Goal: Task Accomplishment & Management: Complete application form

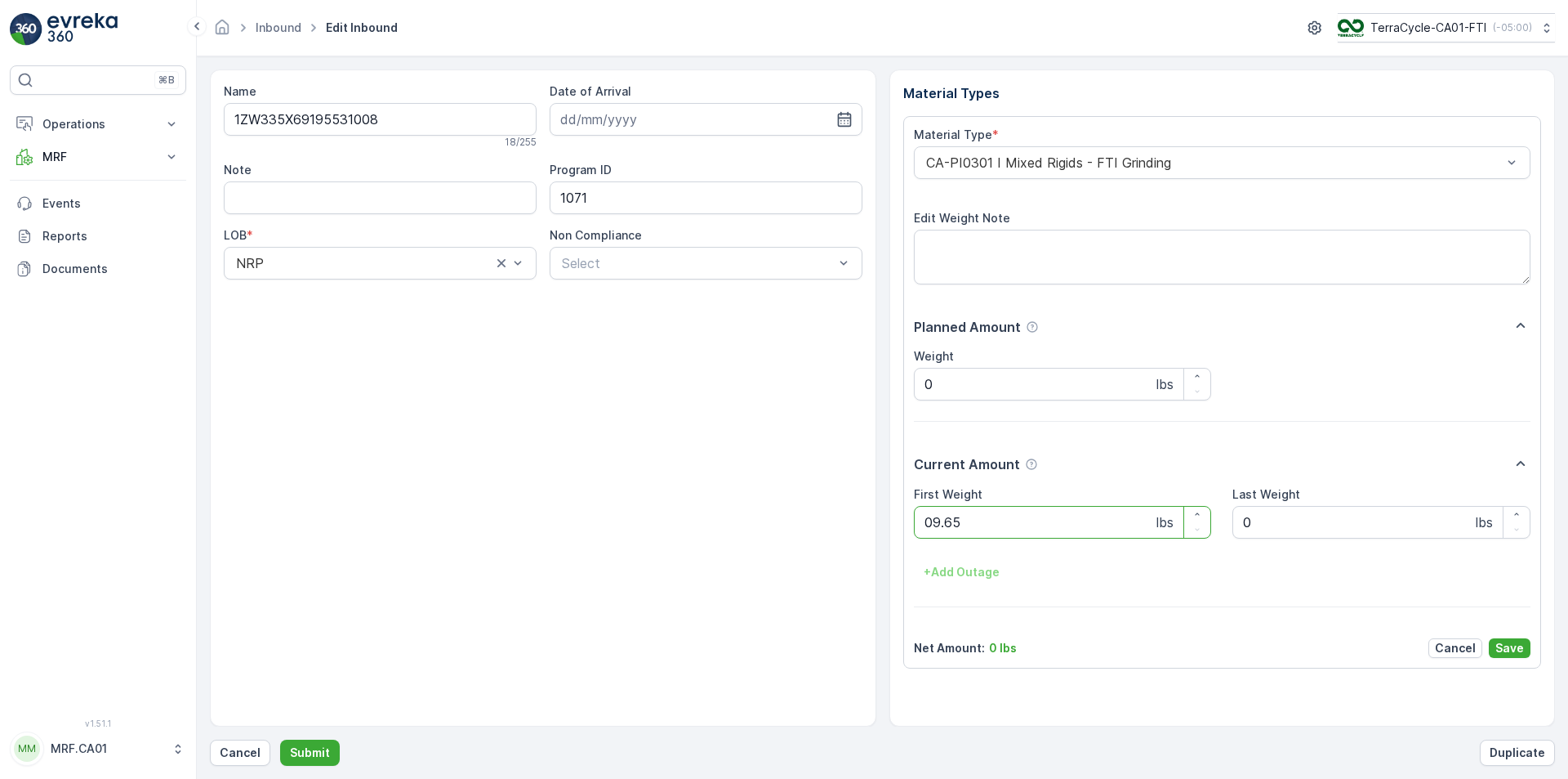
click at [280, 740] on button "Submit" at bounding box center [310, 753] width 59 height 26
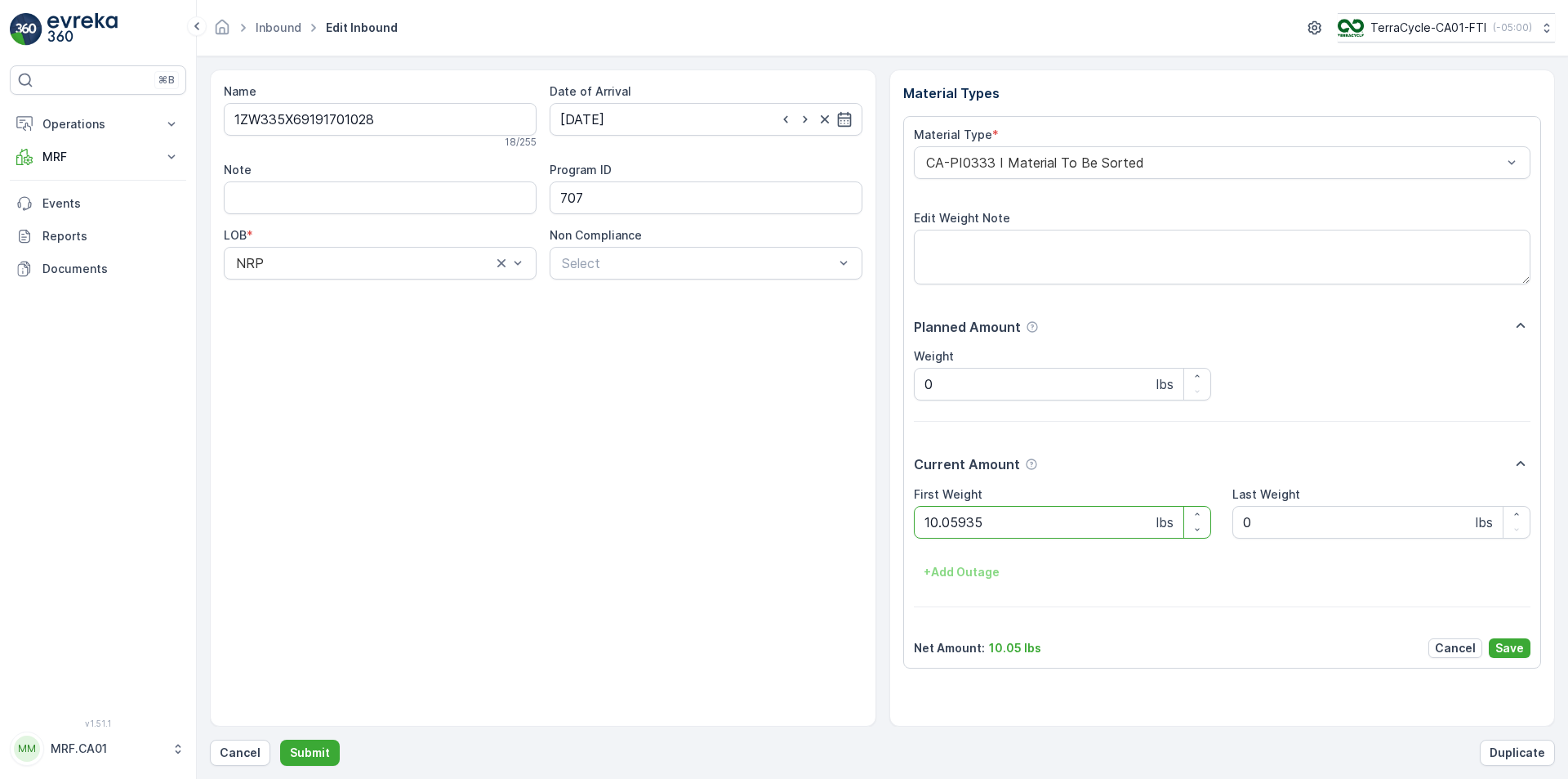
click at [280, 740] on button "Submit" at bounding box center [310, 753] width 59 height 26
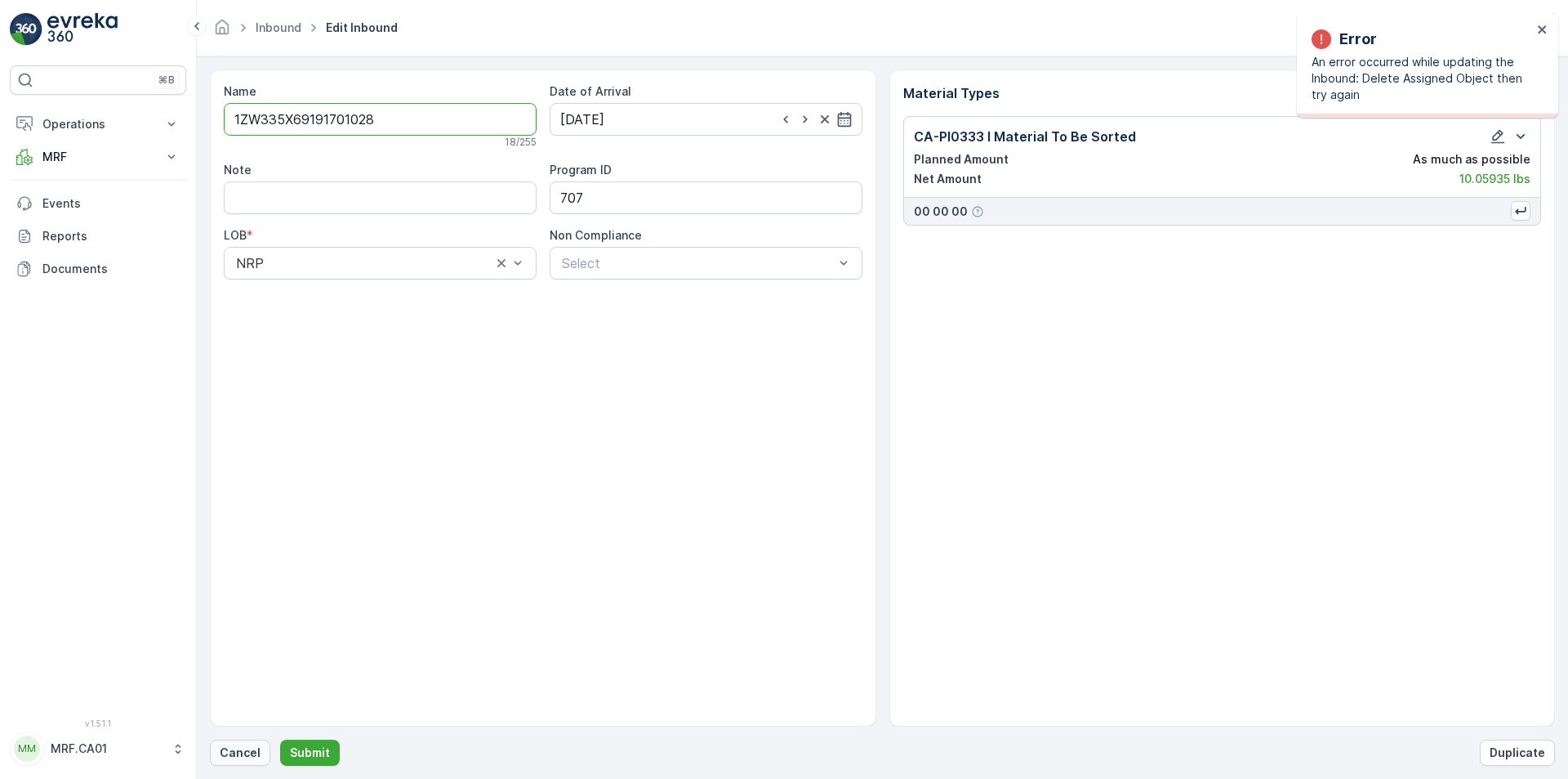
click at [245, 746] on p "Cancel" at bounding box center [239, 753] width 41 height 16
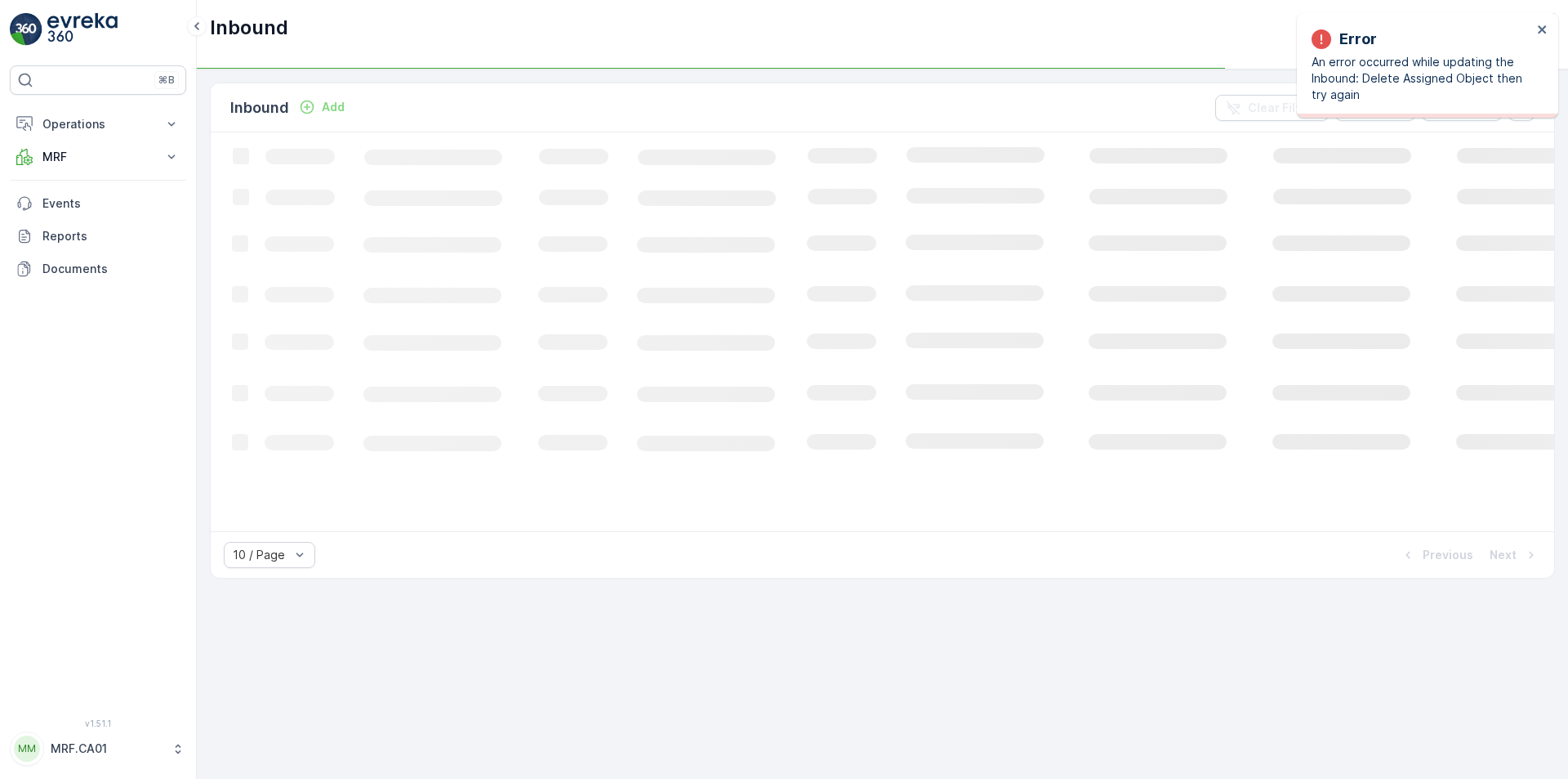
click at [311, 105] on icon "Add" at bounding box center [307, 108] width 16 height 16
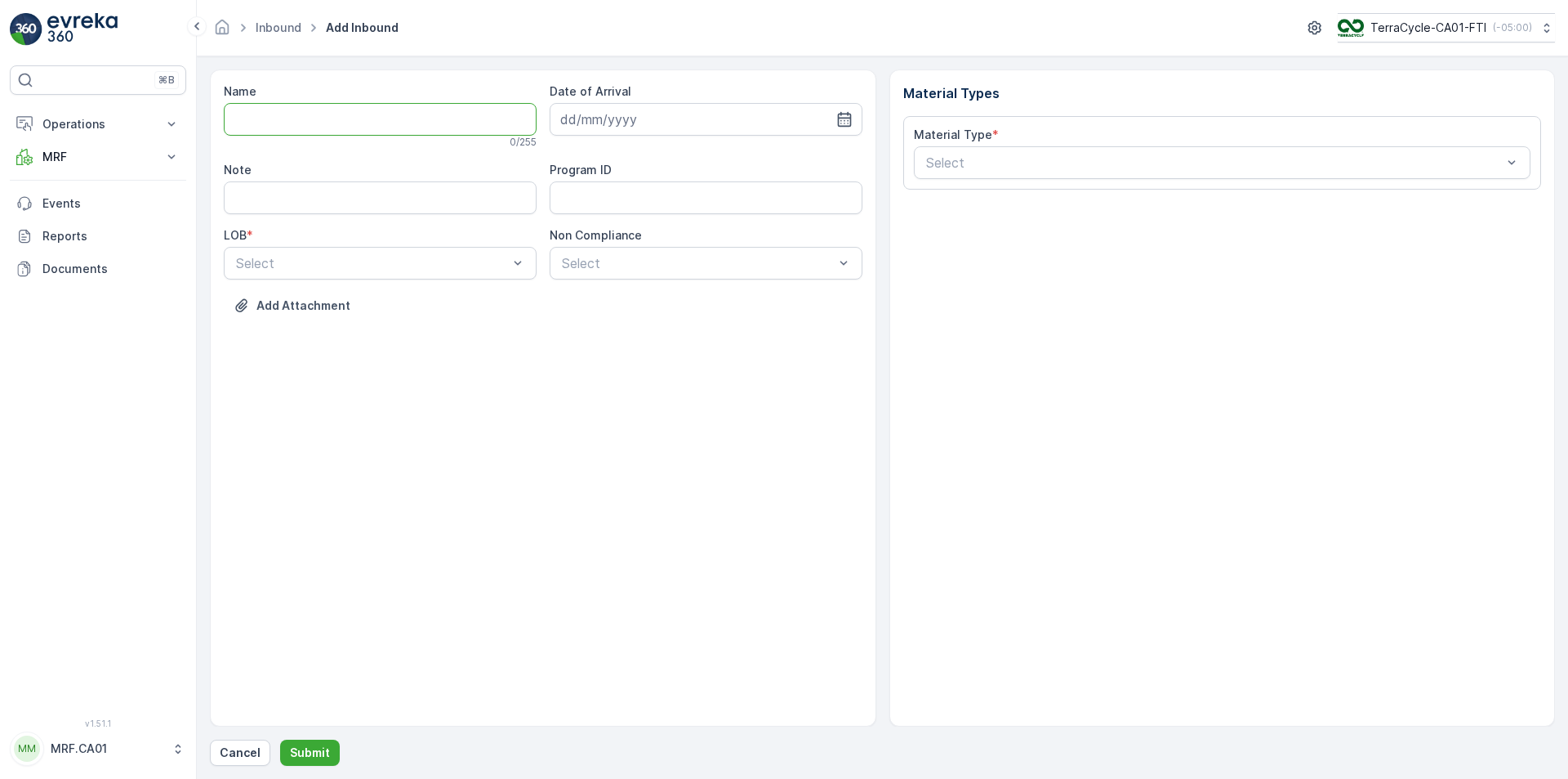
click at [416, 113] on input "Name" at bounding box center [381, 119] width 313 height 33
click at [280, 740] on button "Submit" at bounding box center [310, 753] width 59 height 26
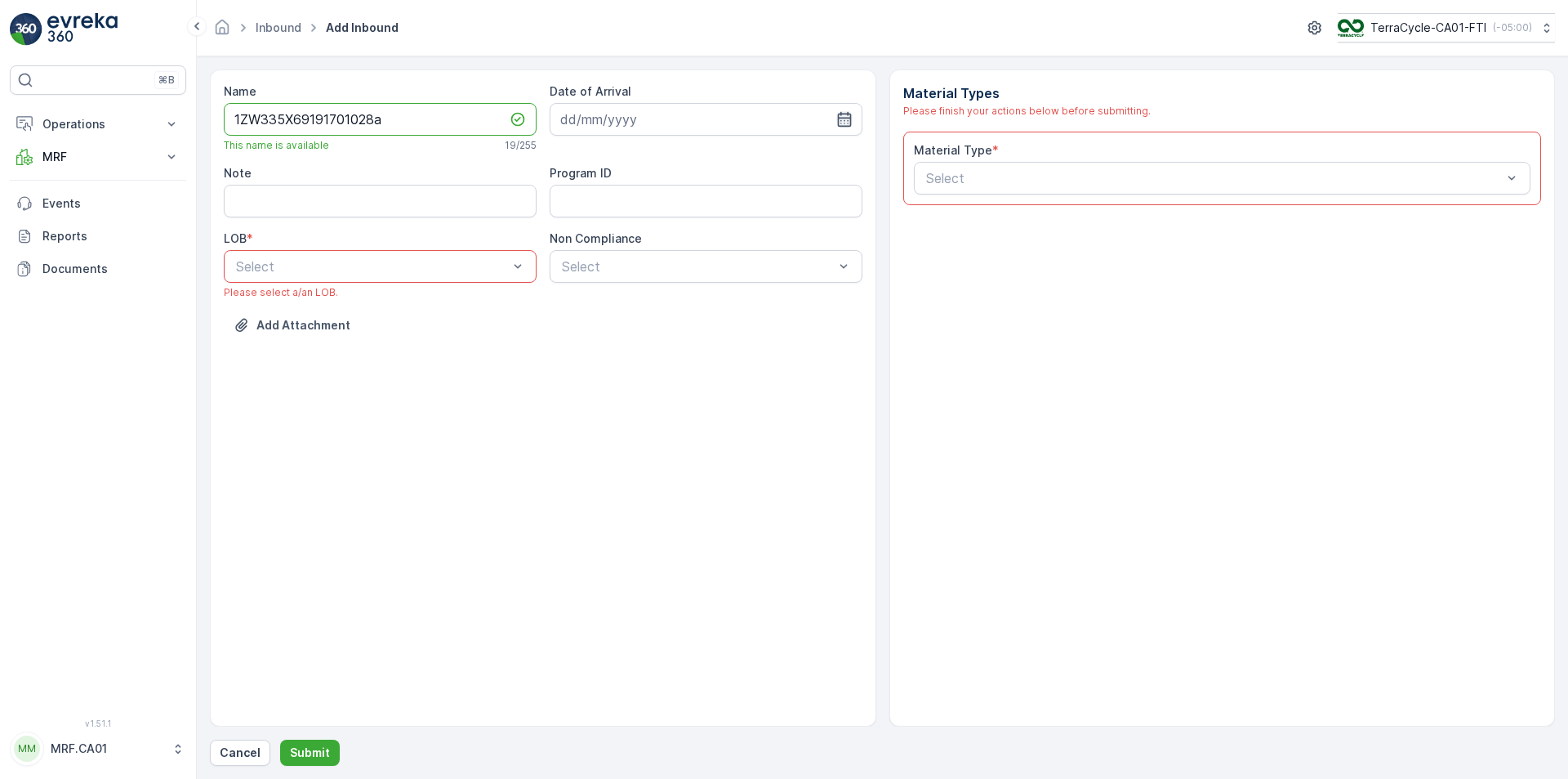
type input "1ZW335X69191701028a"
click at [843, 118] on icon "button" at bounding box center [843, 119] width 14 height 15
click at [606, 250] on div "6" at bounding box center [606, 255] width 26 height 26
type input "[DATE]"
click at [463, 310] on div "NRP" at bounding box center [381, 306] width 293 height 15
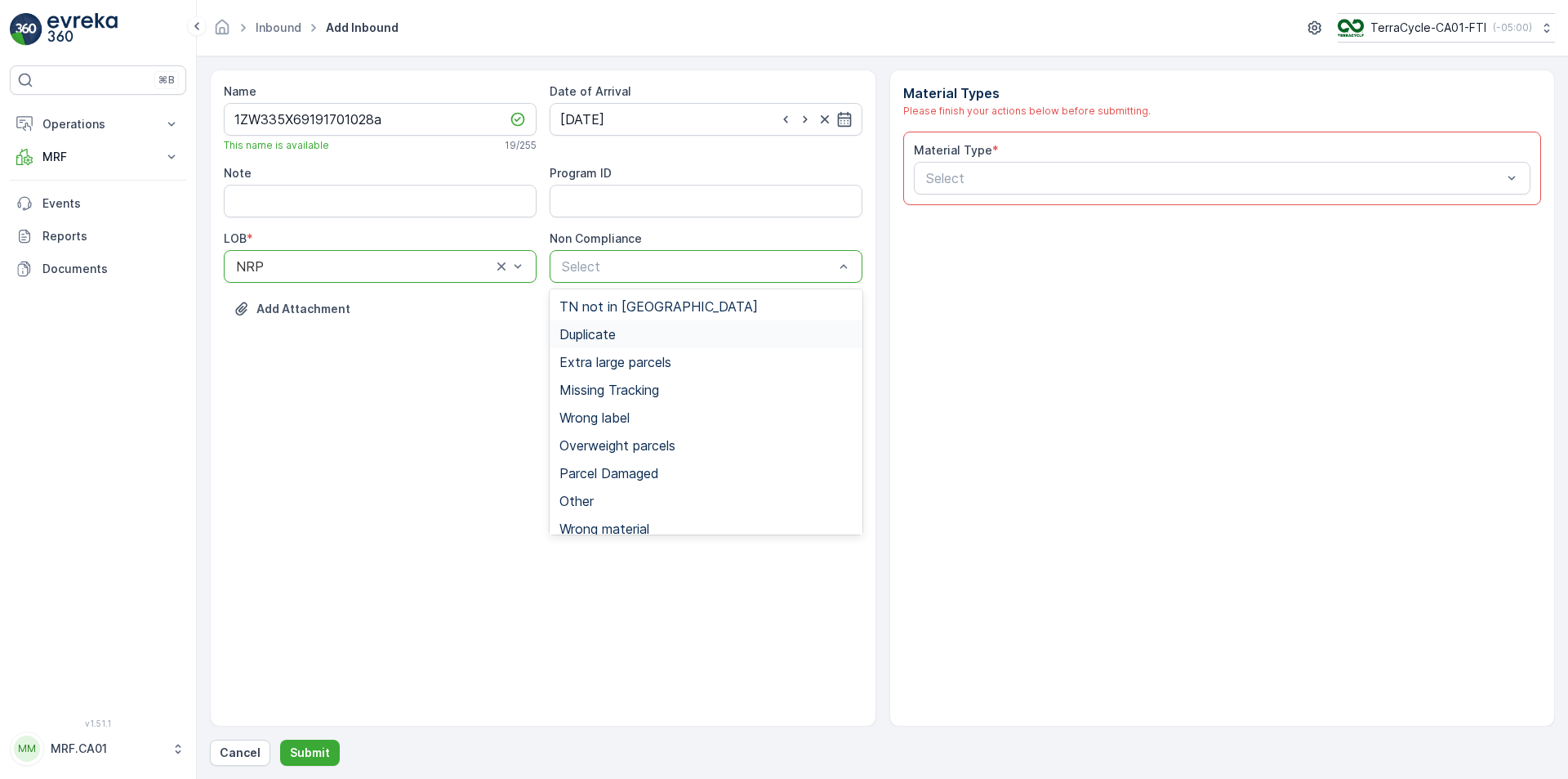
click at [606, 334] on span "Duplicate" at bounding box center [587, 334] width 56 height 15
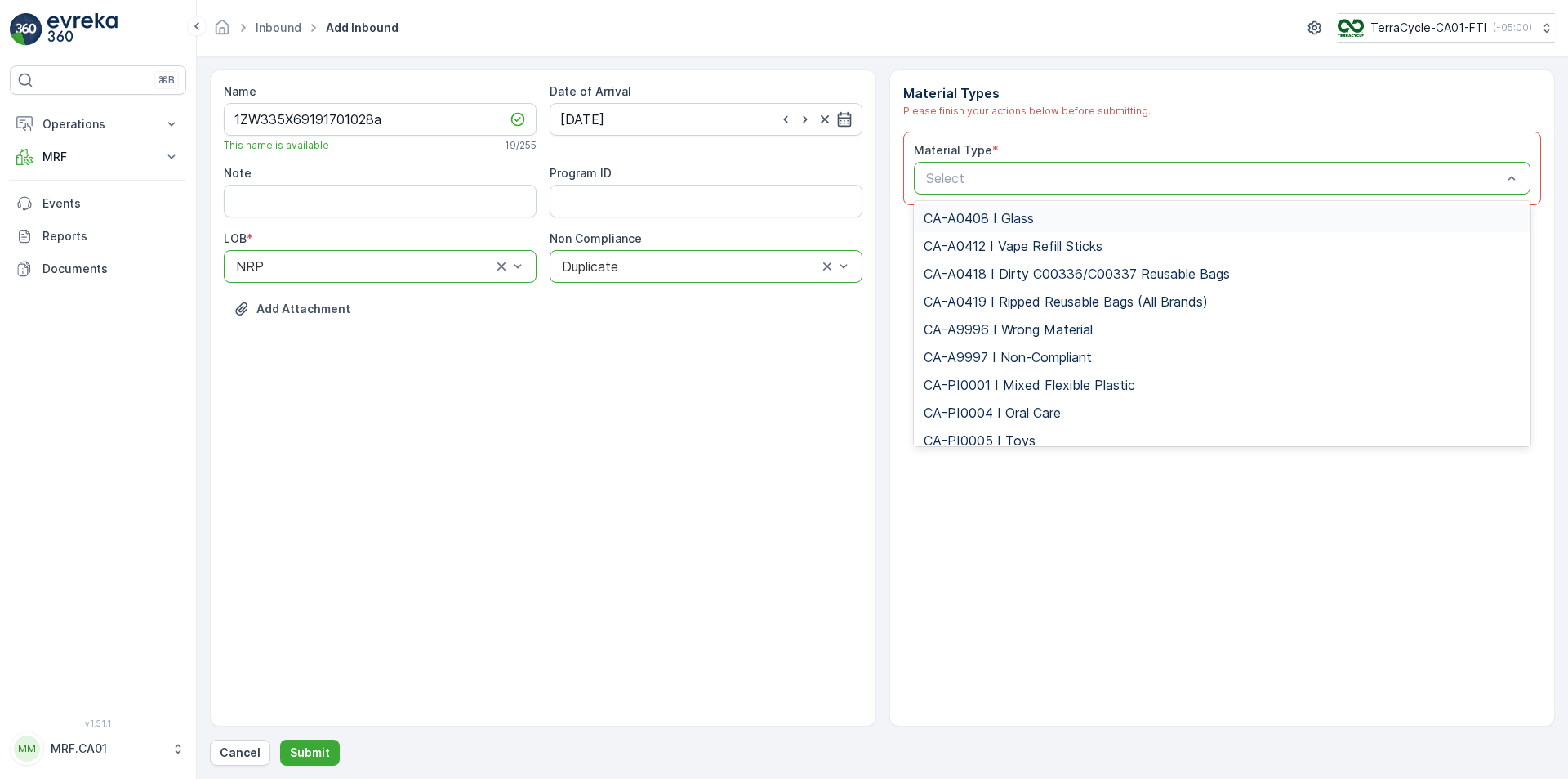
click at [986, 168] on div "Select" at bounding box center [1223, 179] width 617 height 33
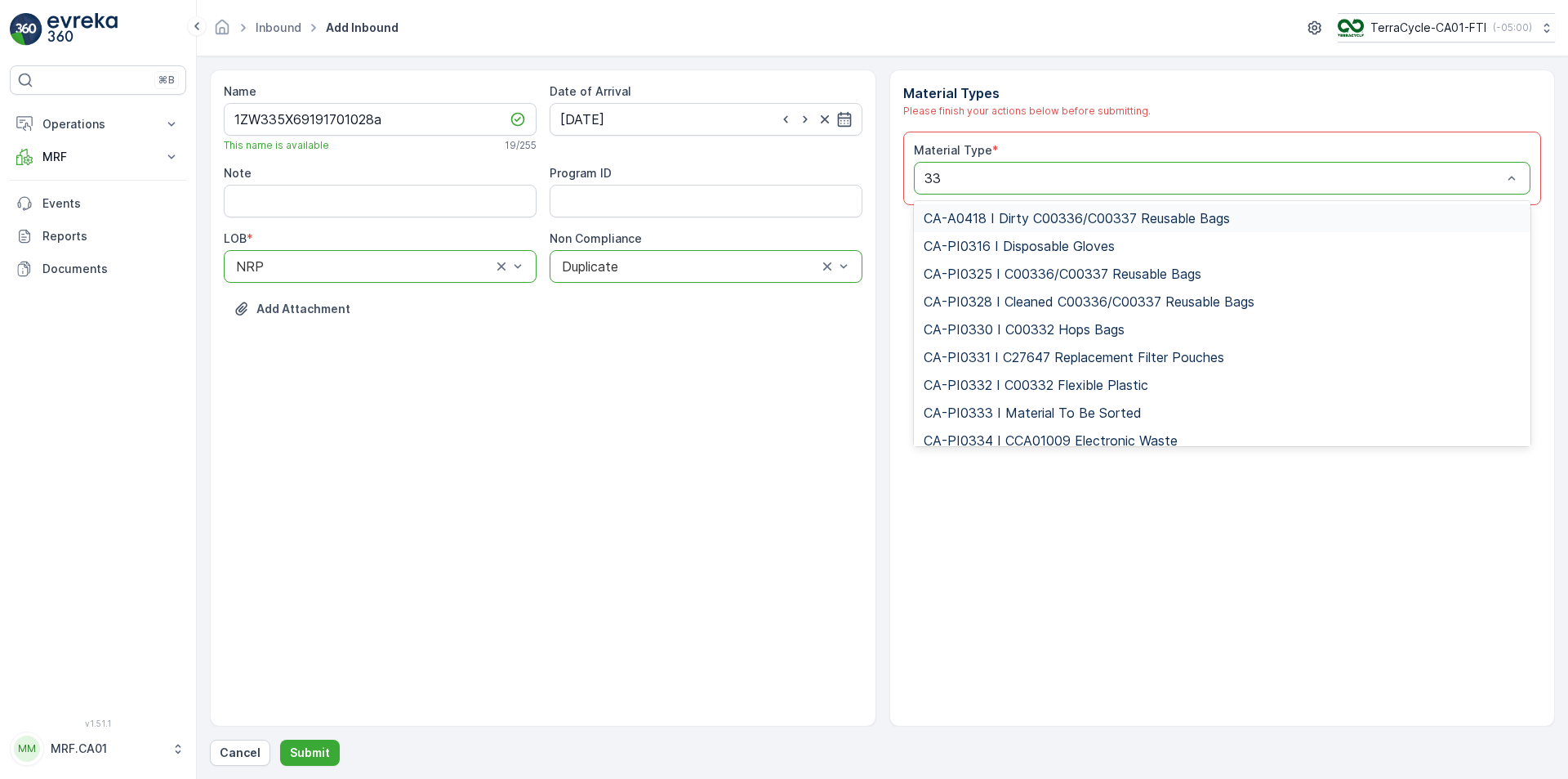
type input "333"
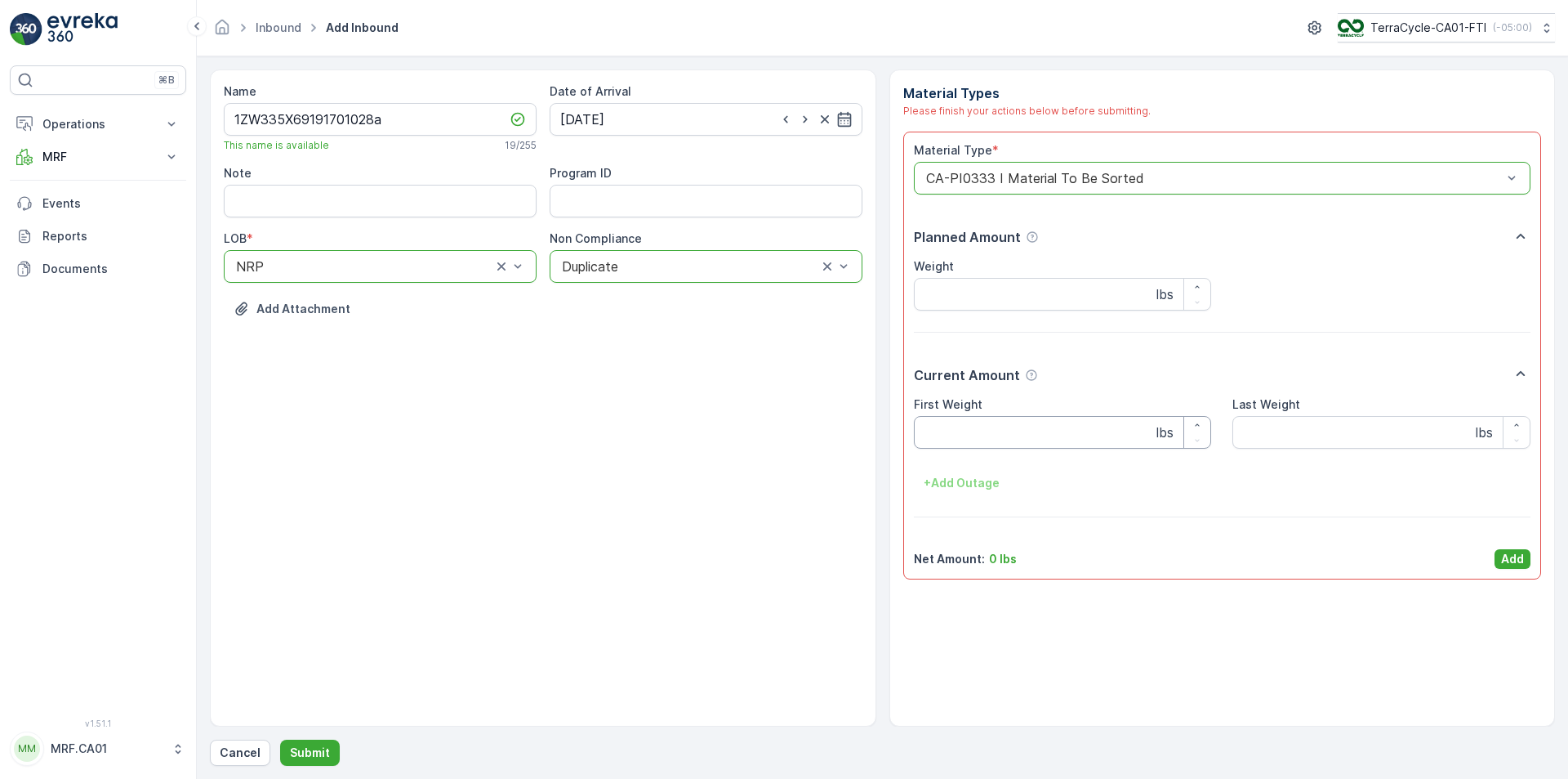
click at [952, 442] on Weight "First Weight" at bounding box center [1063, 433] width 298 height 33
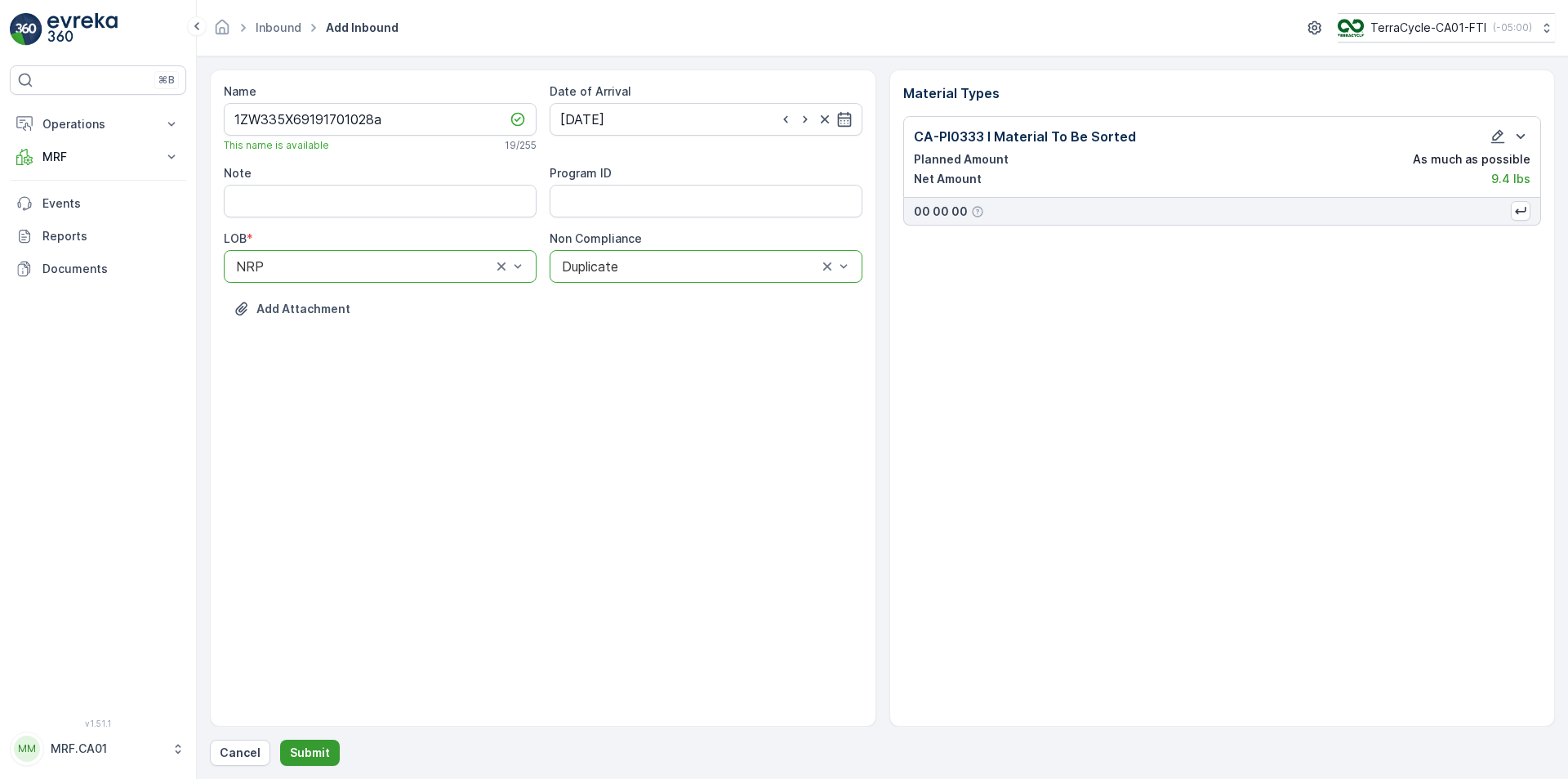
click at [313, 761] on button "Submit" at bounding box center [310, 753] width 59 height 26
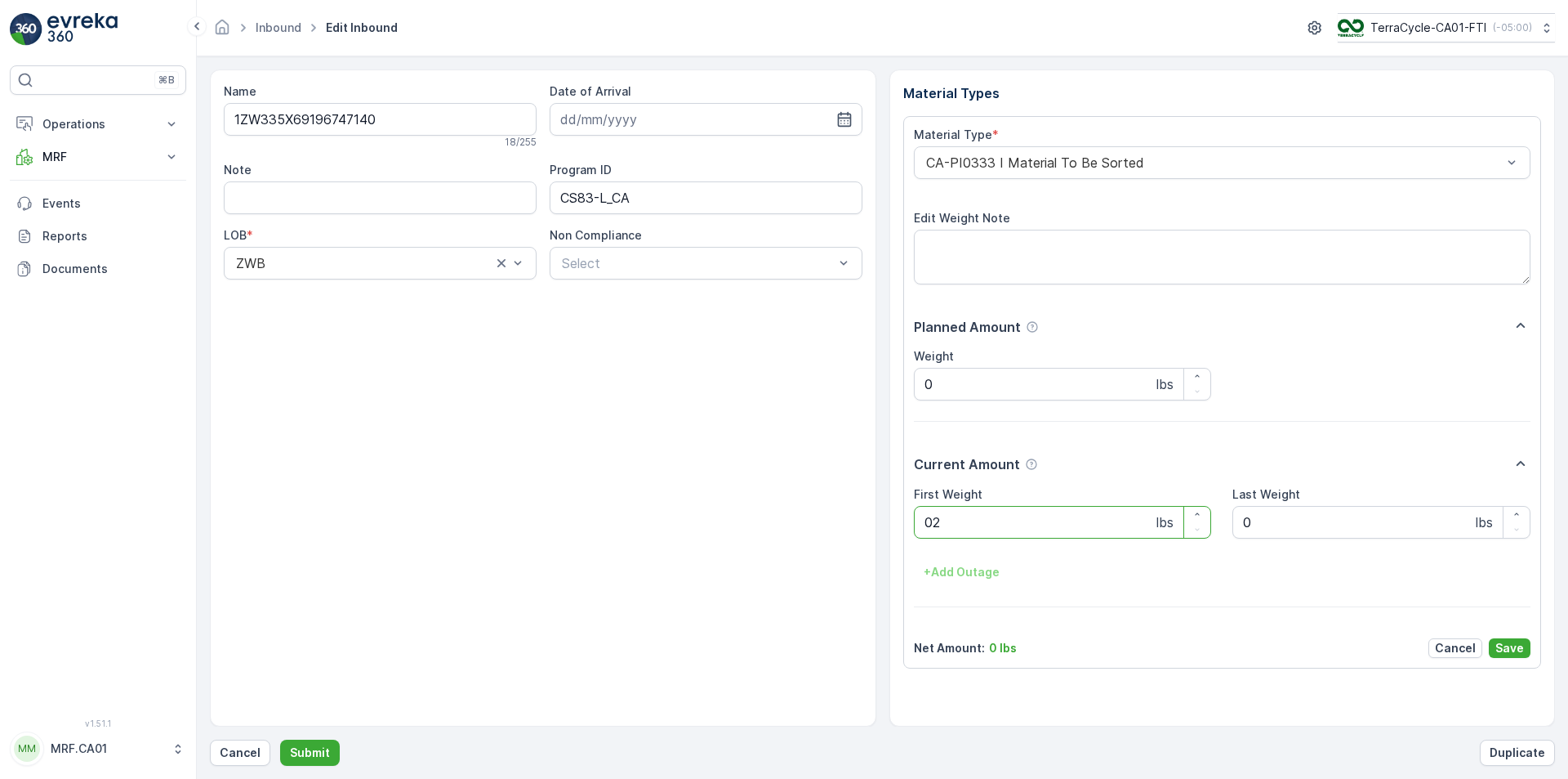
type Weight "023"
click at [280, 740] on button "Submit" at bounding box center [310, 753] width 59 height 26
type Weight "019"
click at [280, 740] on button "Submit" at bounding box center [310, 753] width 59 height 26
type Weight "035"
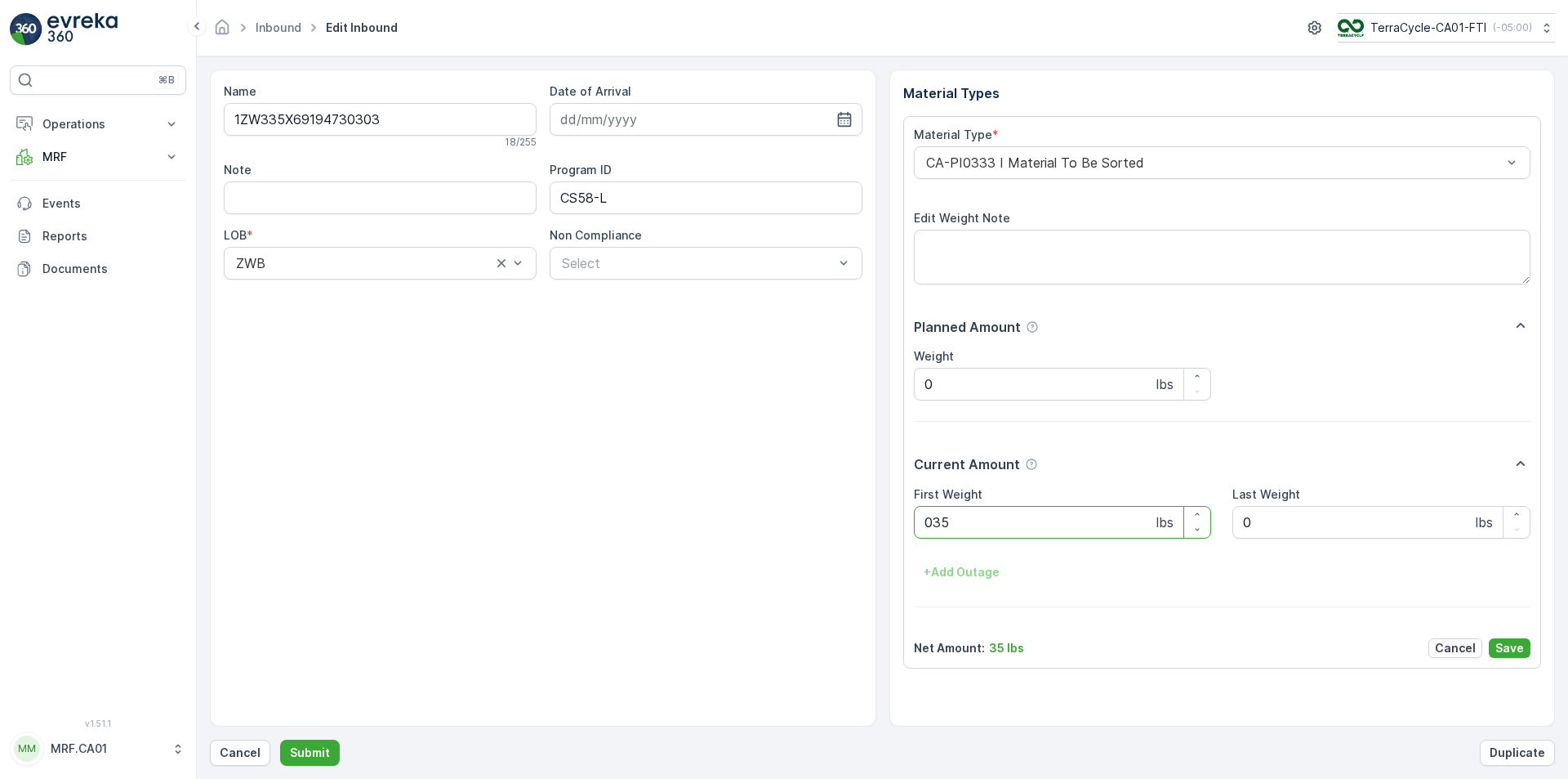
click at [280, 740] on button "Submit" at bounding box center [310, 753] width 59 height 26
type Weight "035"
click at [280, 740] on button "Submit" at bounding box center [310, 753] width 59 height 26
type Weight "031"
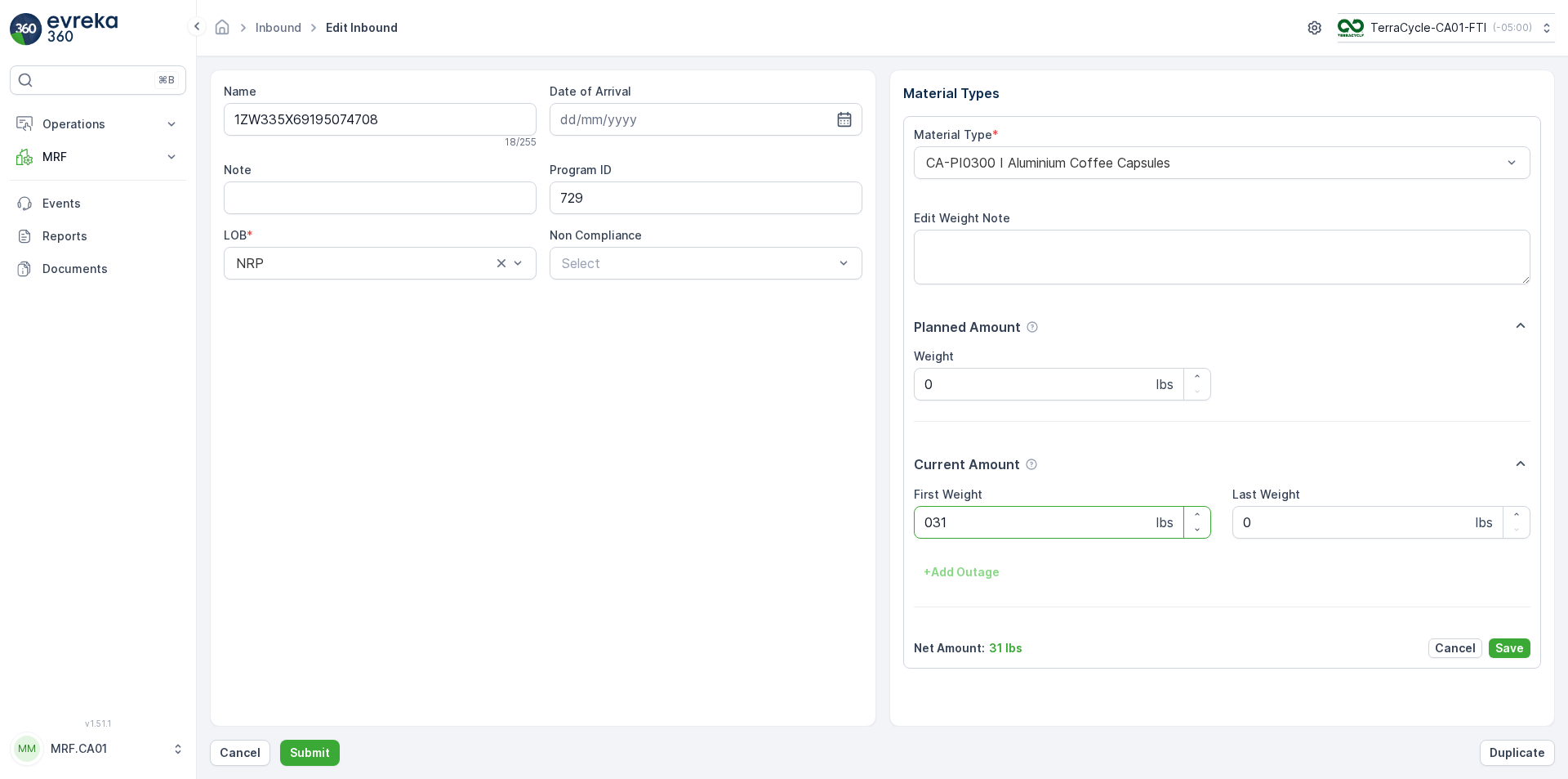
click at [280, 740] on button "Submit" at bounding box center [310, 753] width 59 height 26
type Weight "040"
click at [280, 740] on button "Submit" at bounding box center [310, 753] width 59 height 26
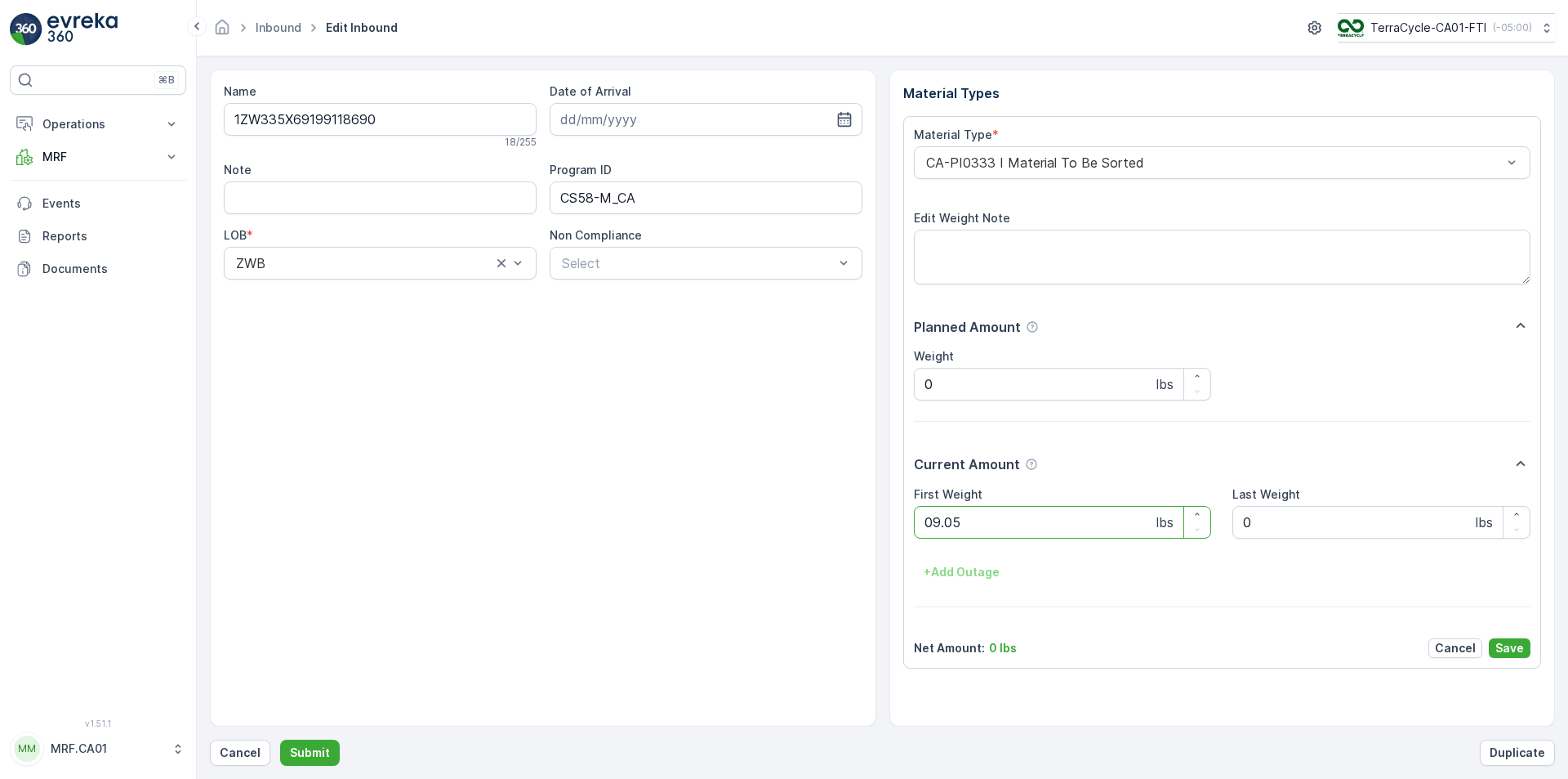
click at [280, 740] on button "Submit" at bounding box center [310, 753] width 59 height 26
type Weight "031"
click at [280, 740] on button "Submit" at bounding box center [310, 753] width 59 height 26
type Weight "033"
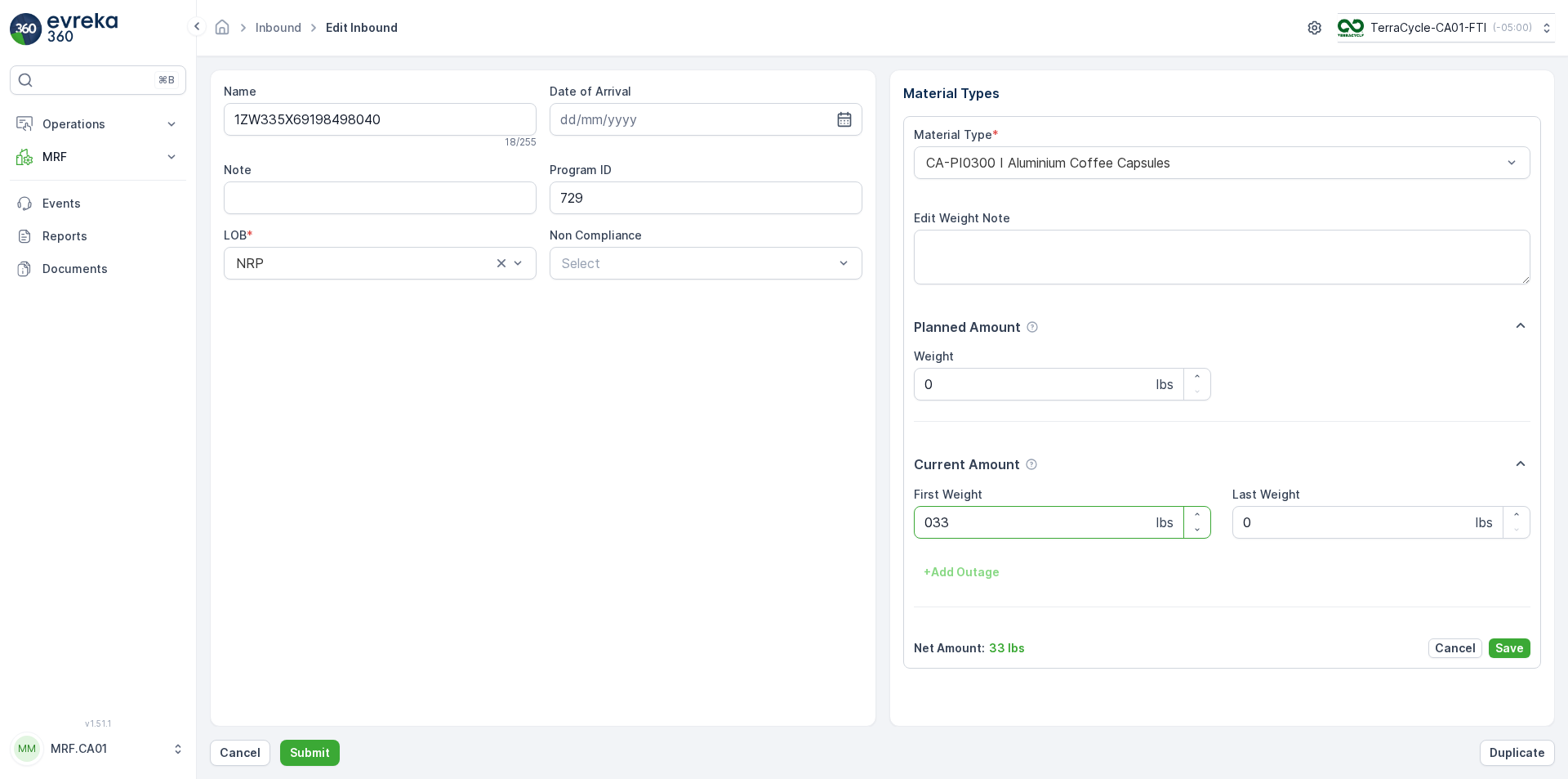
click at [280, 740] on button "Submit" at bounding box center [310, 753] width 59 height 26
type Weight "043"
click at [280, 740] on button "Submit" at bounding box center [310, 753] width 59 height 26
type Weight "039"
click at [280, 740] on button "Submit" at bounding box center [310, 753] width 59 height 26
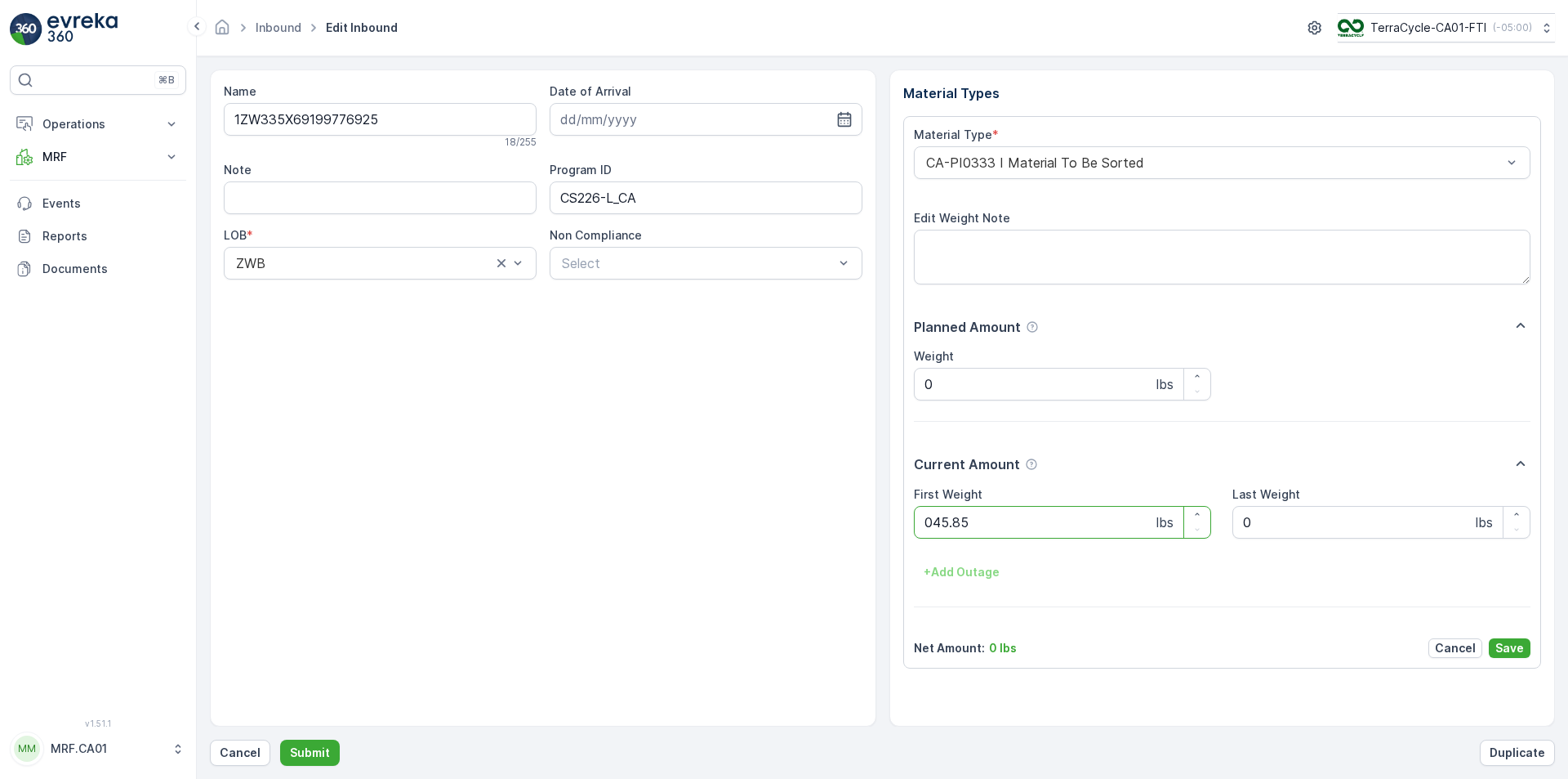
click at [280, 740] on button "Submit" at bounding box center [310, 753] width 59 height 26
type Weight "066"
click at [280, 740] on button "Submit" at bounding box center [310, 753] width 59 height 26
type Weight "038"
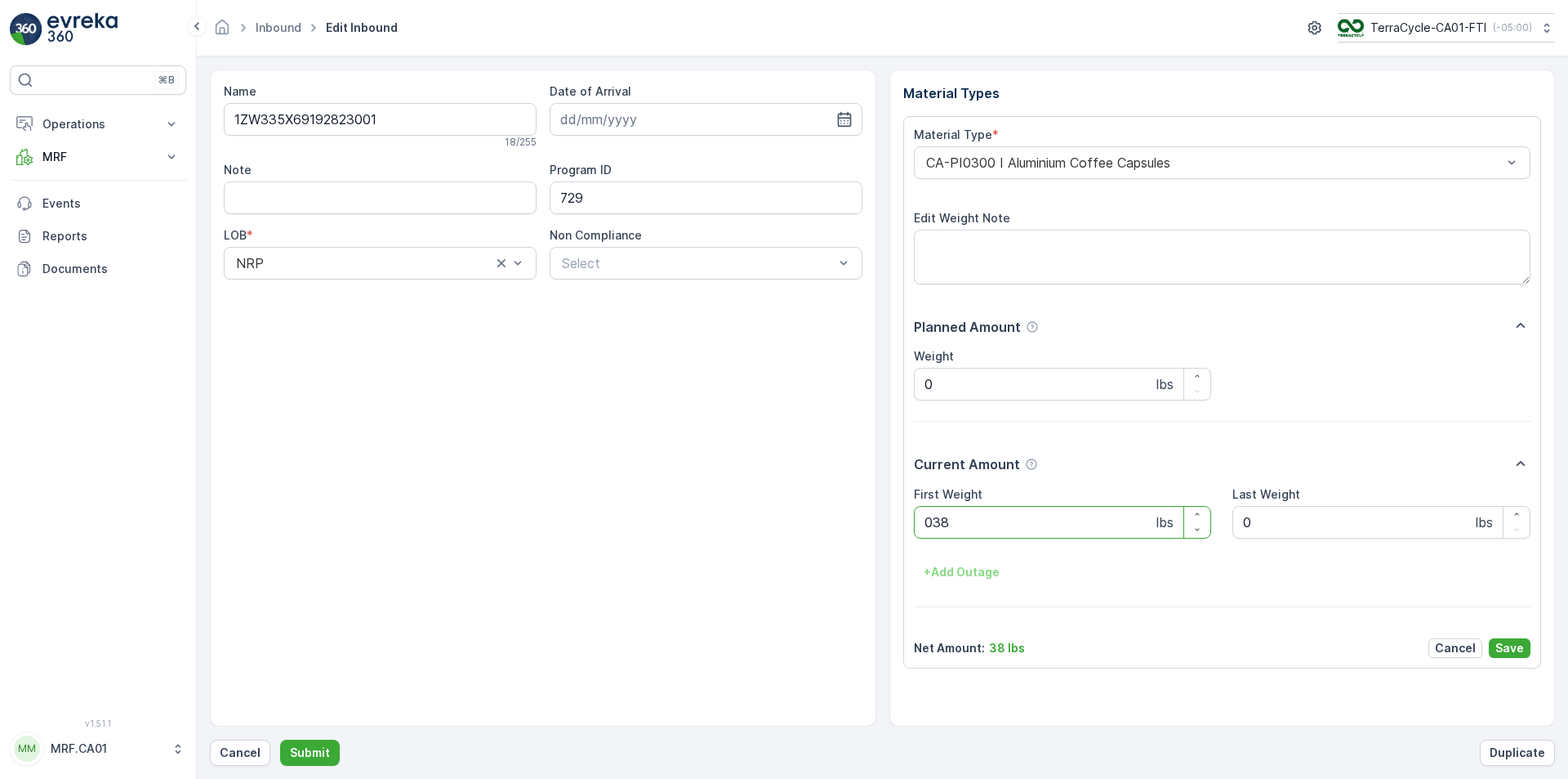
click at [280, 740] on button "Submit" at bounding box center [310, 753] width 59 height 26
type Weight "031"
click at [280, 740] on button "Submit" at bounding box center [310, 753] width 59 height 26
type Weight "044"
click at [280, 740] on button "Submit" at bounding box center [310, 753] width 59 height 26
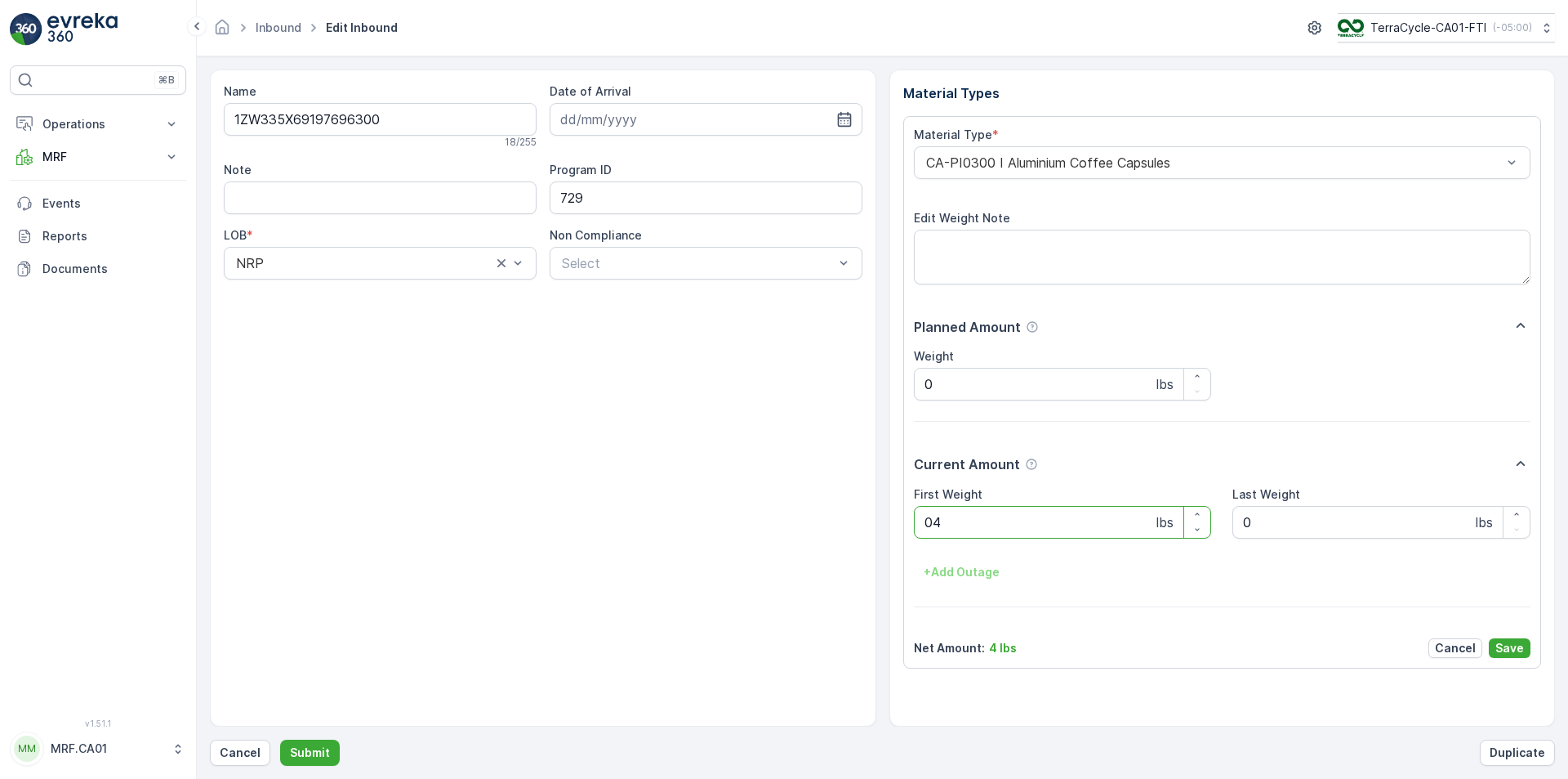
type Weight "040"
click at [280, 740] on button "Submit" at bounding box center [310, 753] width 59 height 26
type Weight "028"
click at [280, 740] on button "Submit" at bounding box center [310, 753] width 59 height 26
type Weight "037"
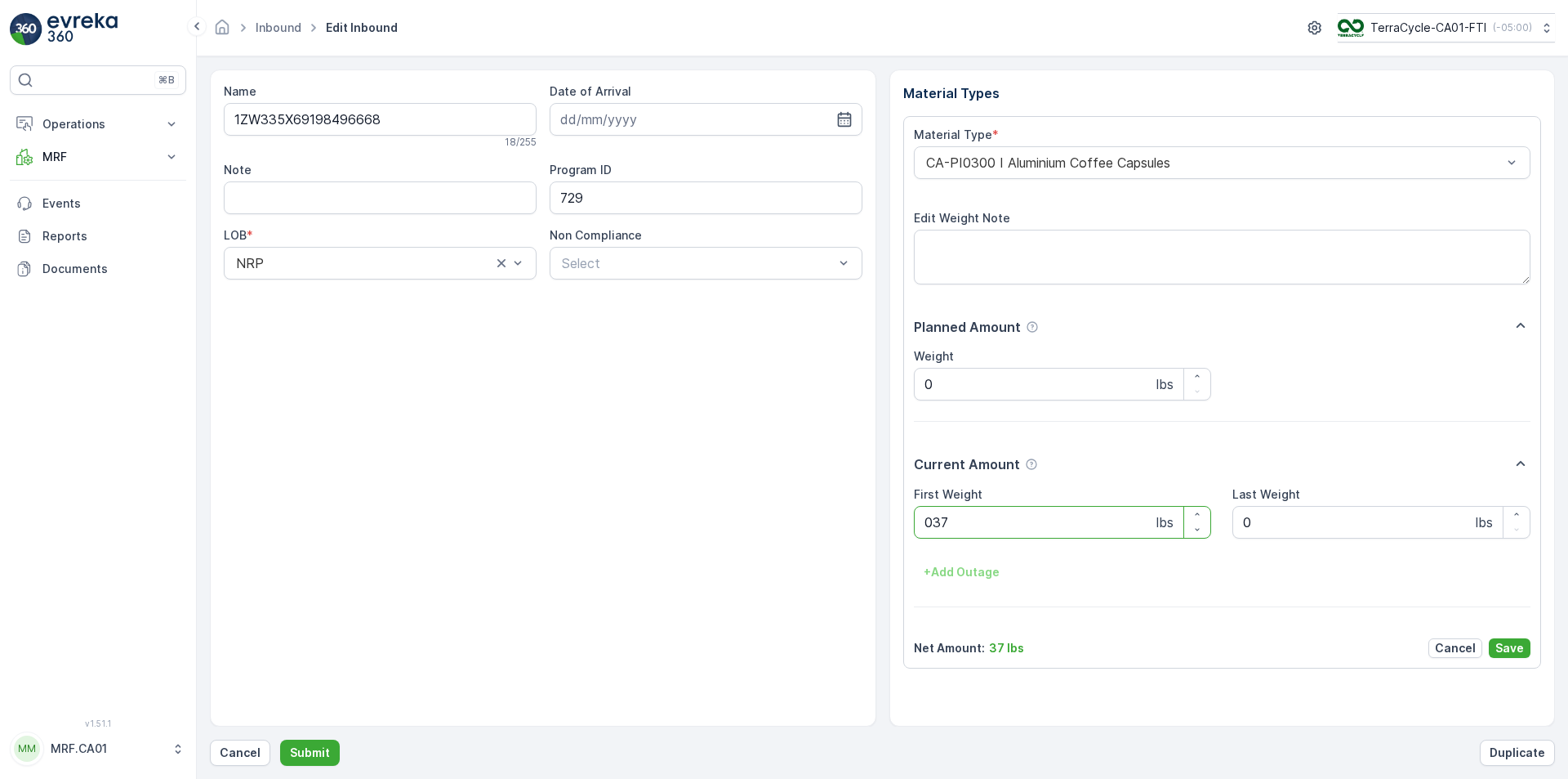
click at [280, 740] on button "Submit" at bounding box center [310, 753] width 59 height 26
type Weight "043"
click at [280, 740] on button "Submit" at bounding box center [310, 753] width 59 height 26
type Weight "040"
click at [280, 740] on button "Submit" at bounding box center [310, 753] width 59 height 26
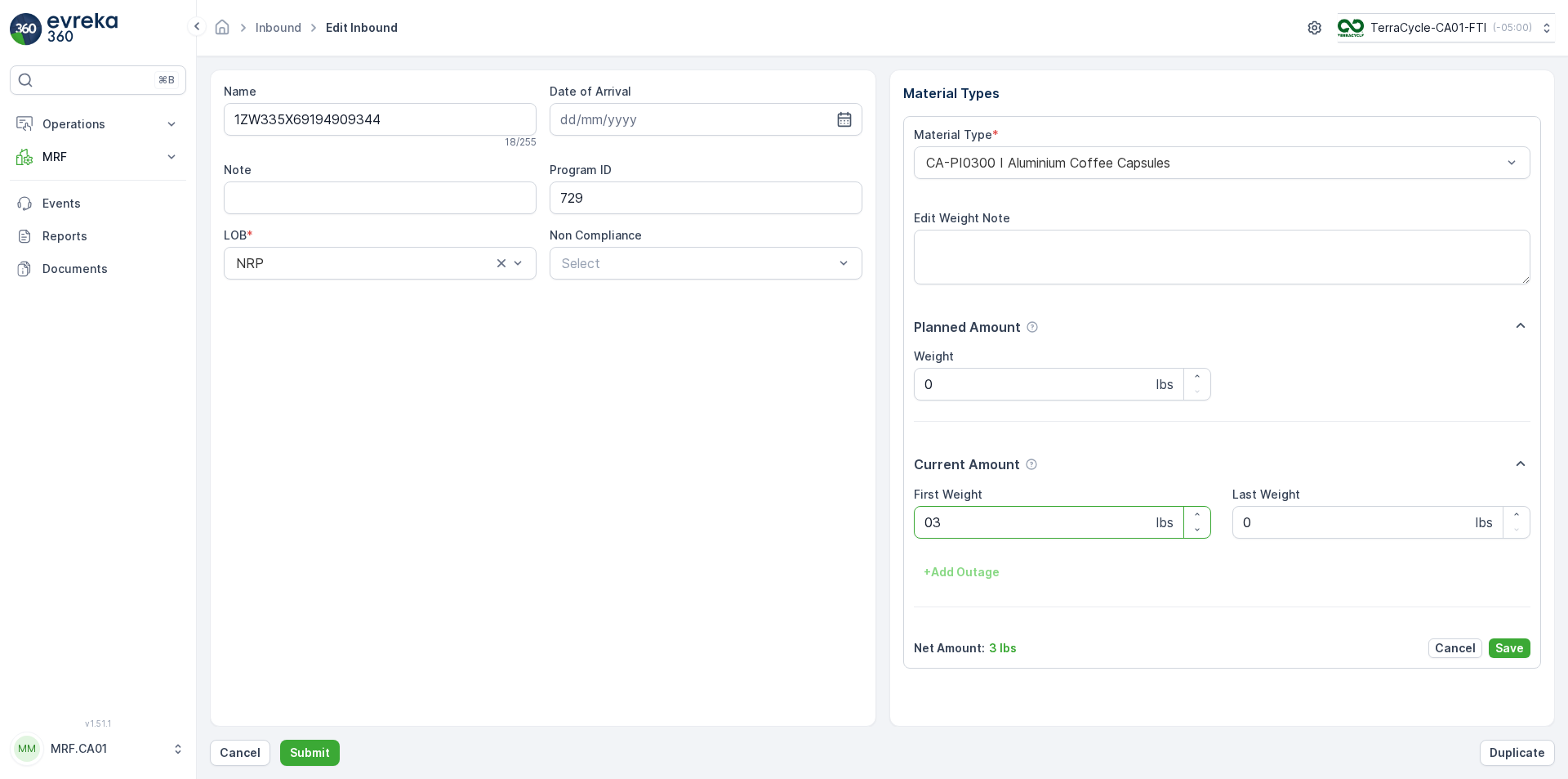
type Weight "038"
click at [280, 740] on button "Submit" at bounding box center [310, 753] width 59 height 26
type Weight "038"
click at [280, 740] on button "Submit" at bounding box center [310, 753] width 59 height 26
type Weight "026"
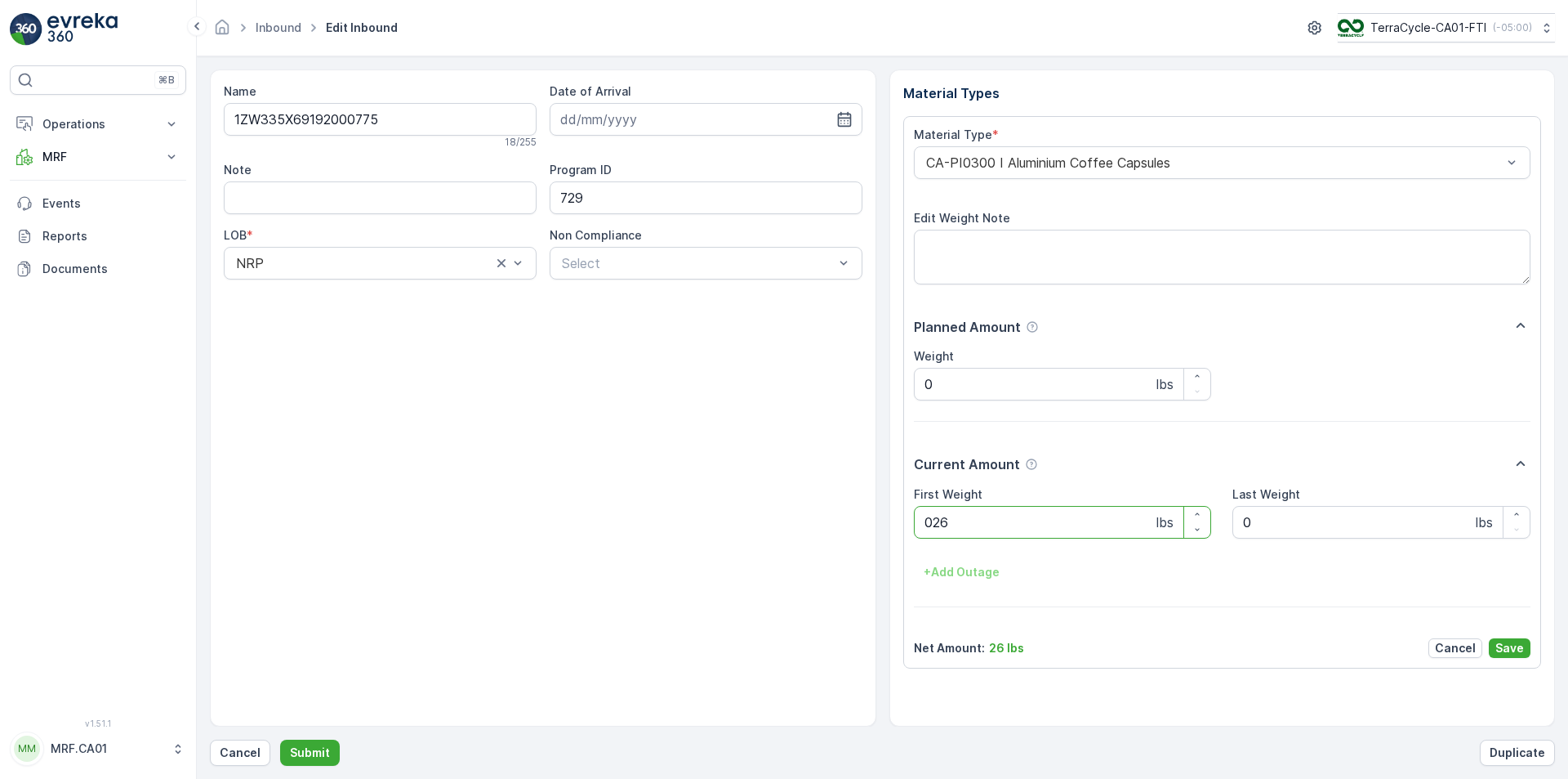
click at [280, 740] on button "Submit" at bounding box center [310, 753] width 59 height 26
type Weight "034"
click at [280, 740] on button "Submit" at bounding box center [310, 753] width 59 height 26
type Weight "037"
click at [280, 740] on button "Submit" at bounding box center [310, 753] width 59 height 26
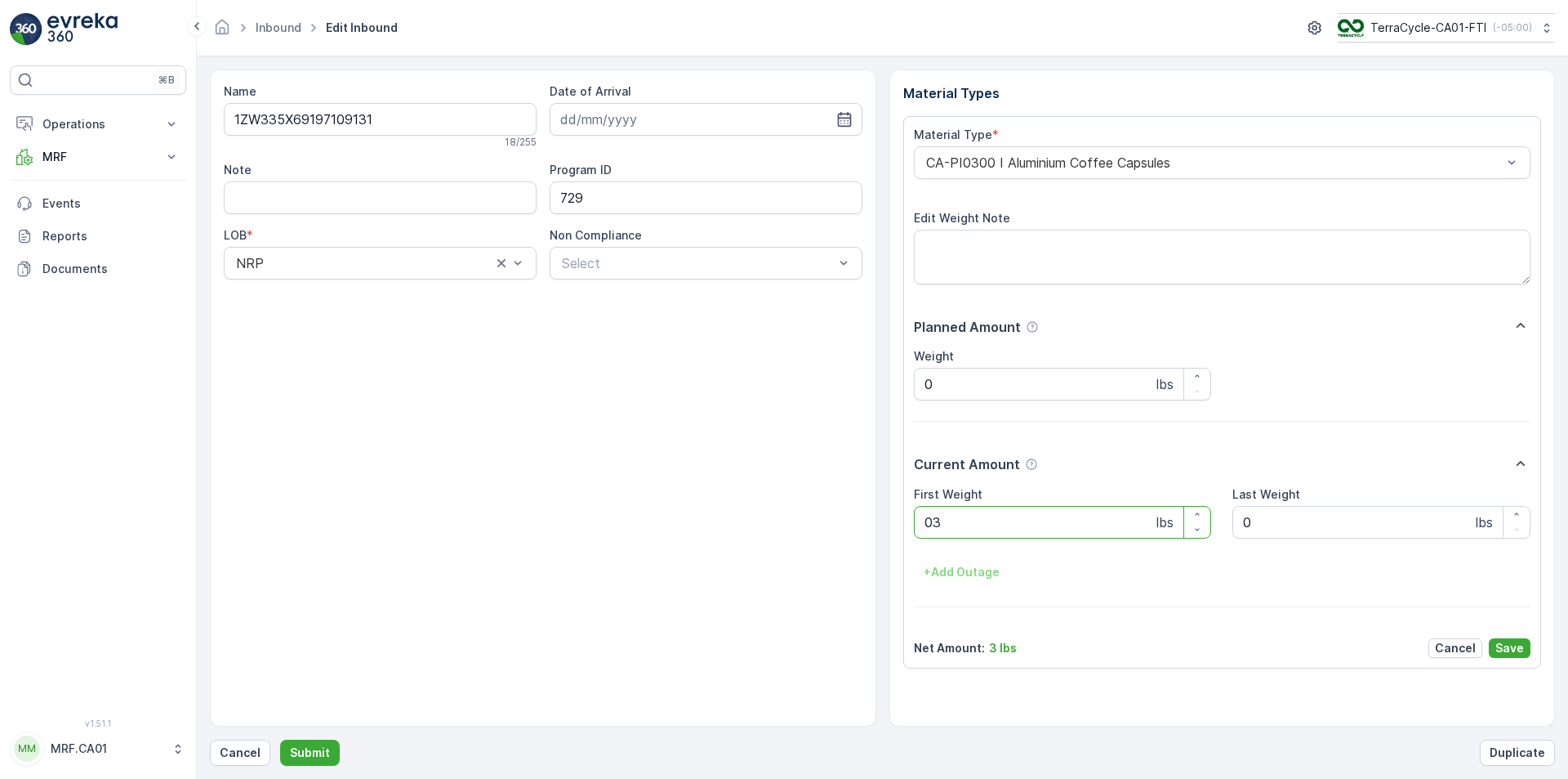
type Weight "038"
click at [280, 740] on button "Submit" at bounding box center [310, 753] width 59 height 26
type Weight "043"
click at [280, 740] on button "Submit" at bounding box center [310, 753] width 59 height 26
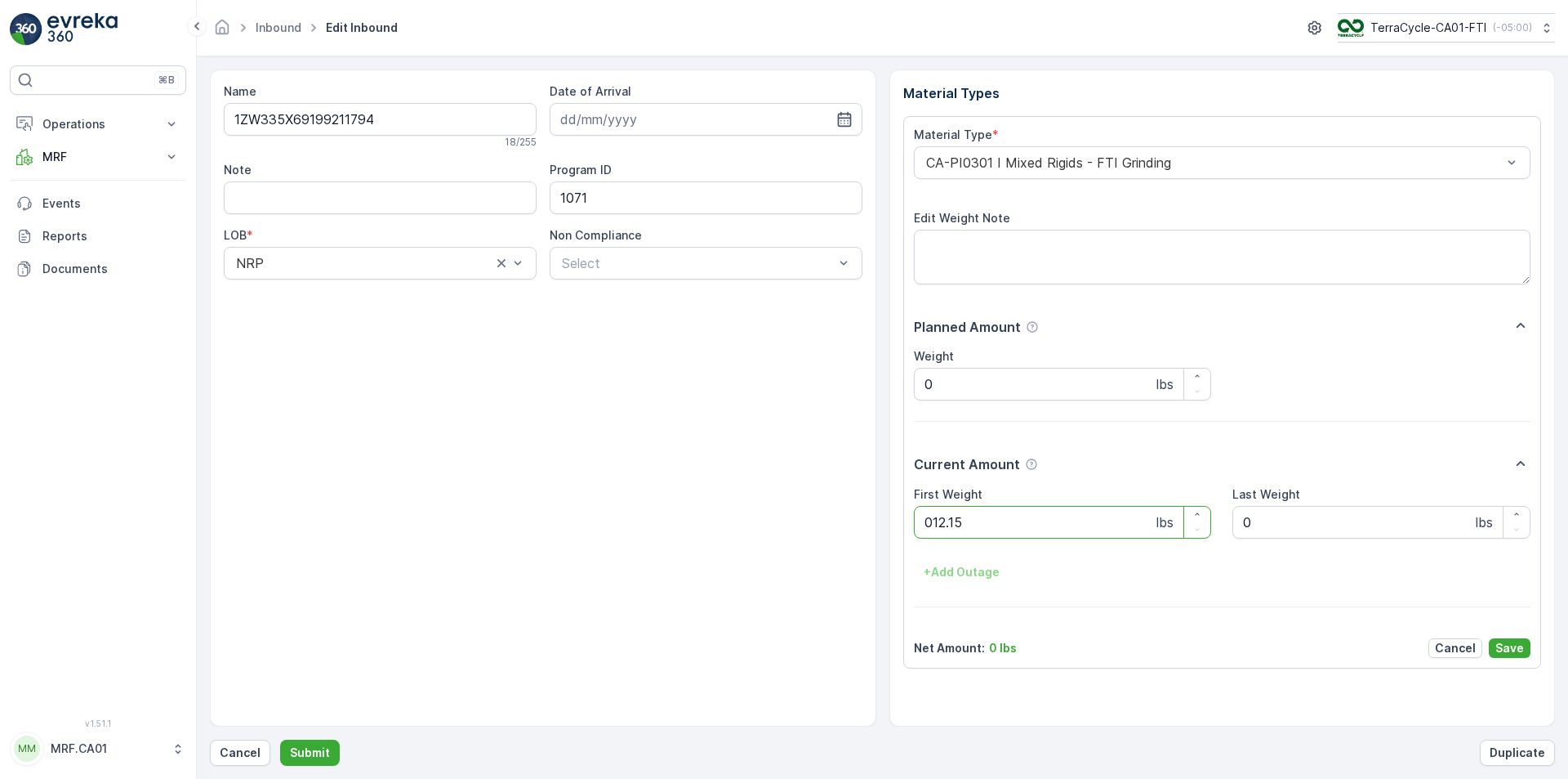
click at [280, 740] on button "Submit" at bounding box center [310, 753] width 59 height 26
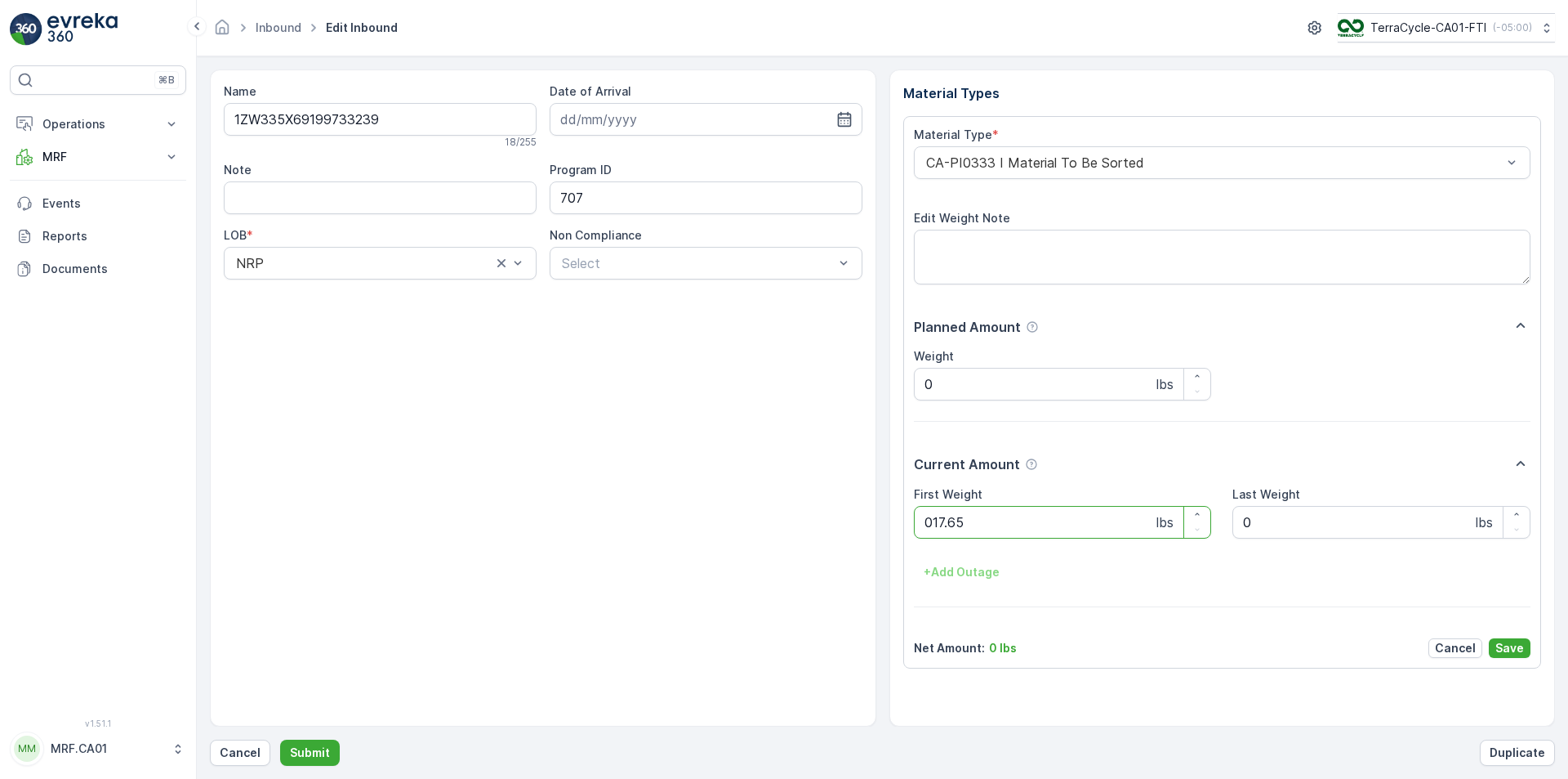
click at [280, 740] on button "Submit" at bounding box center [310, 753] width 59 height 26
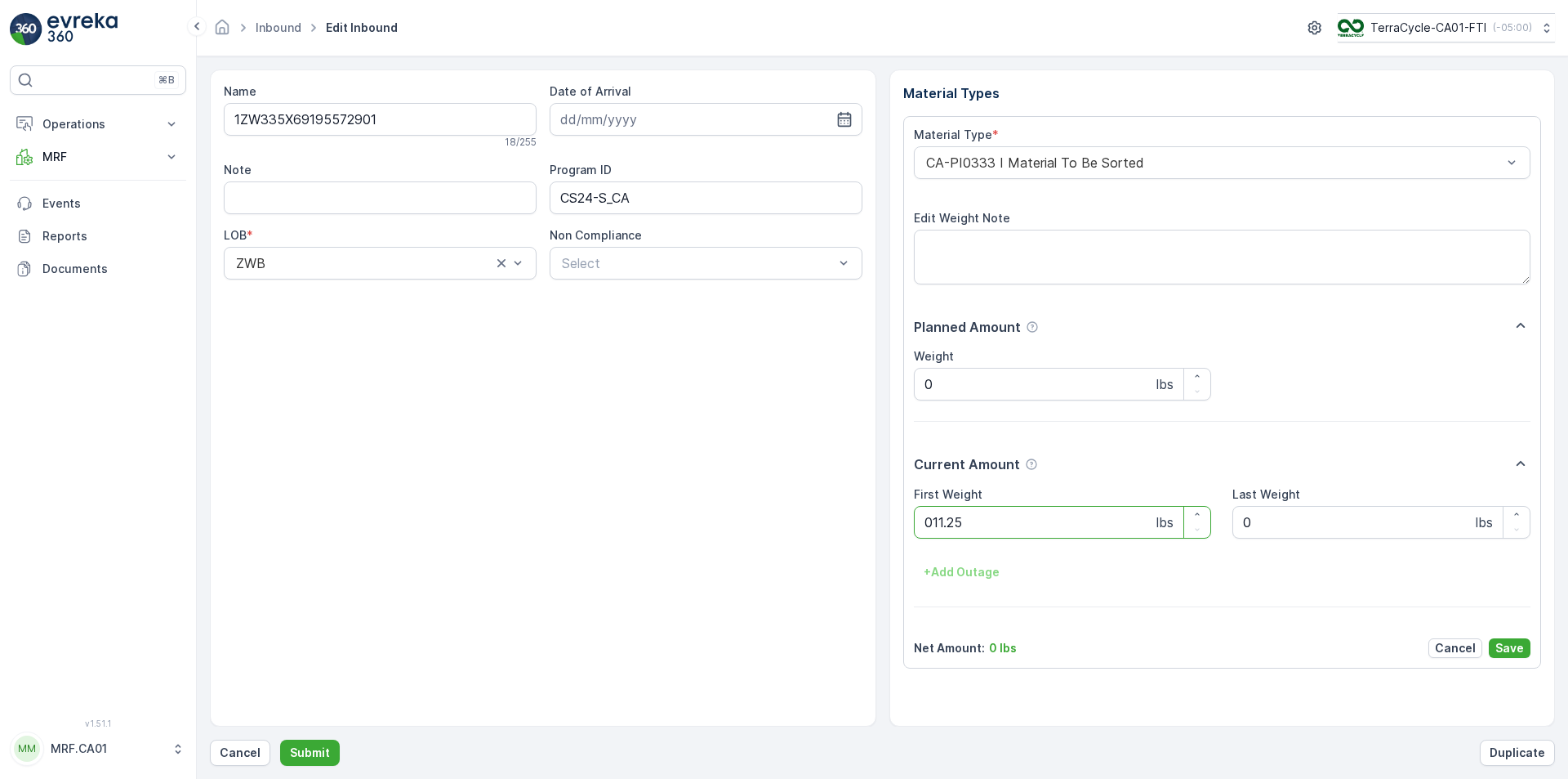
click at [280, 740] on button "Submit" at bounding box center [310, 753] width 59 height 26
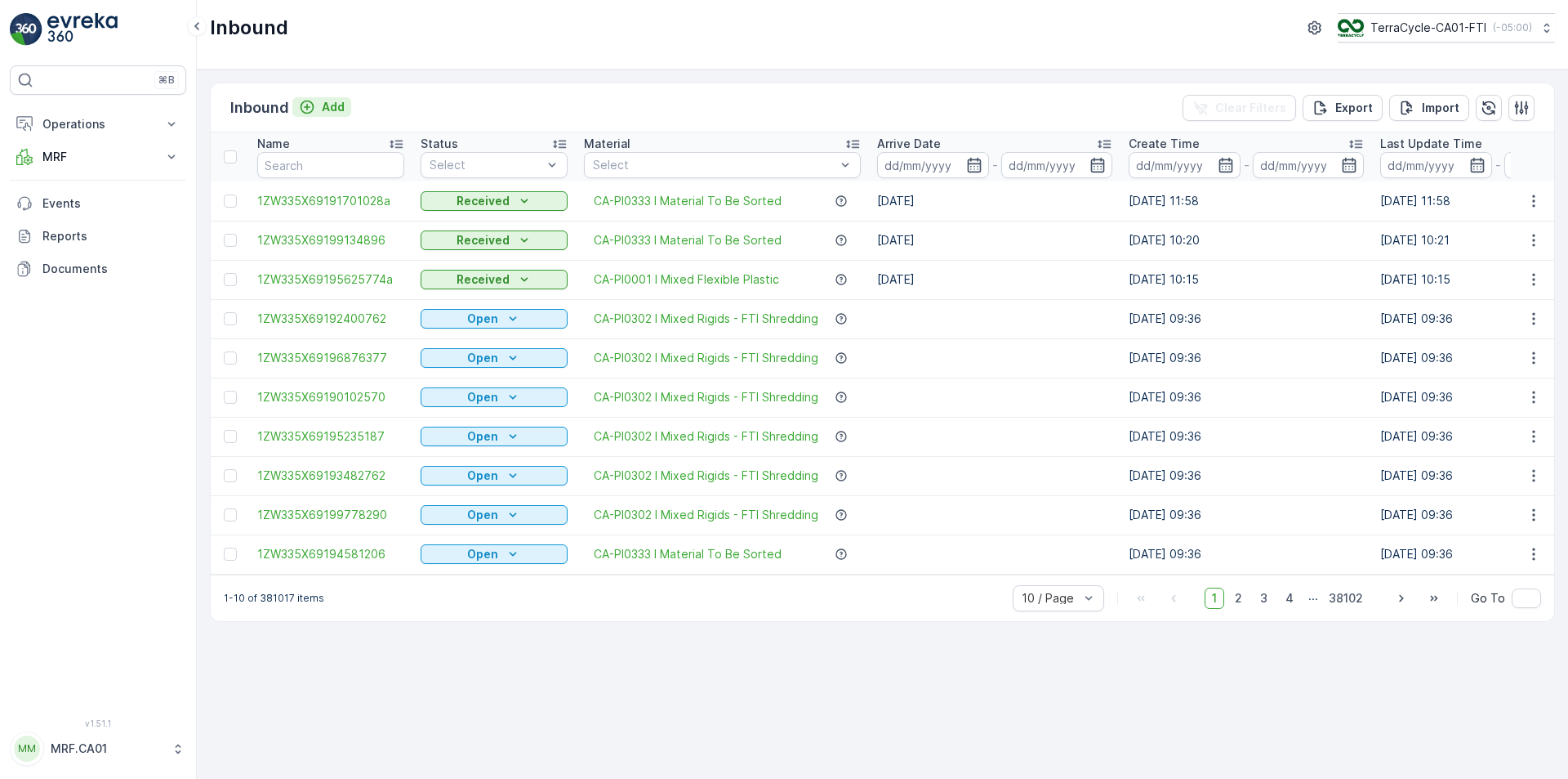
click at [341, 116] on button "Add" at bounding box center [321, 108] width 59 height 20
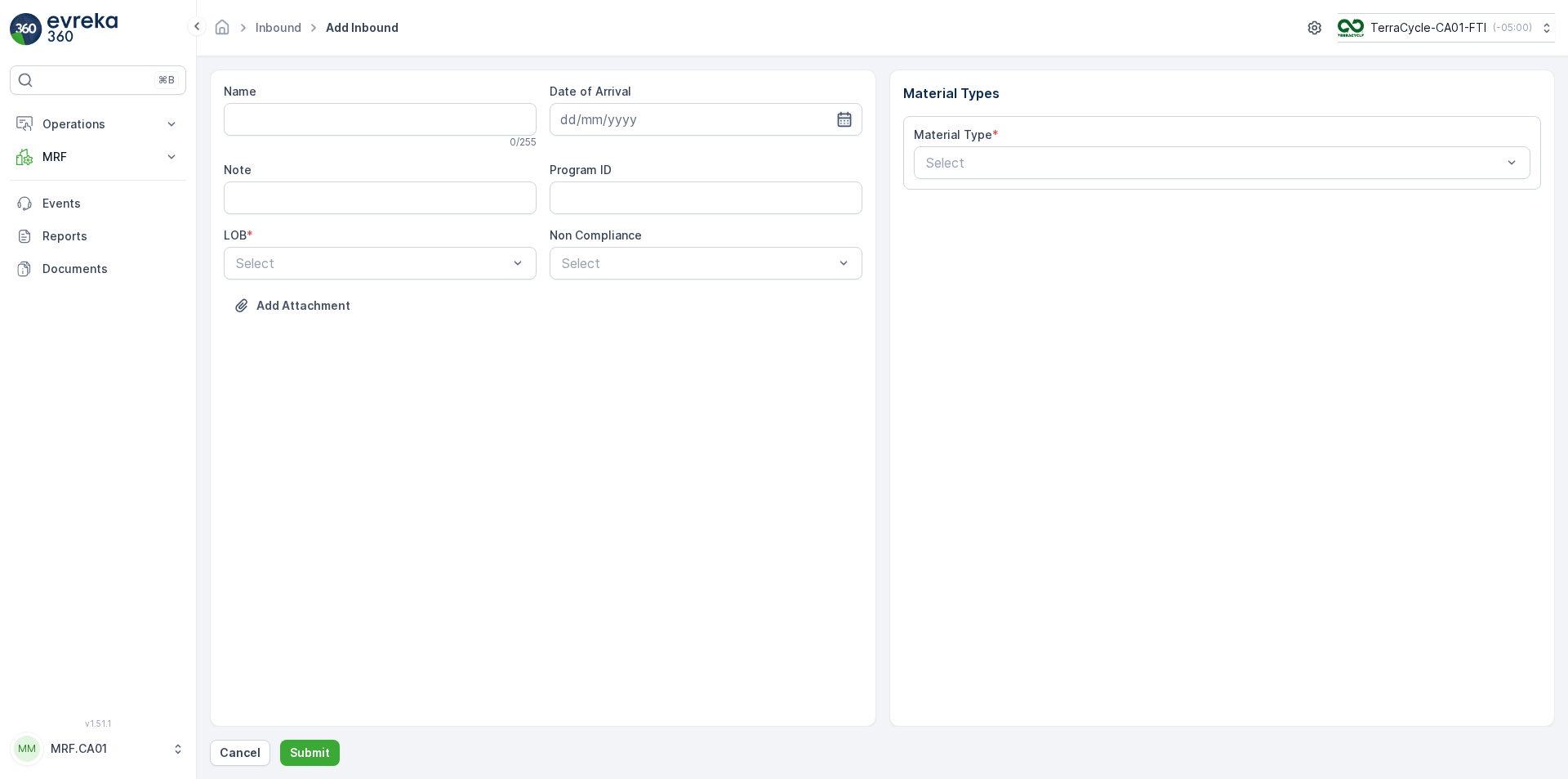
click at [843, 118] on icon "button" at bounding box center [843, 119] width 14 height 15
click at [606, 250] on div "6" at bounding box center [606, 255] width 26 height 26
type input "[DATE]"
click at [472, 272] on div "Select" at bounding box center [381, 263] width 313 height 33
click at [447, 302] on div "NRP" at bounding box center [381, 303] width 293 height 15
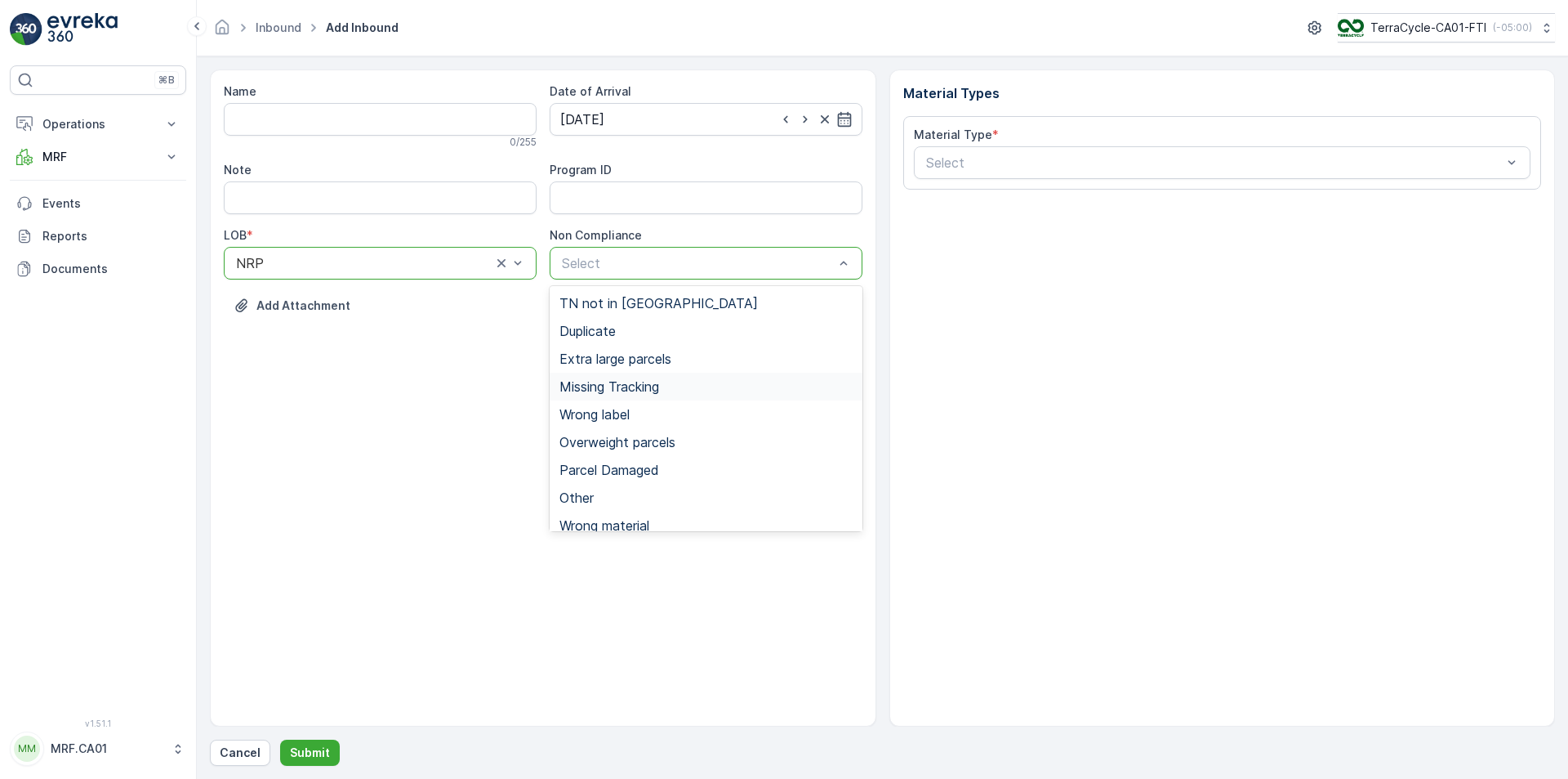
click at [614, 393] on span "Missing Tracking" at bounding box center [608, 386] width 99 height 15
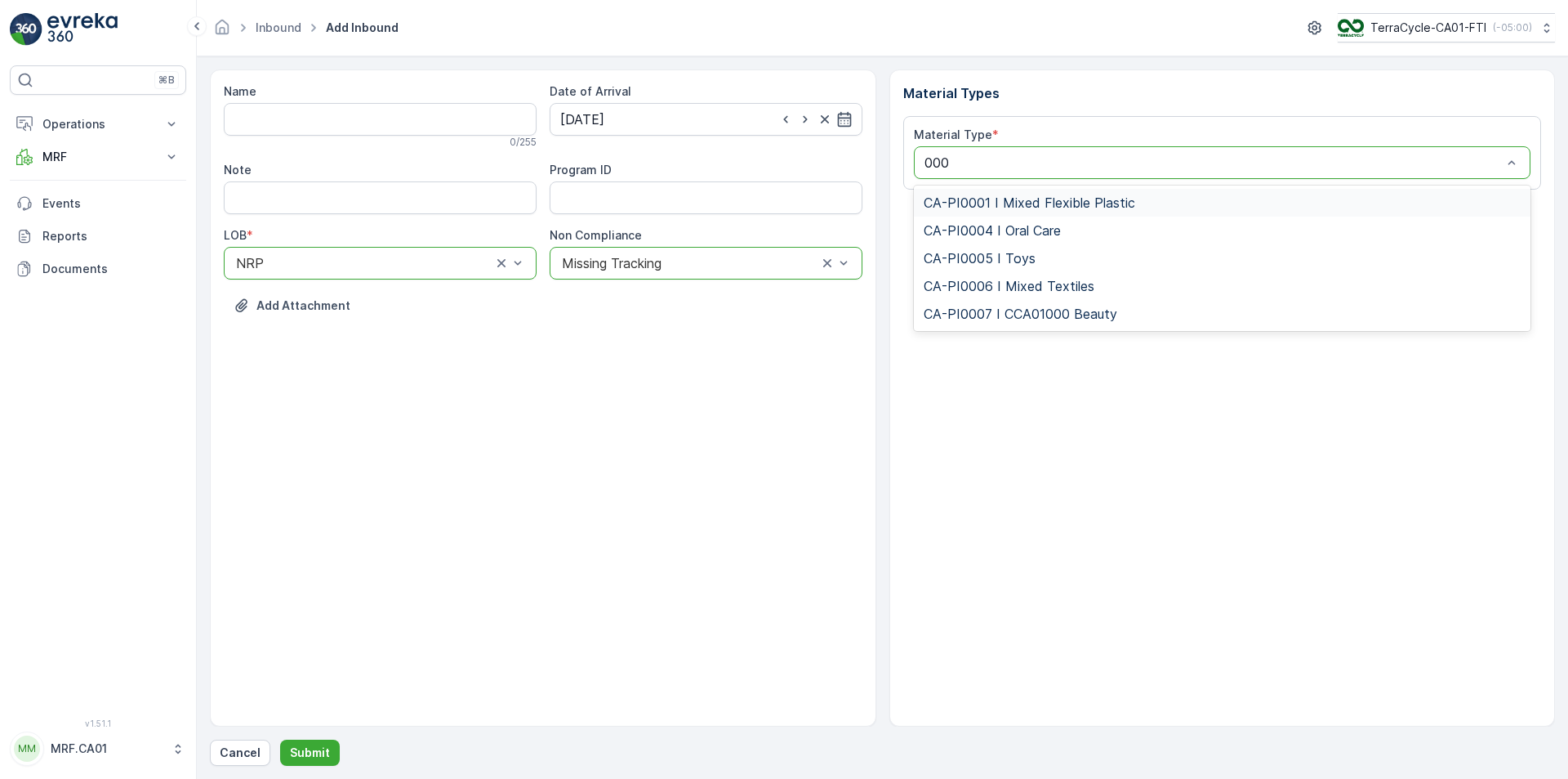
type input "0001"
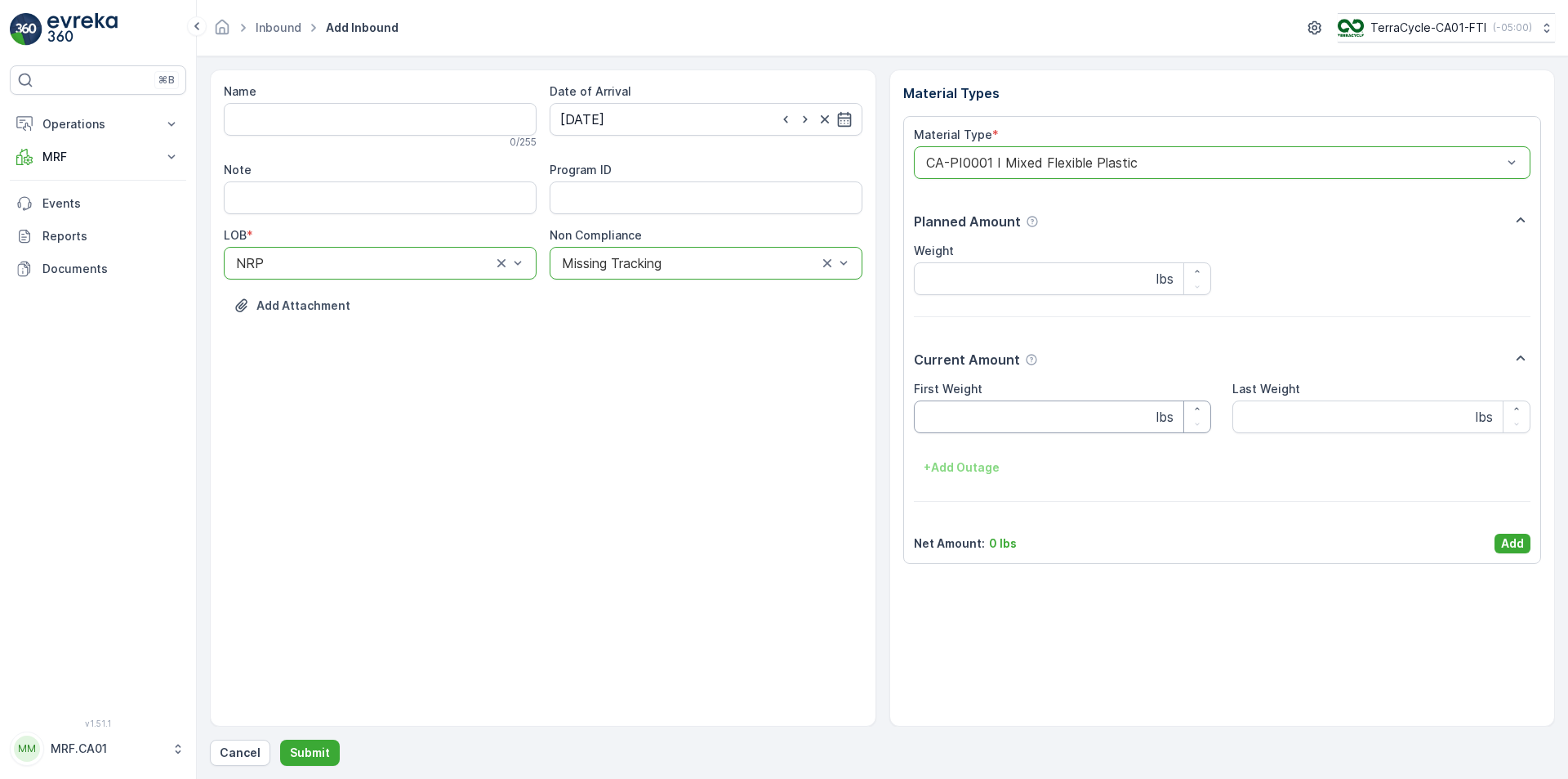
click at [1046, 415] on Weight "First Weight" at bounding box center [1063, 416] width 298 height 33
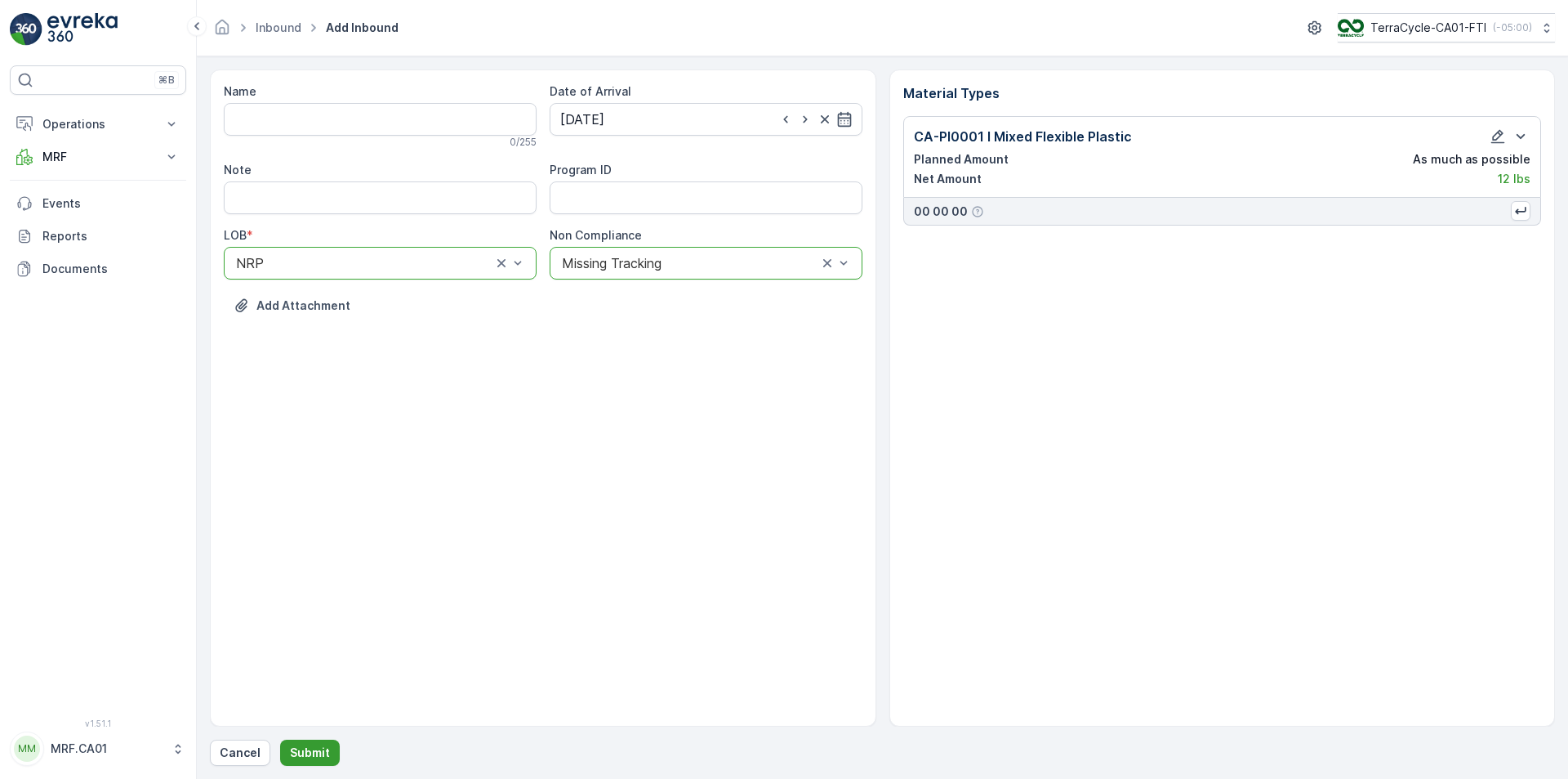
click at [327, 764] on button "Submit" at bounding box center [310, 753] width 59 height 26
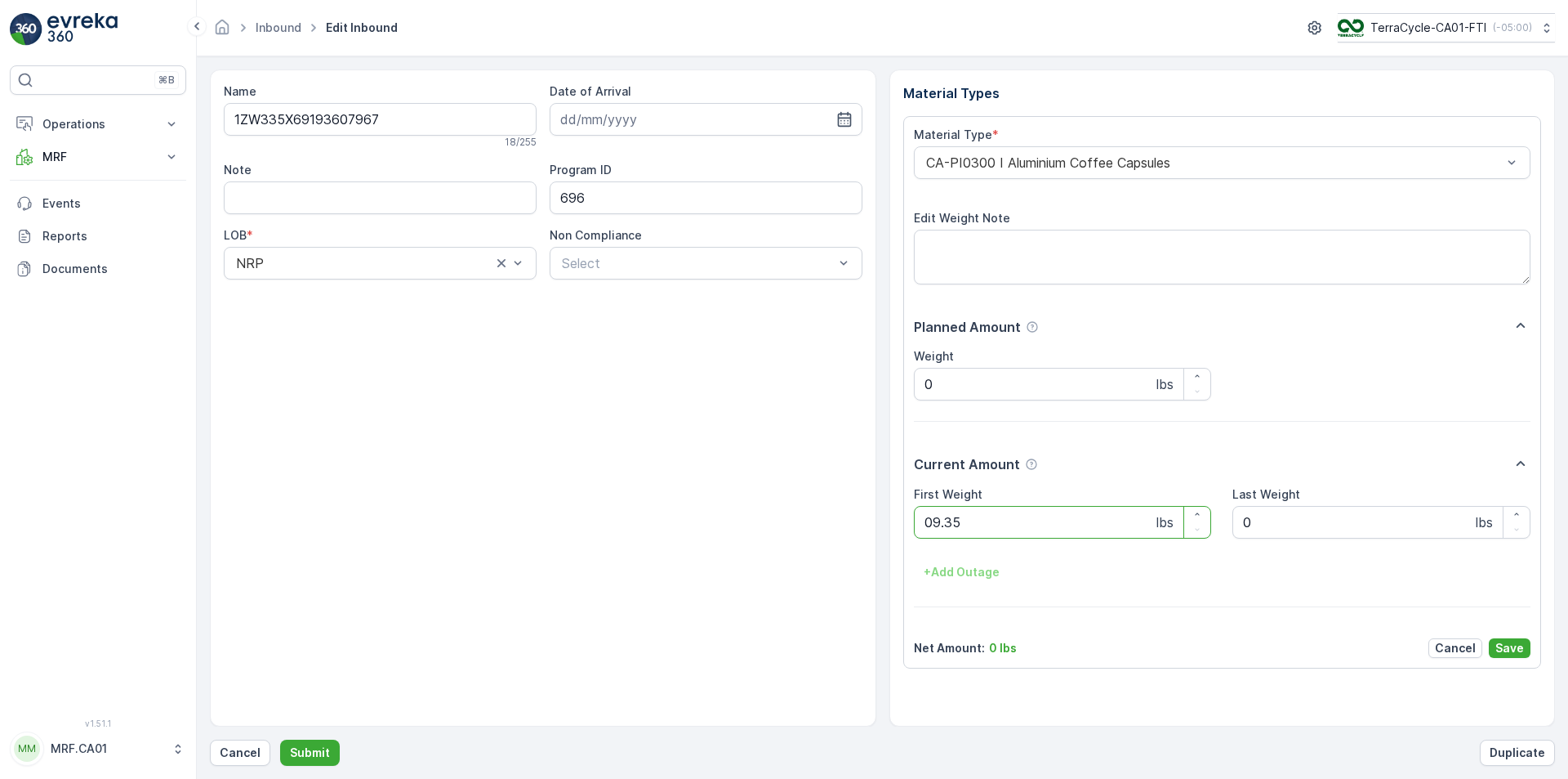
click at [280, 740] on button "Submit" at bounding box center [310, 753] width 59 height 26
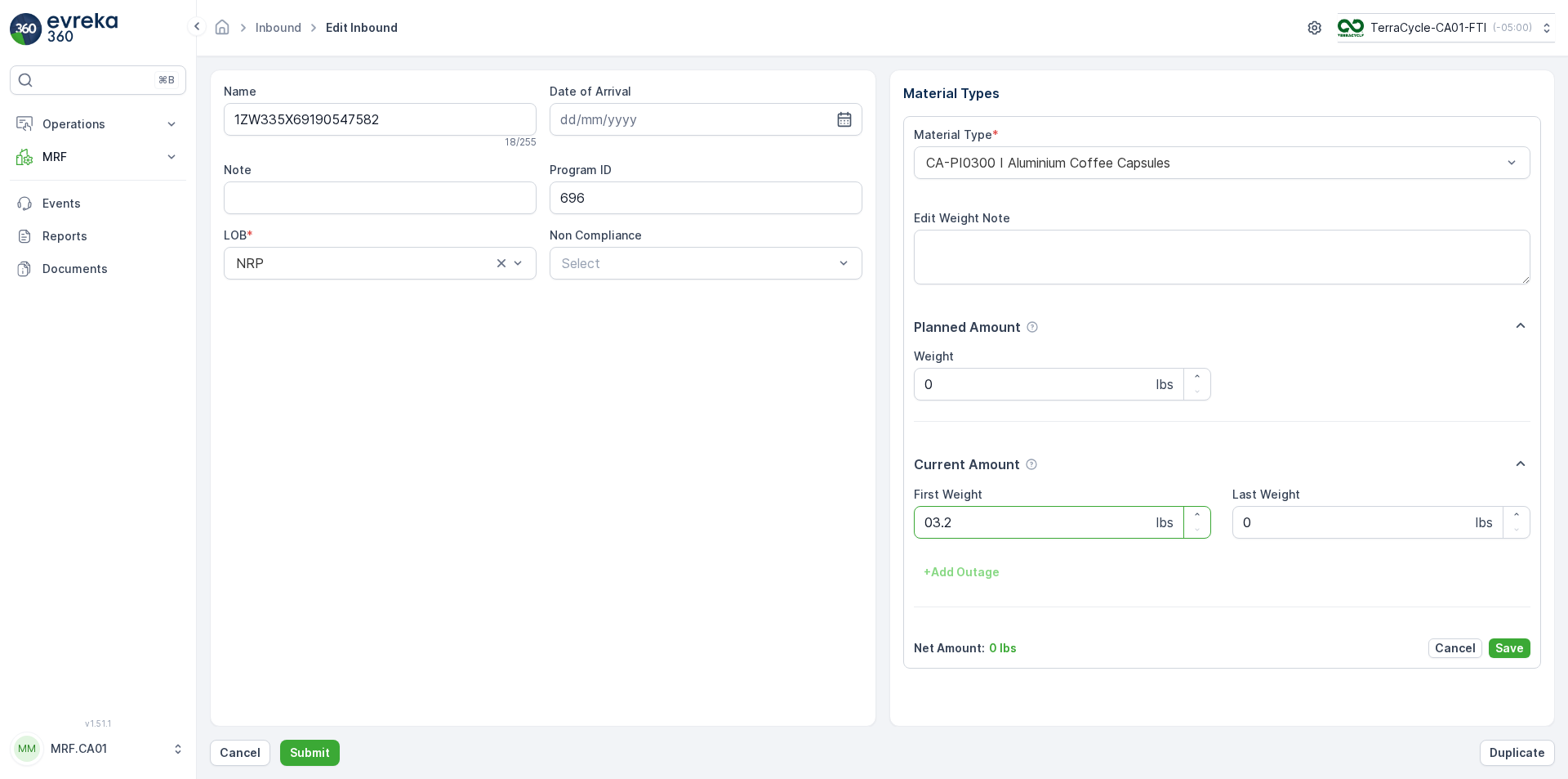
type Weight "03.20"
click at [280, 740] on button "Submit" at bounding box center [310, 753] width 59 height 26
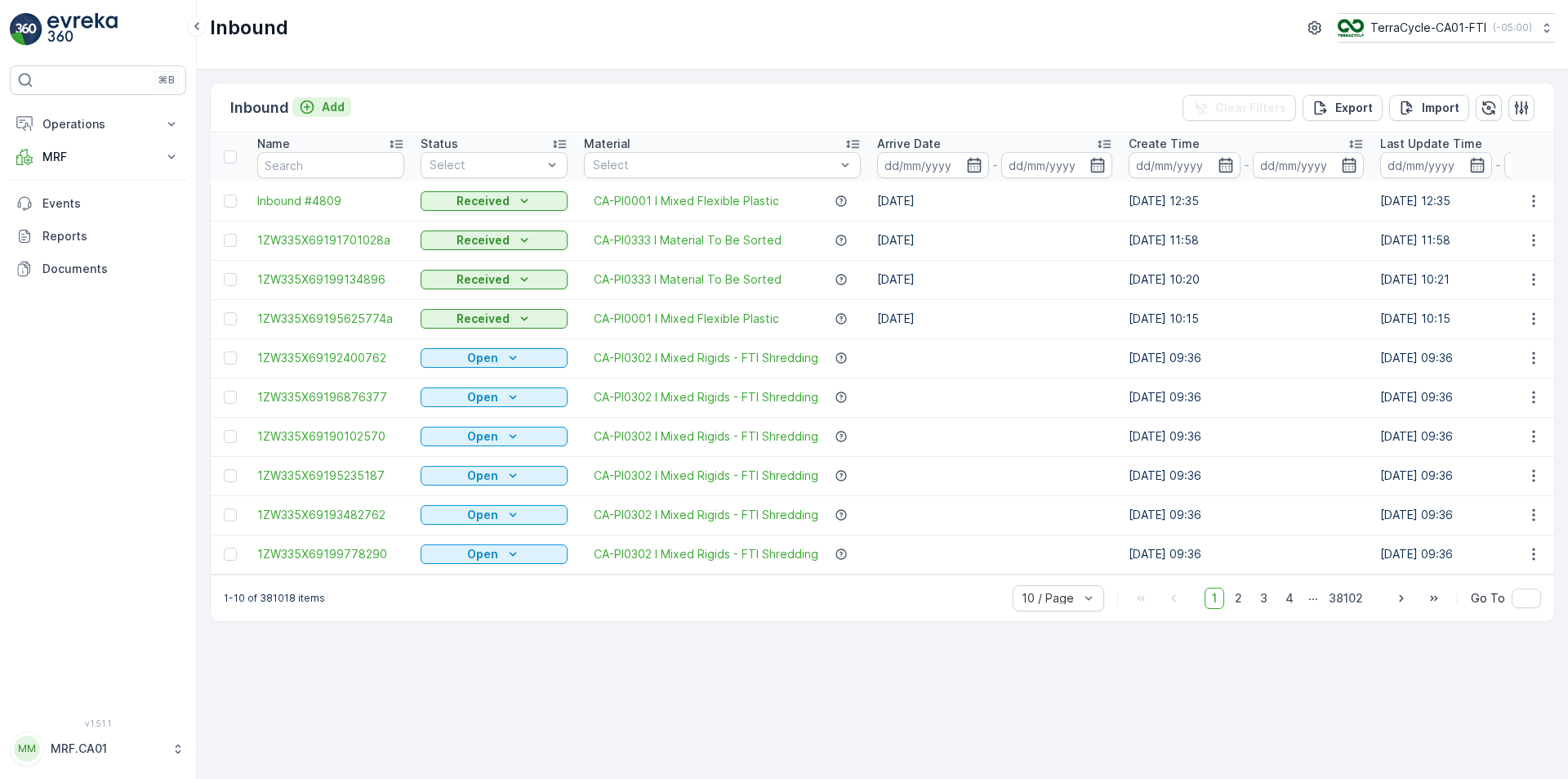
click at [329, 97] on button "Add" at bounding box center [321, 108] width 59 height 20
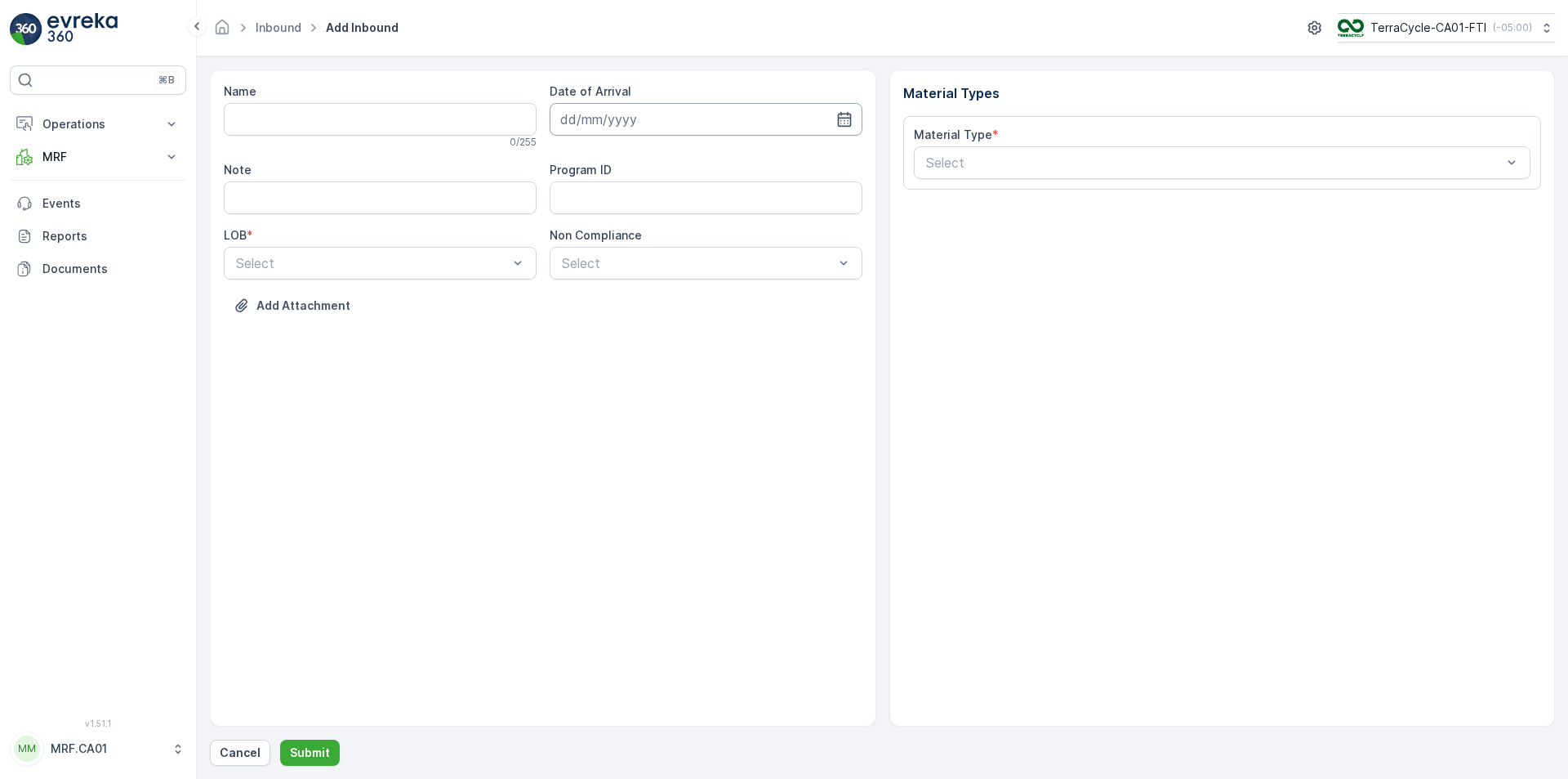
click at [833, 121] on input at bounding box center [707, 119] width 313 height 33
click at [606, 251] on div "6" at bounding box center [606, 255] width 26 height 26
type input "[DATE]"
click at [340, 310] on div "NRP" at bounding box center [381, 303] width 293 height 15
click at [752, 273] on div "Select" at bounding box center [707, 263] width 313 height 33
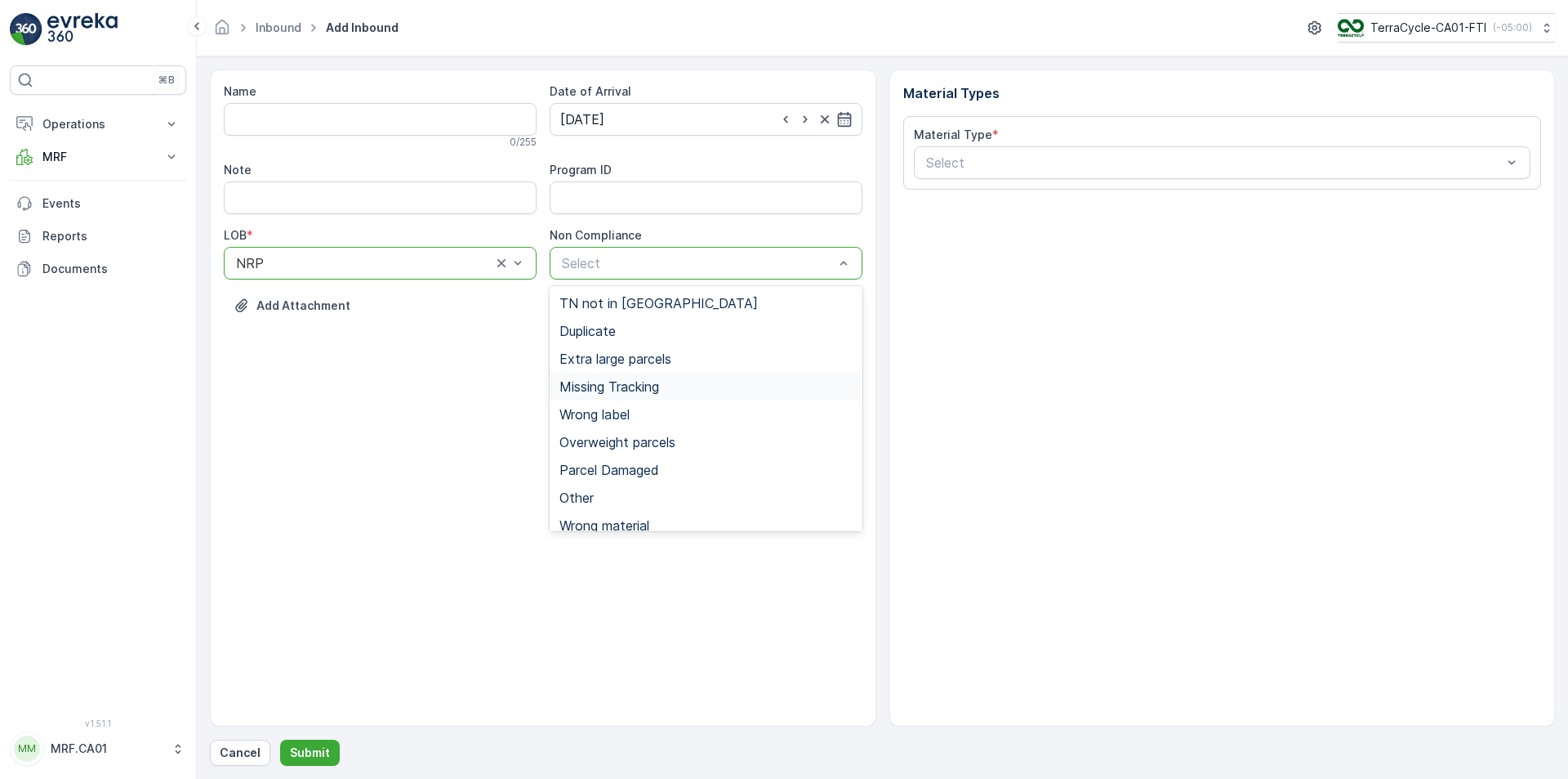
click at [639, 383] on span "Missing Tracking" at bounding box center [608, 386] width 99 height 15
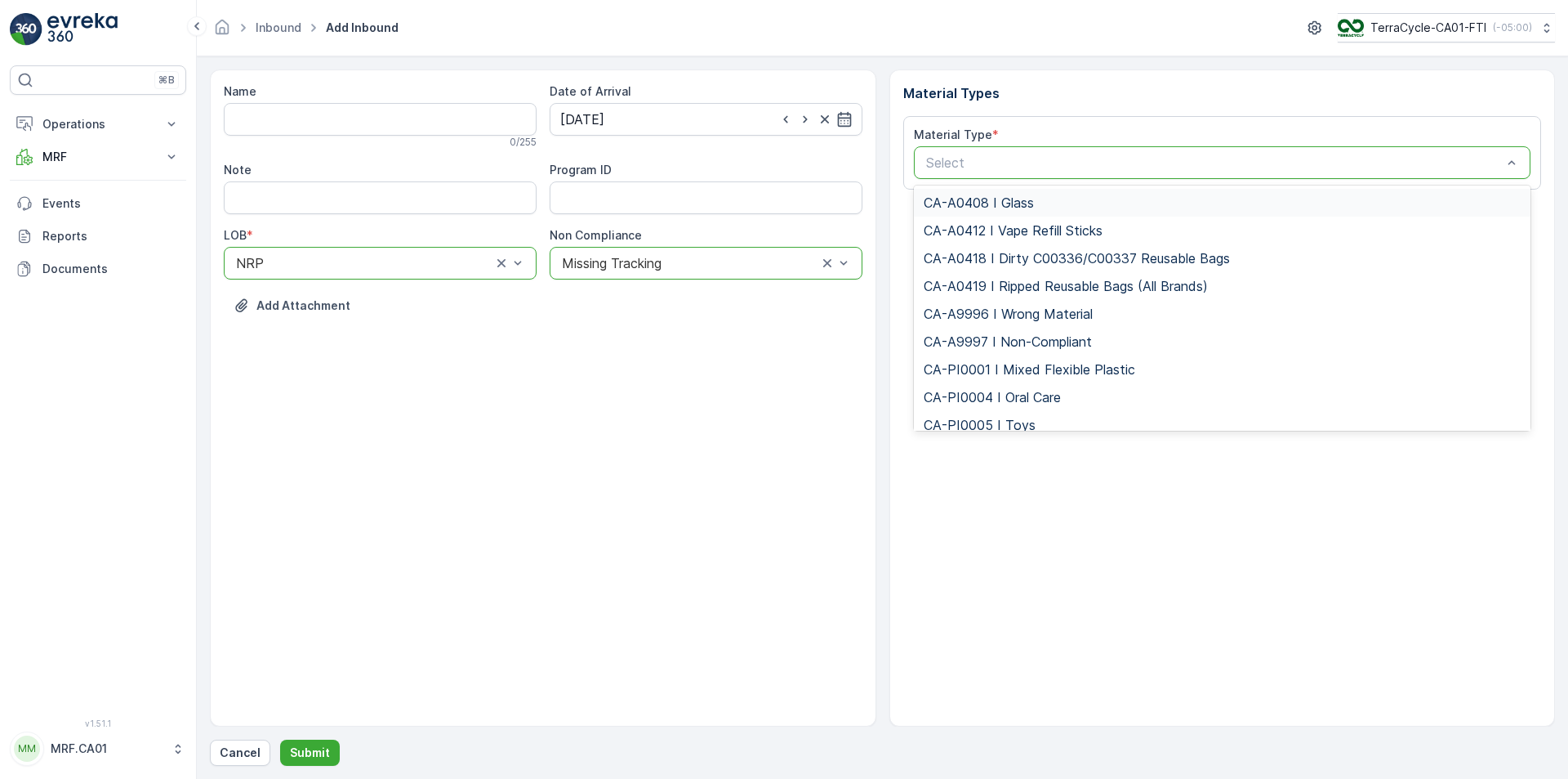
type input "3"
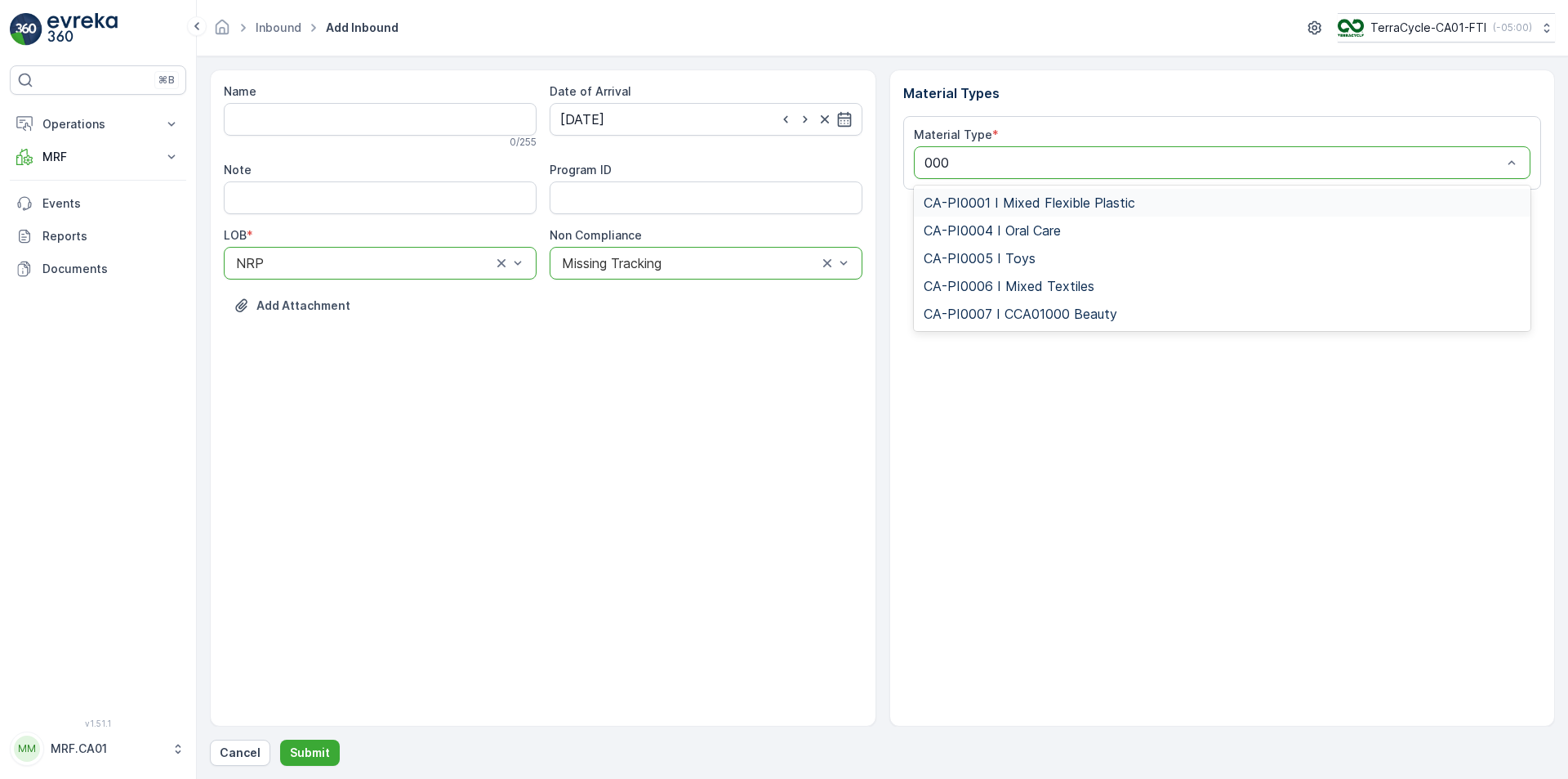
type input "0001"
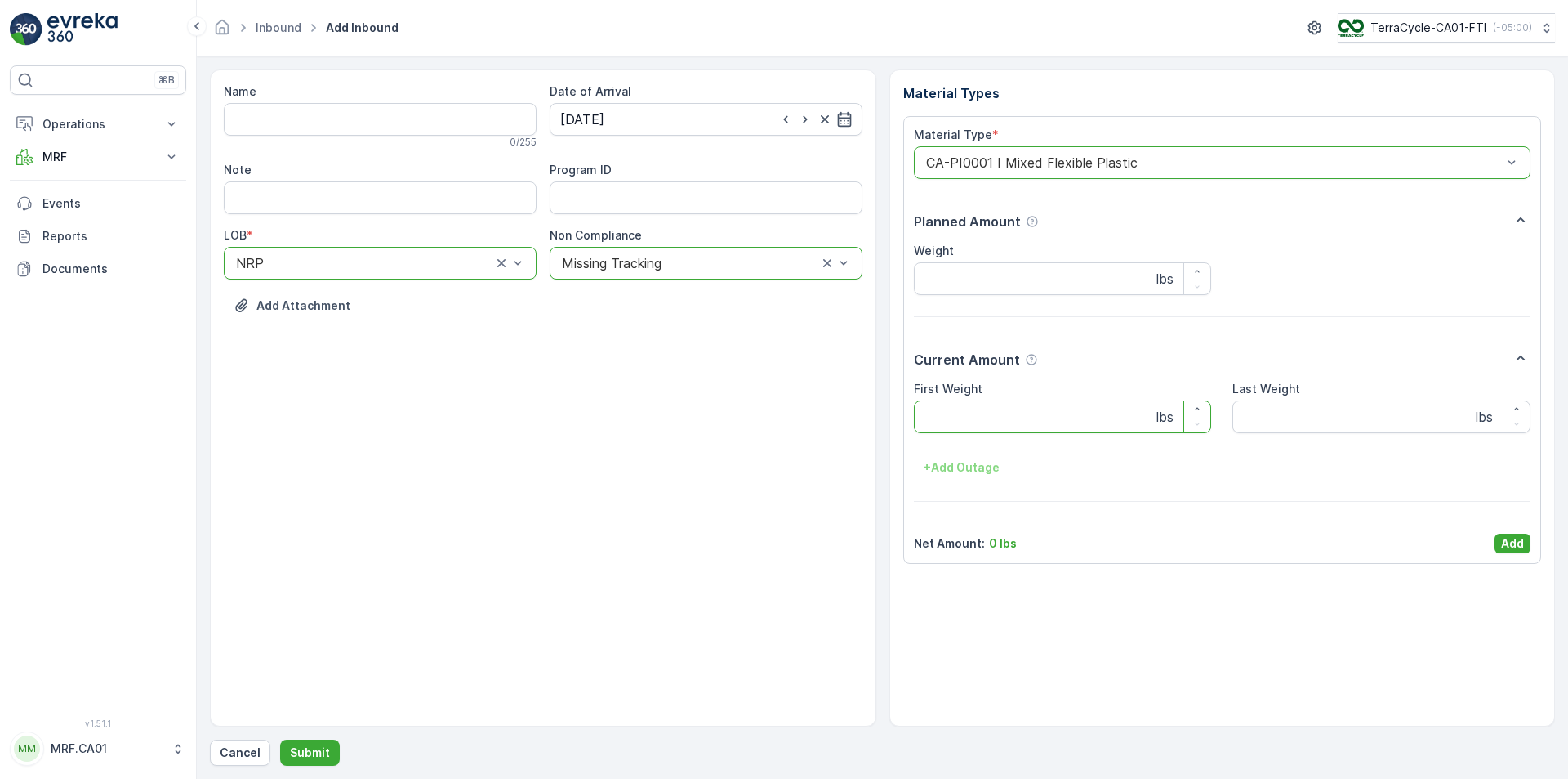
click at [993, 405] on Weight "First Weight" at bounding box center [1063, 416] width 298 height 33
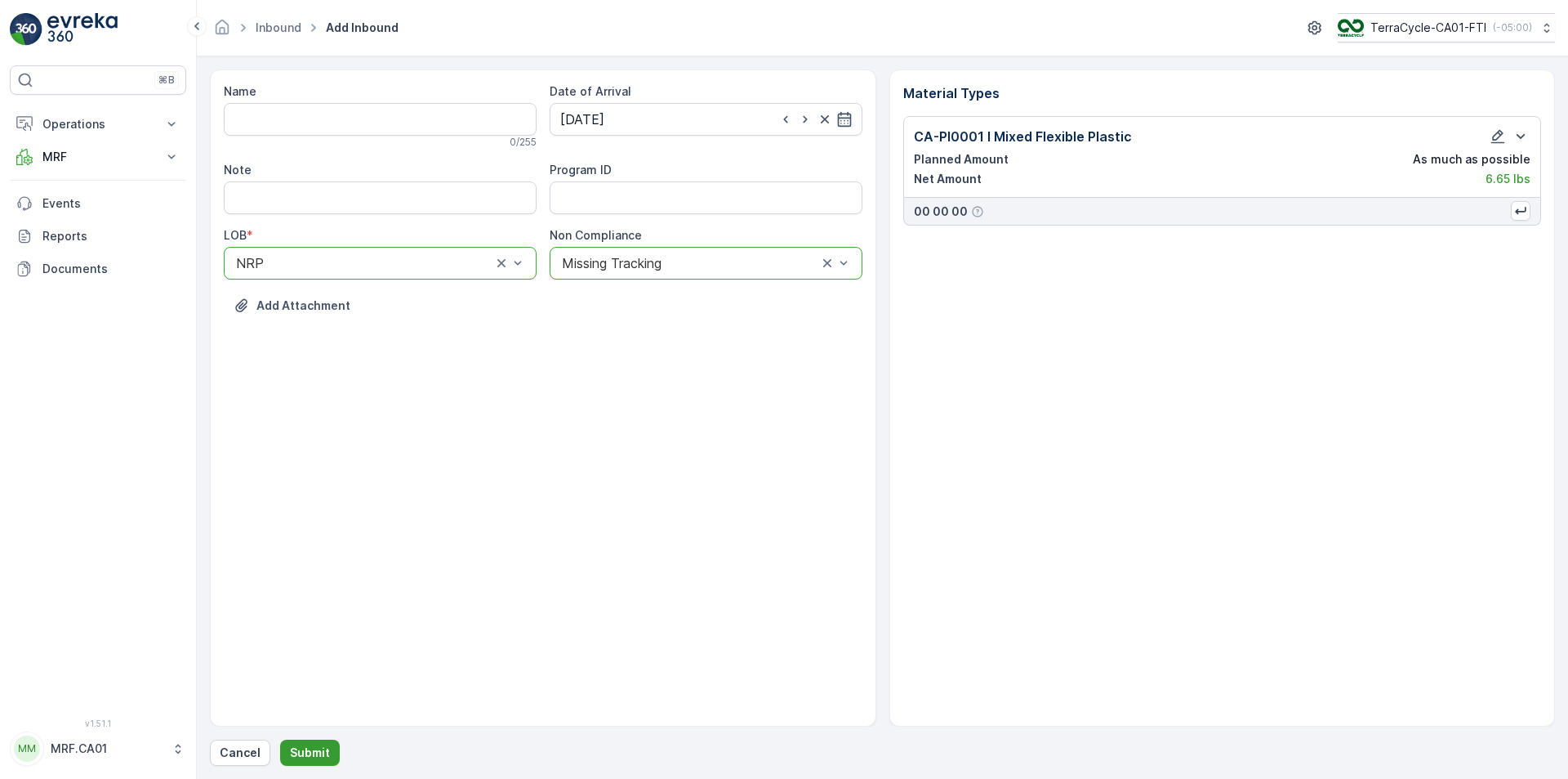
click at [311, 759] on p "Submit" at bounding box center [310, 753] width 40 height 16
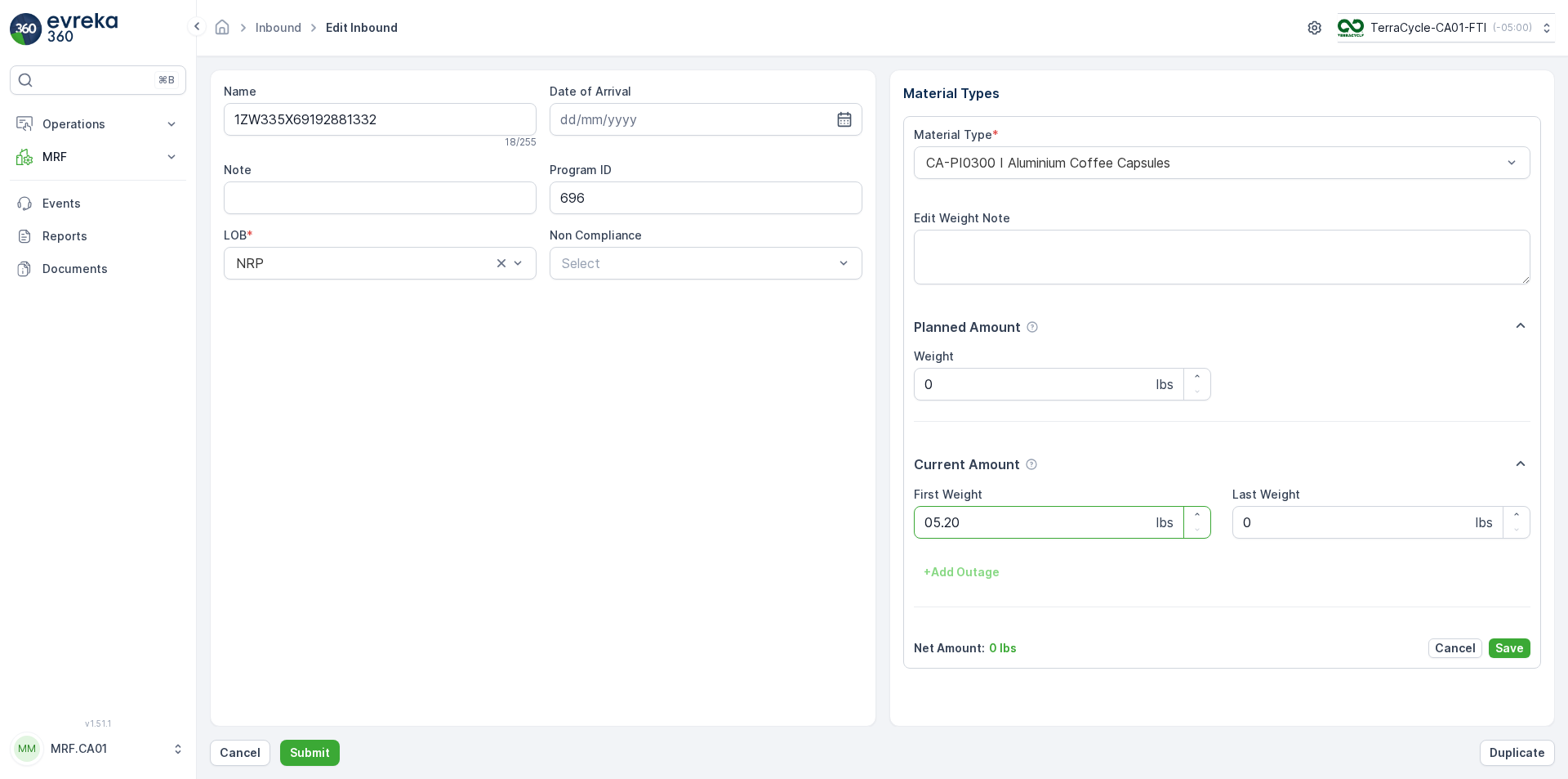
click at [280, 740] on button "Submit" at bounding box center [310, 753] width 59 height 26
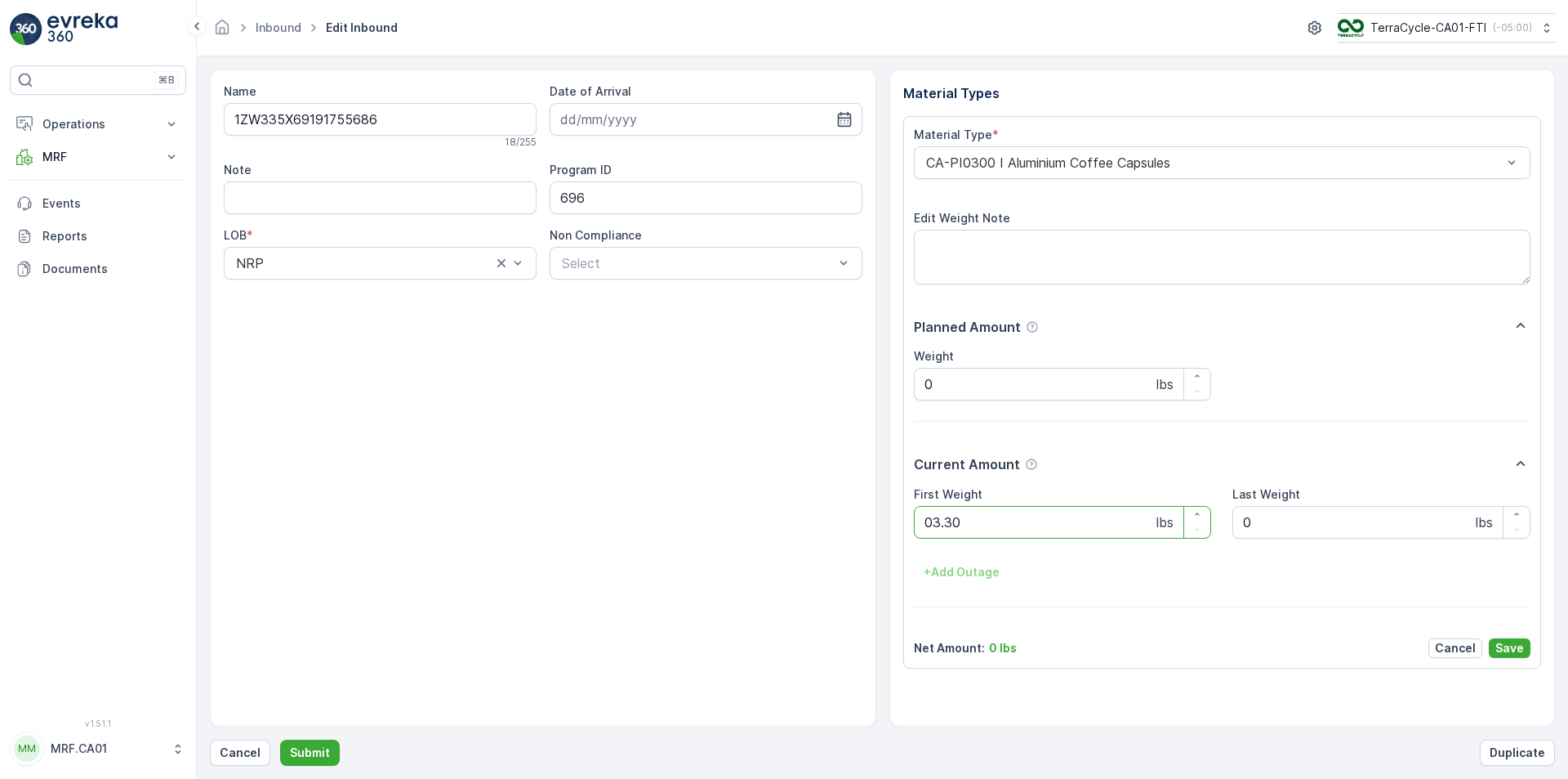
click at [280, 740] on button "Submit" at bounding box center [310, 753] width 59 height 26
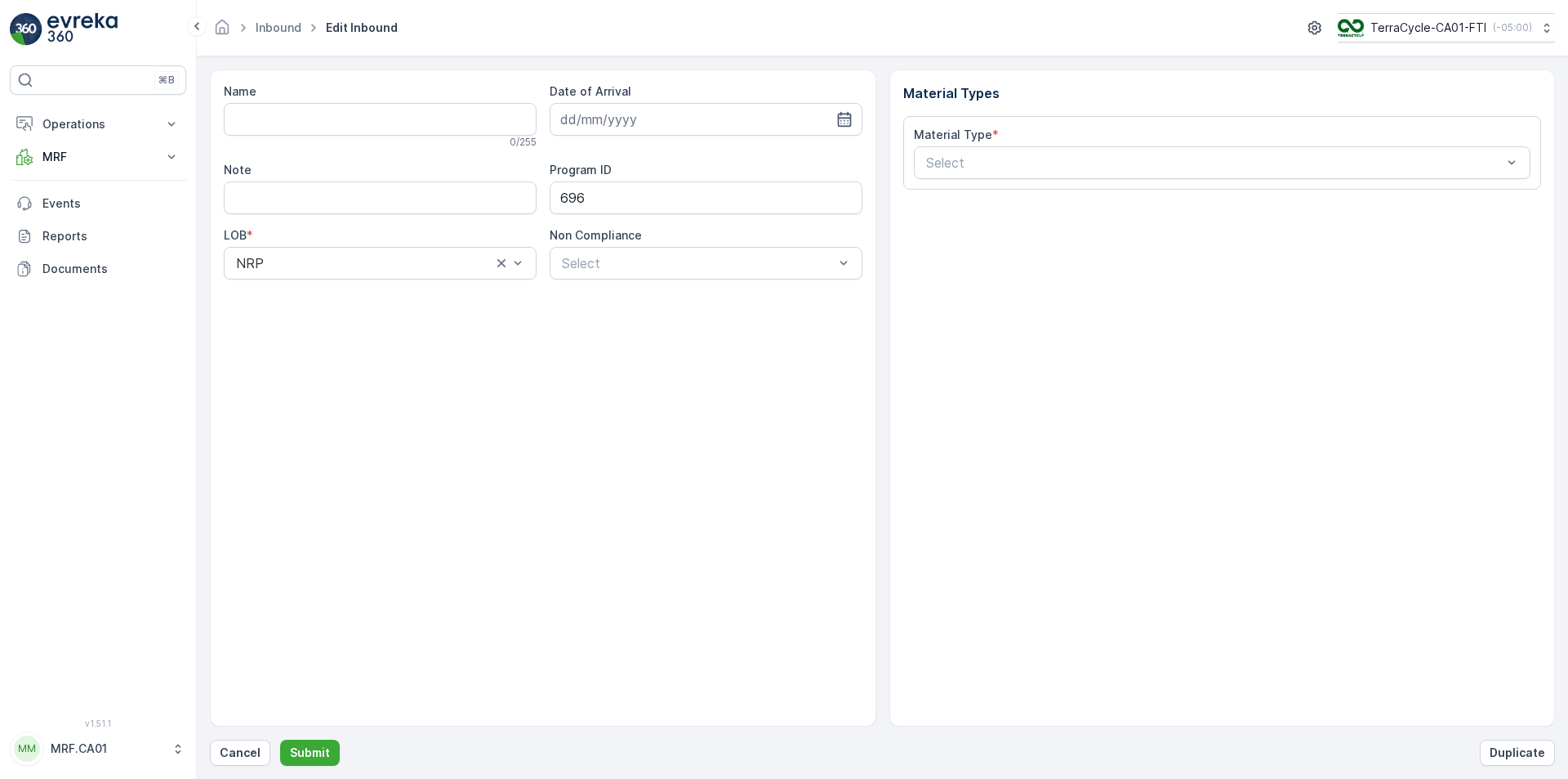
type input "1ZW335X69195831087"
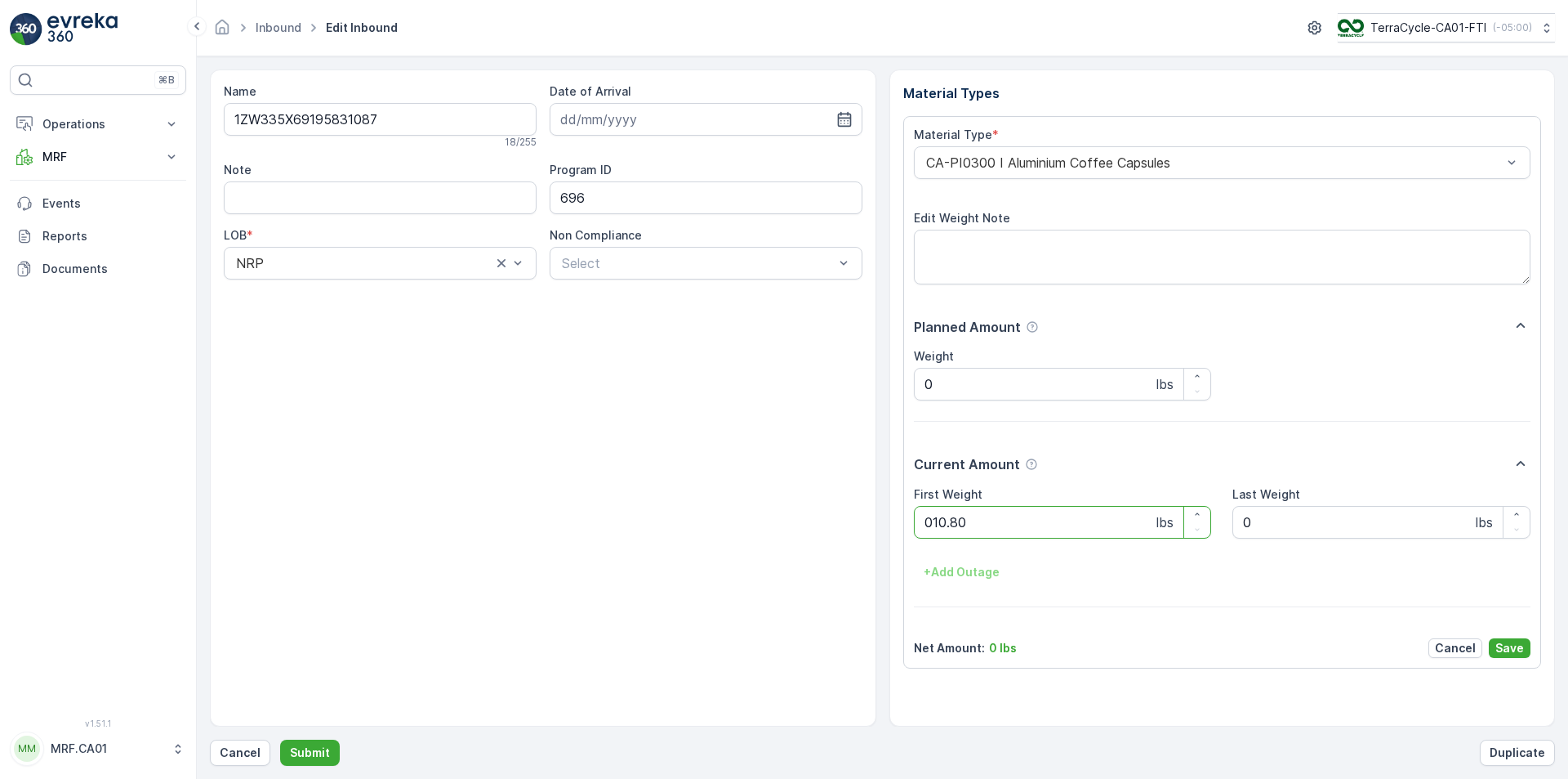
click at [280, 740] on button "Submit" at bounding box center [310, 753] width 59 height 26
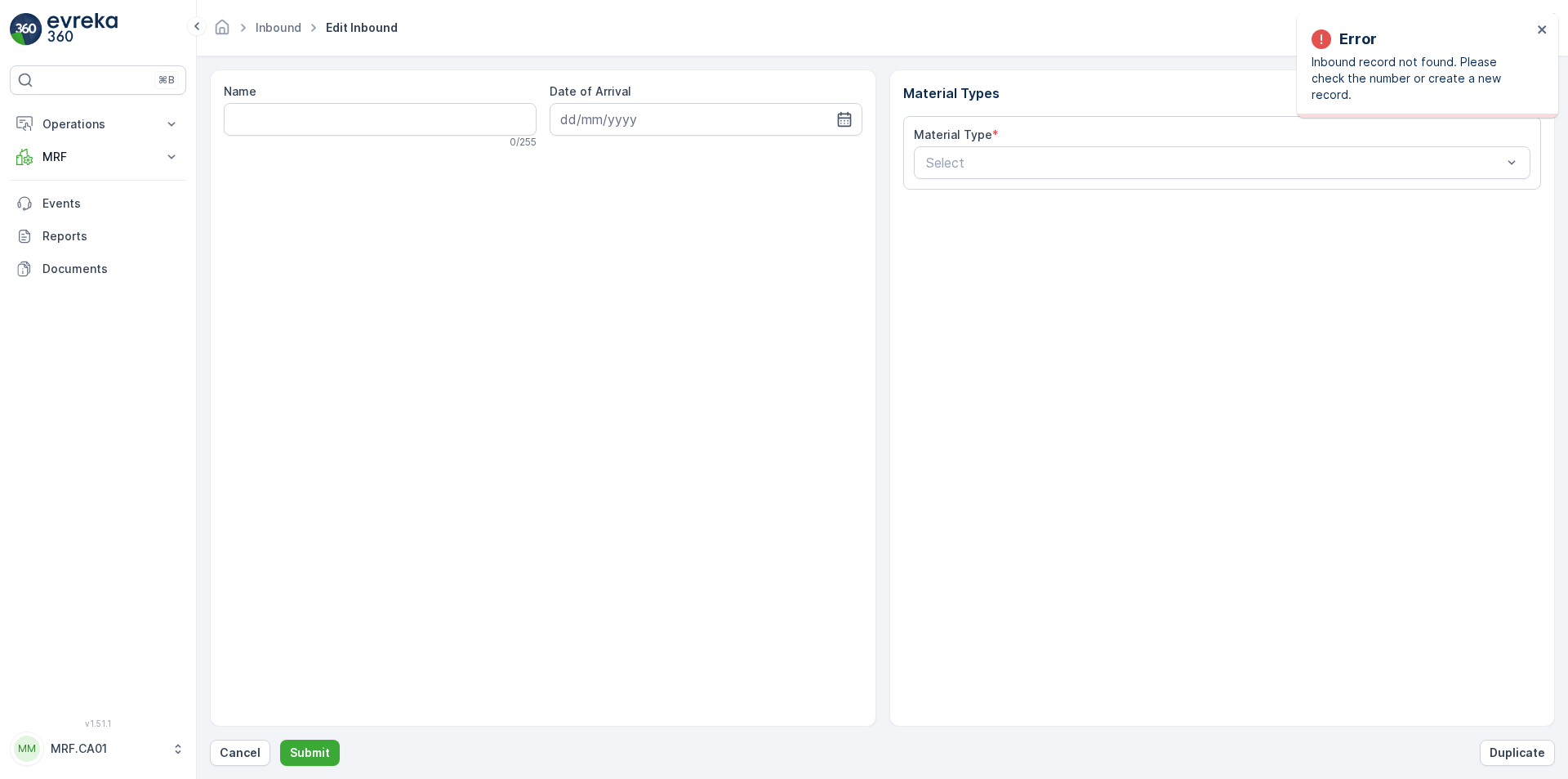
click at [202, 744] on form "Name 0 / 255 Date of Arrival Material Types Material Type * Select Cancel Submi…" at bounding box center [882, 417] width 1371 height 723
click at [247, 756] on p "Cancel" at bounding box center [239, 753] width 41 height 16
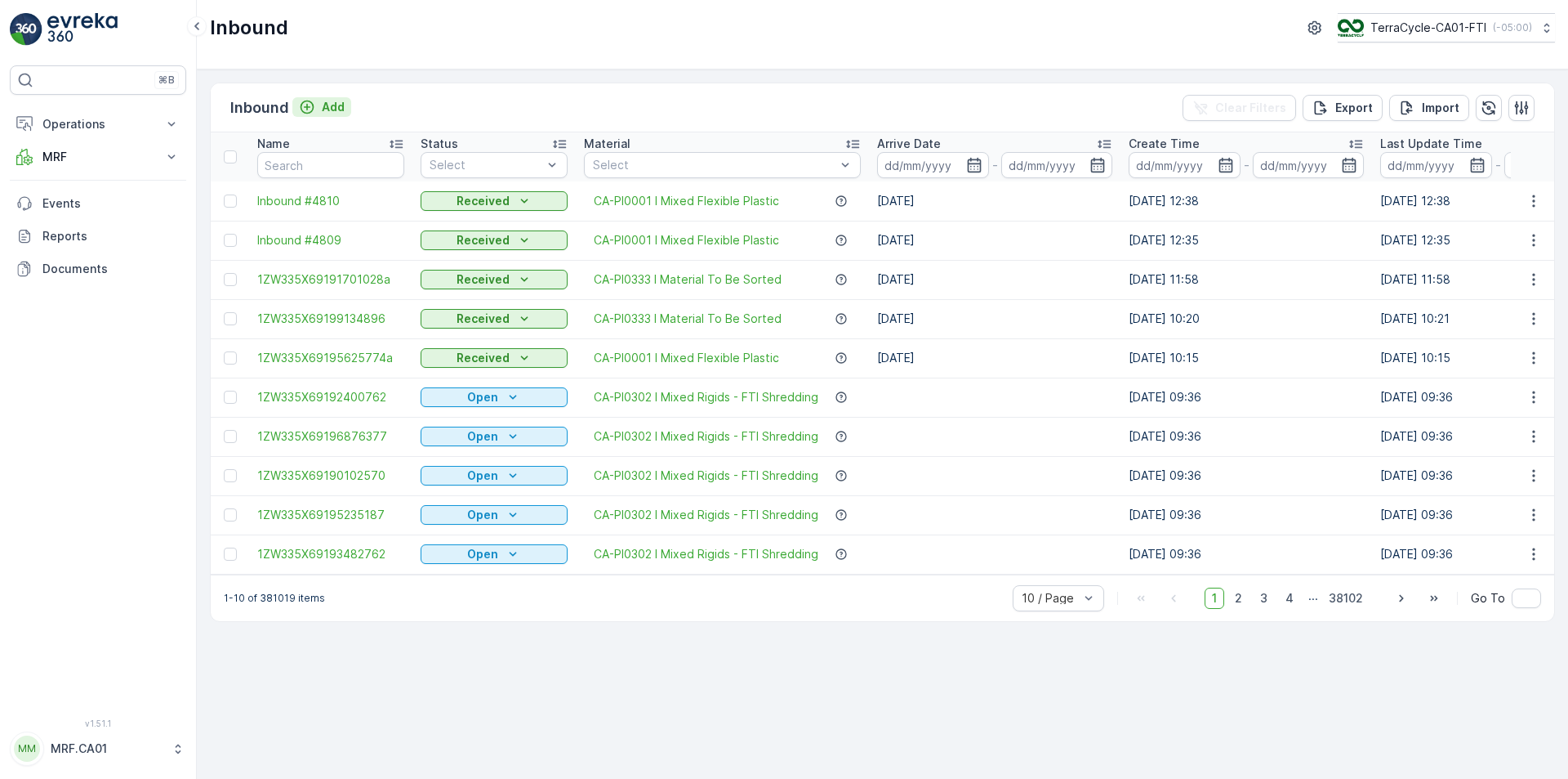
click at [310, 107] on icon "Add" at bounding box center [307, 108] width 16 height 16
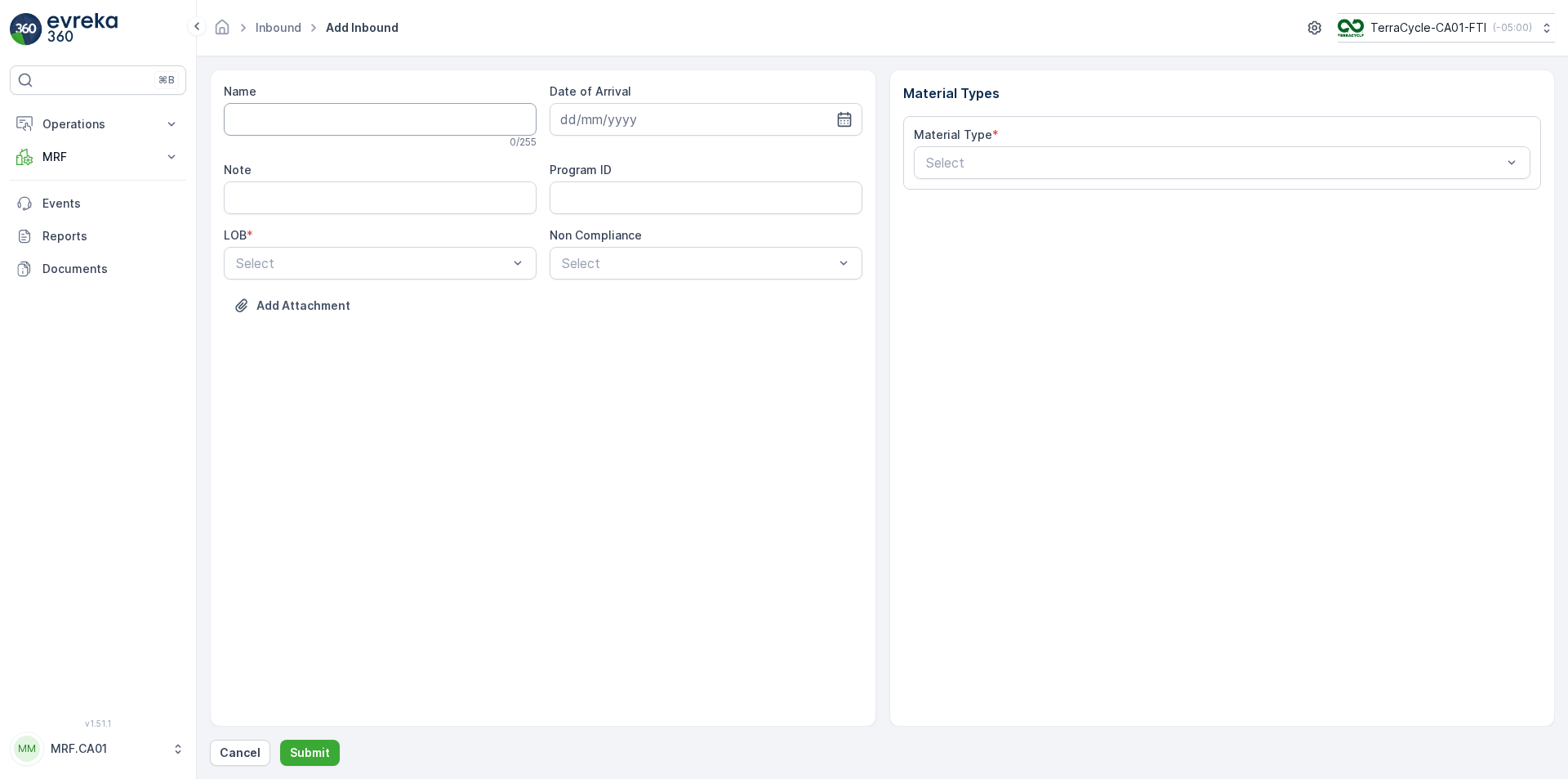
click at [316, 129] on input "Name" at bounding box center [381, 119] width 313 height 33
type input "1ZW335X69197598050"
click at [280, 740] on button "Submit" at bounding box center [310, 753] width 59 height 26
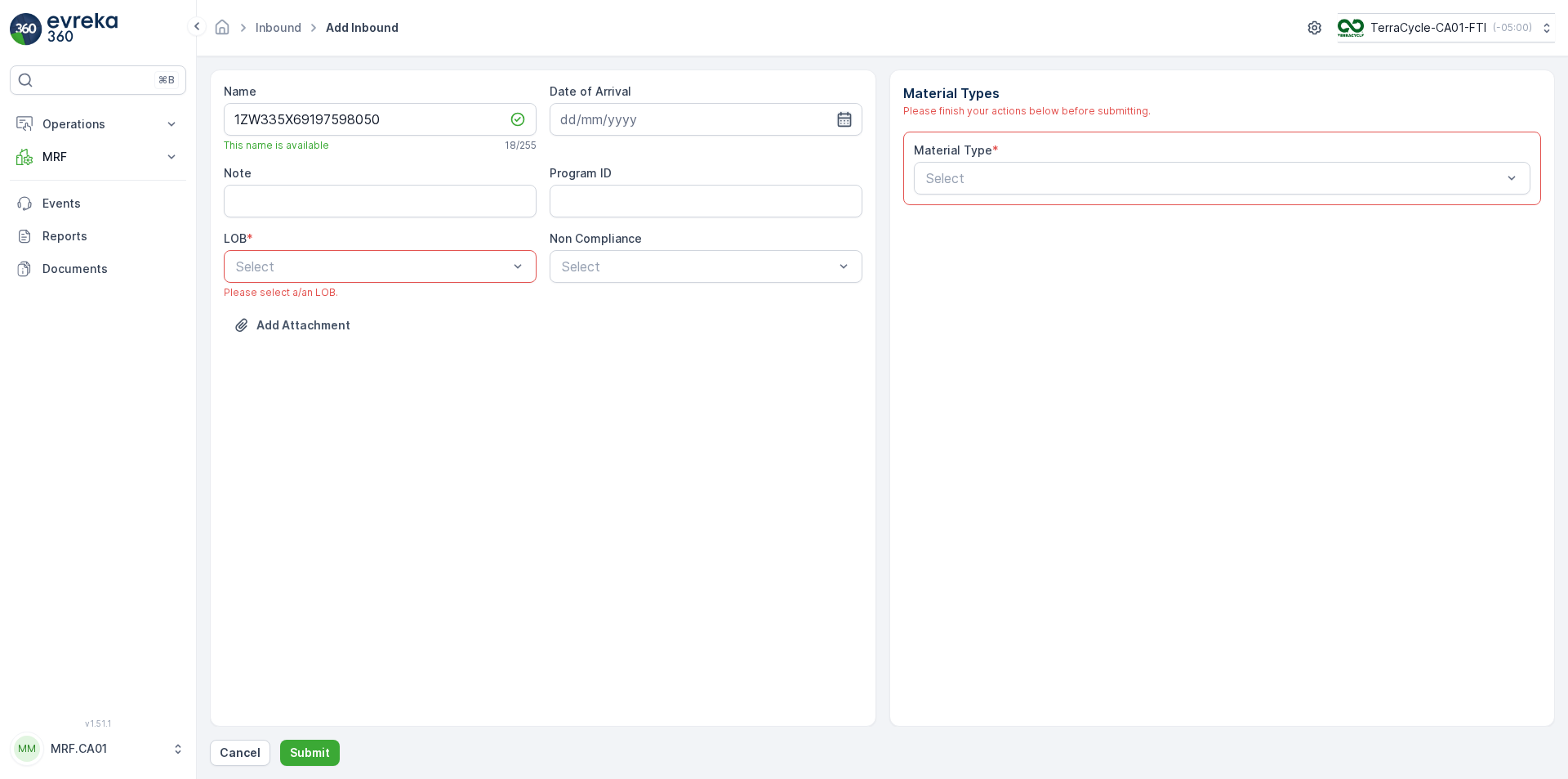
click at [839, 117] on icon "button" at bounding box center [844, 119] width 16 height 16
click at [607, 265] on div "6" at bounding box center [606, 255] width 26 height 26
type input "[DATE]"
click at [270, 333] on div "ZWB" at bounding box center [381, 334] width 293 height 15
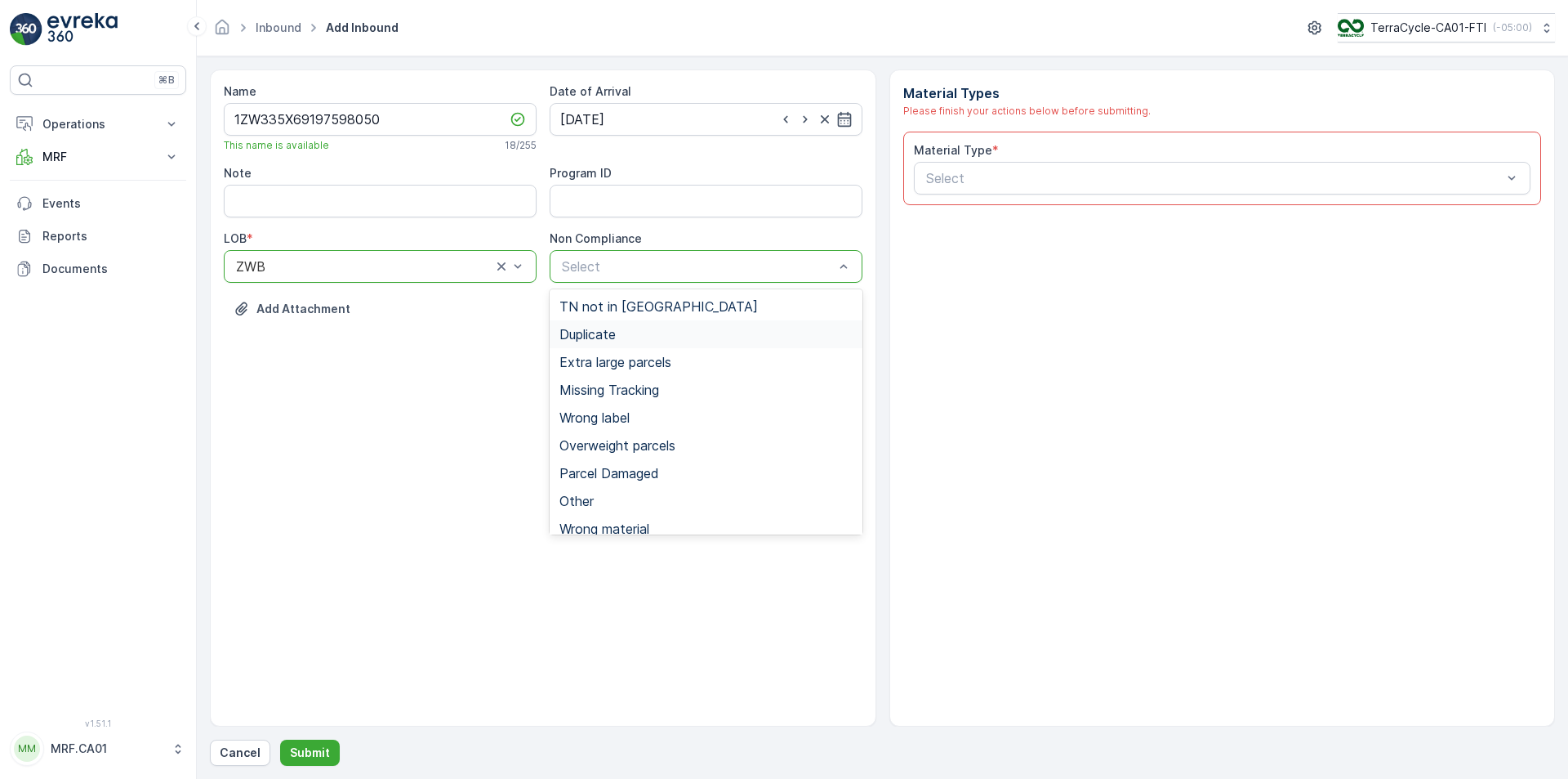
click at [613, 327] on span "Duplicate" at bounding box center [587, 334] width 56 height 15
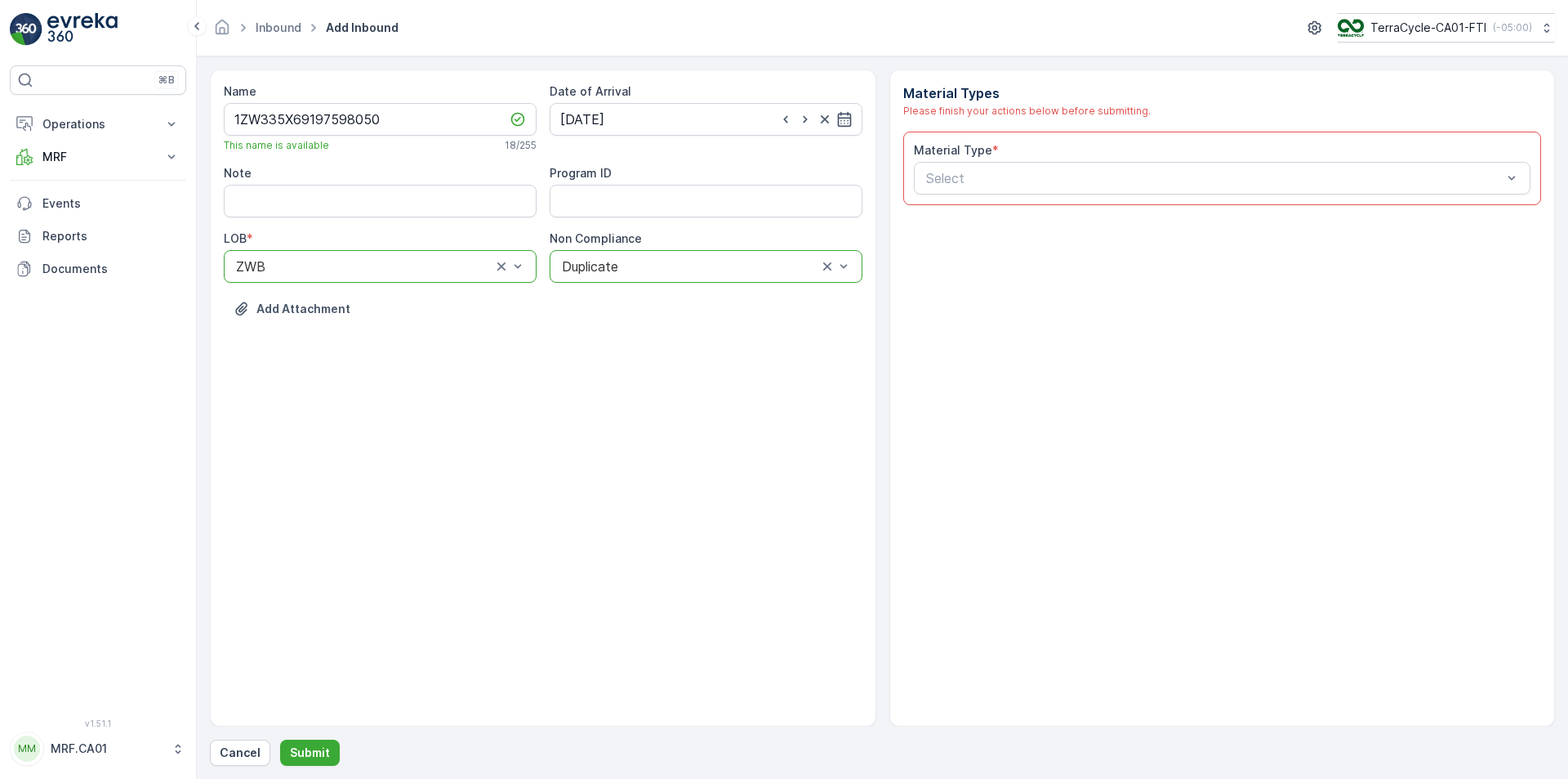
click at [637, 269] on div at bounding box center [689, 266] width 259 height 15
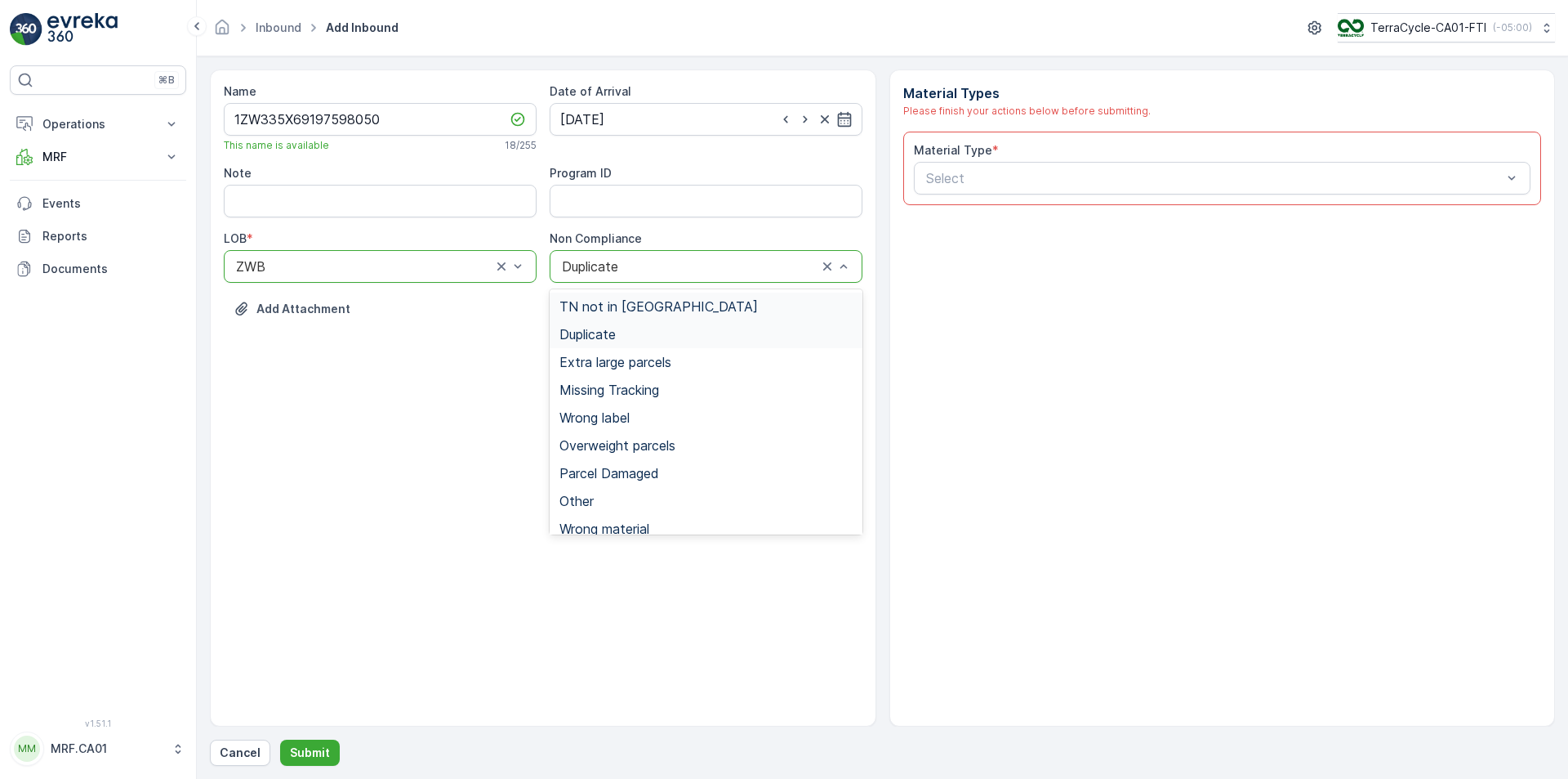
click at [622, 315] on div "TN not in [GEOGRAPHIC_DATA]" at bounding box center [707, 306] width 313 height 27
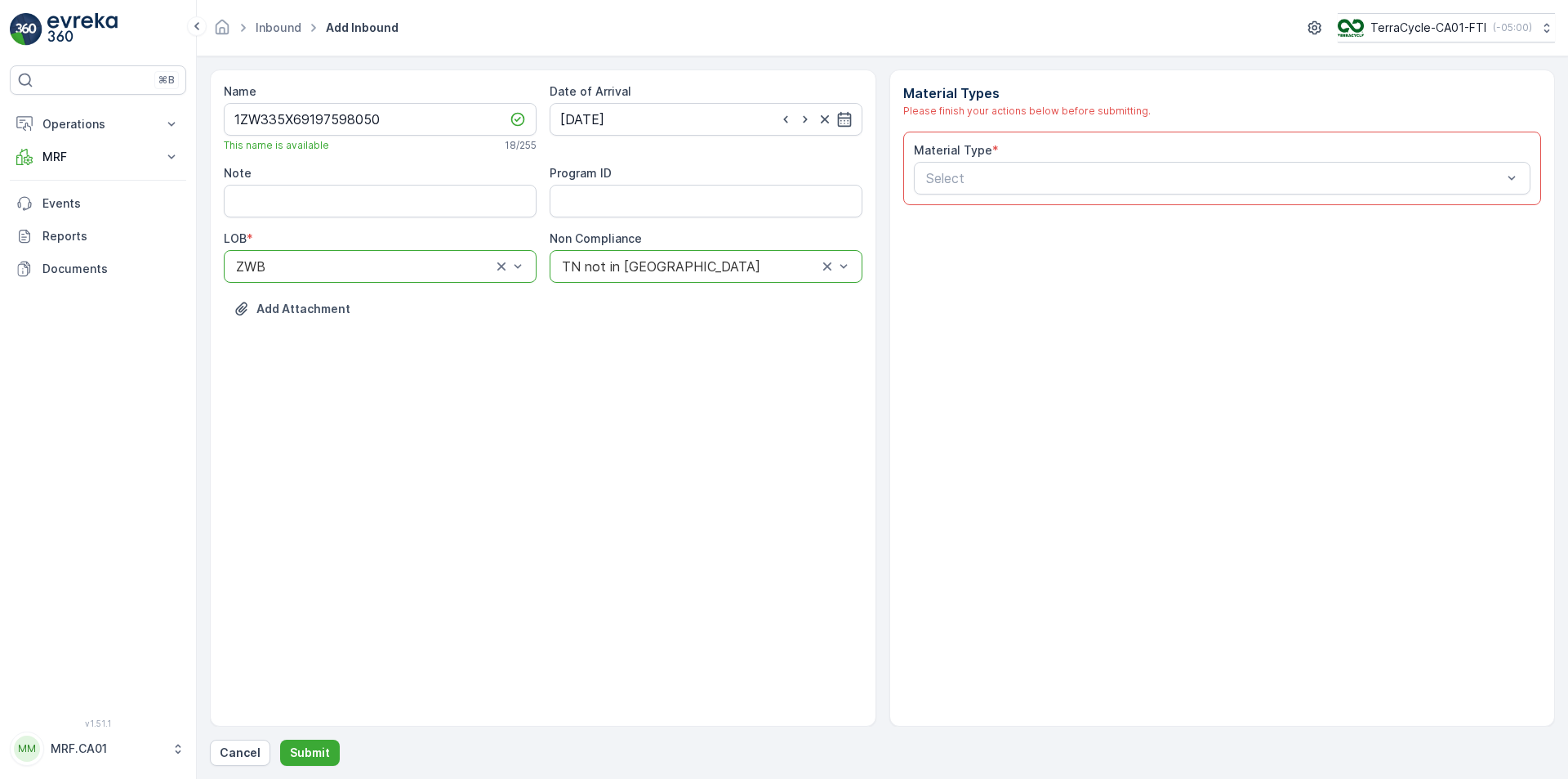
click at [1141, 128] on div "Material Types Please finish your actions below before submitting. Material Typ…" at bounding box center [1223, 397] width 667 height 657
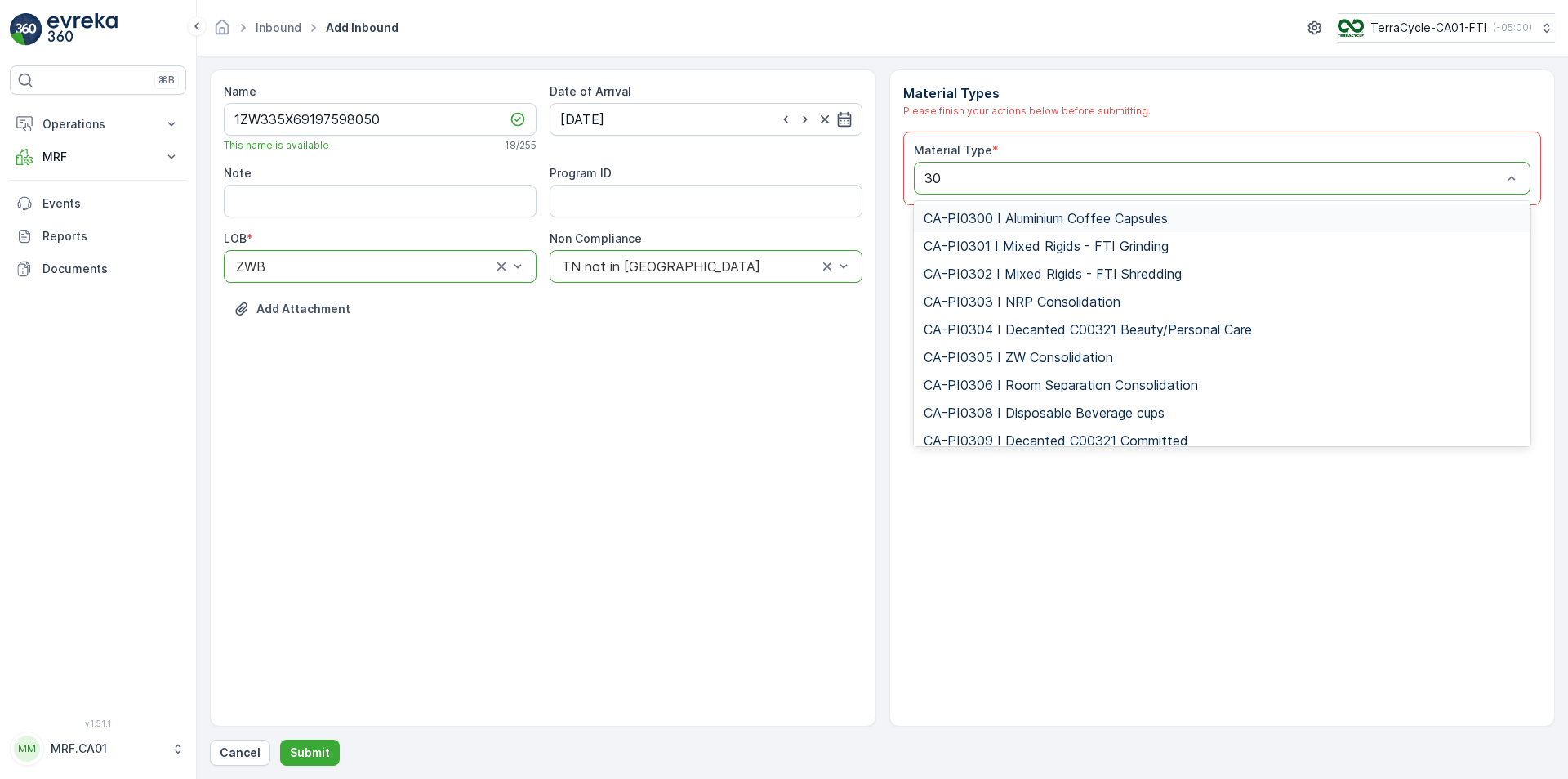
type input "302"
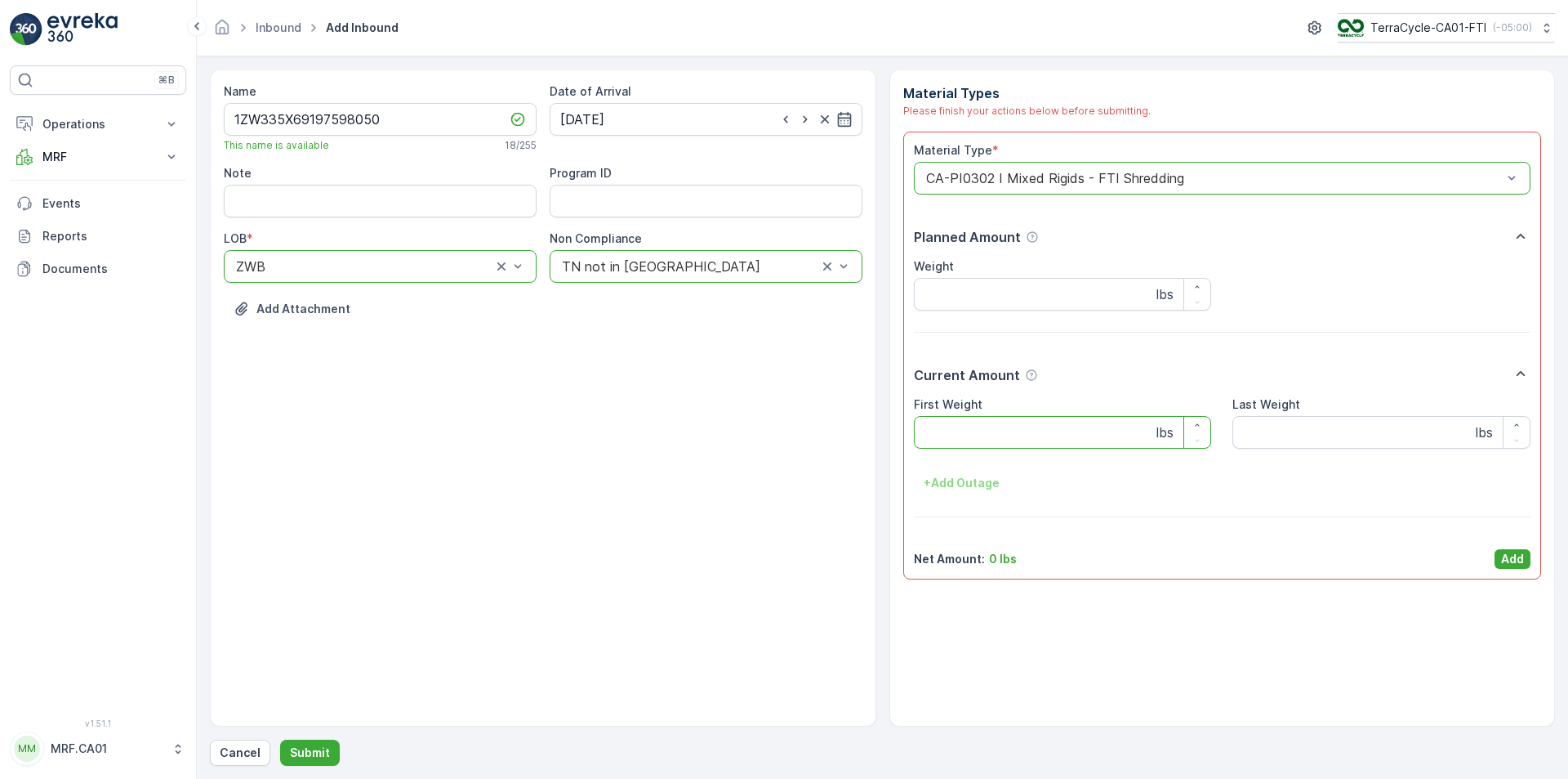
click at [1065, 421] on Weight "First Weight" at bounding box center [1063, 433] width 298 height 33
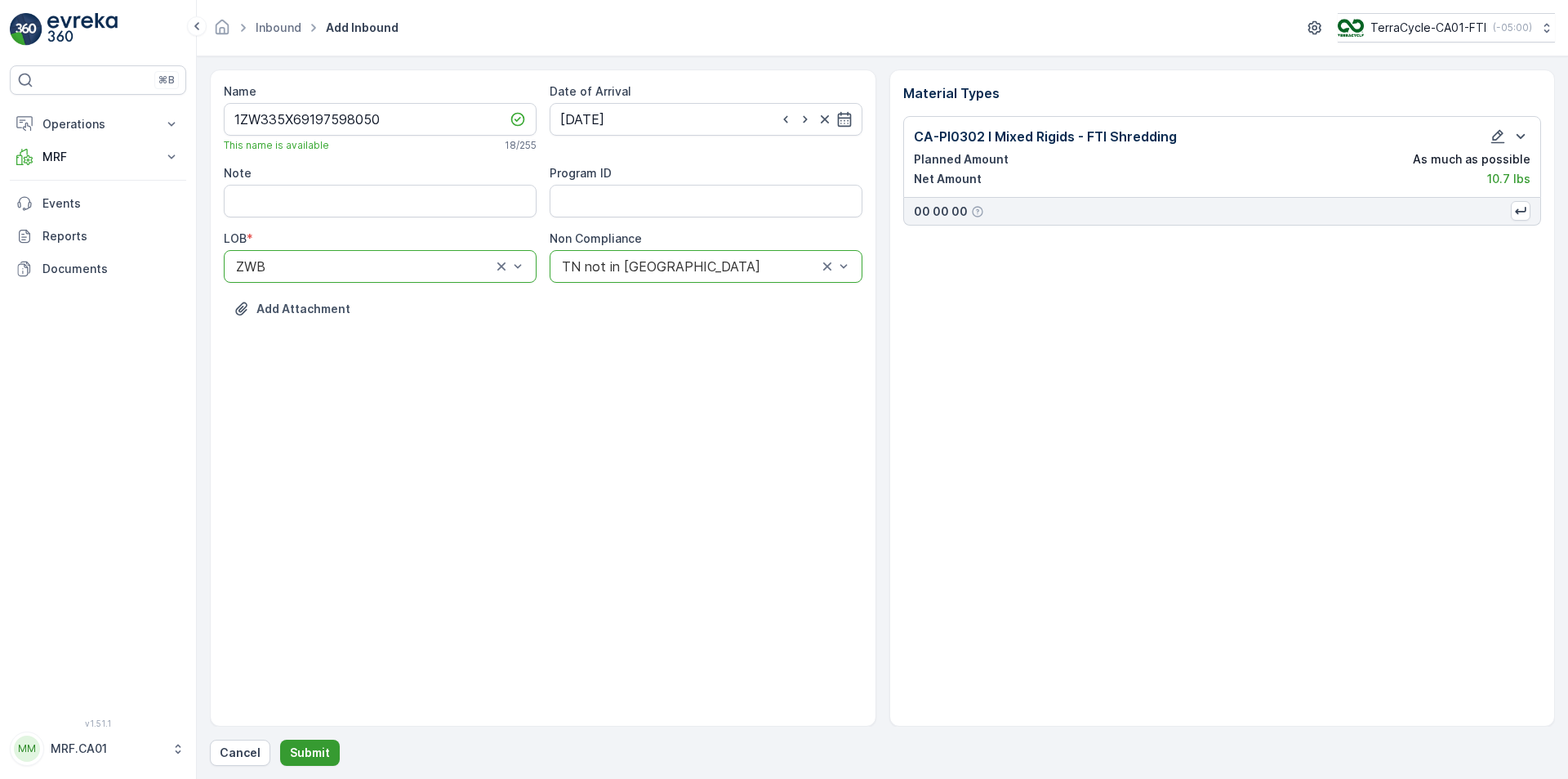
click at [318, 755] on p "Submit" at bounding box center [310, 753] width 40 height 16
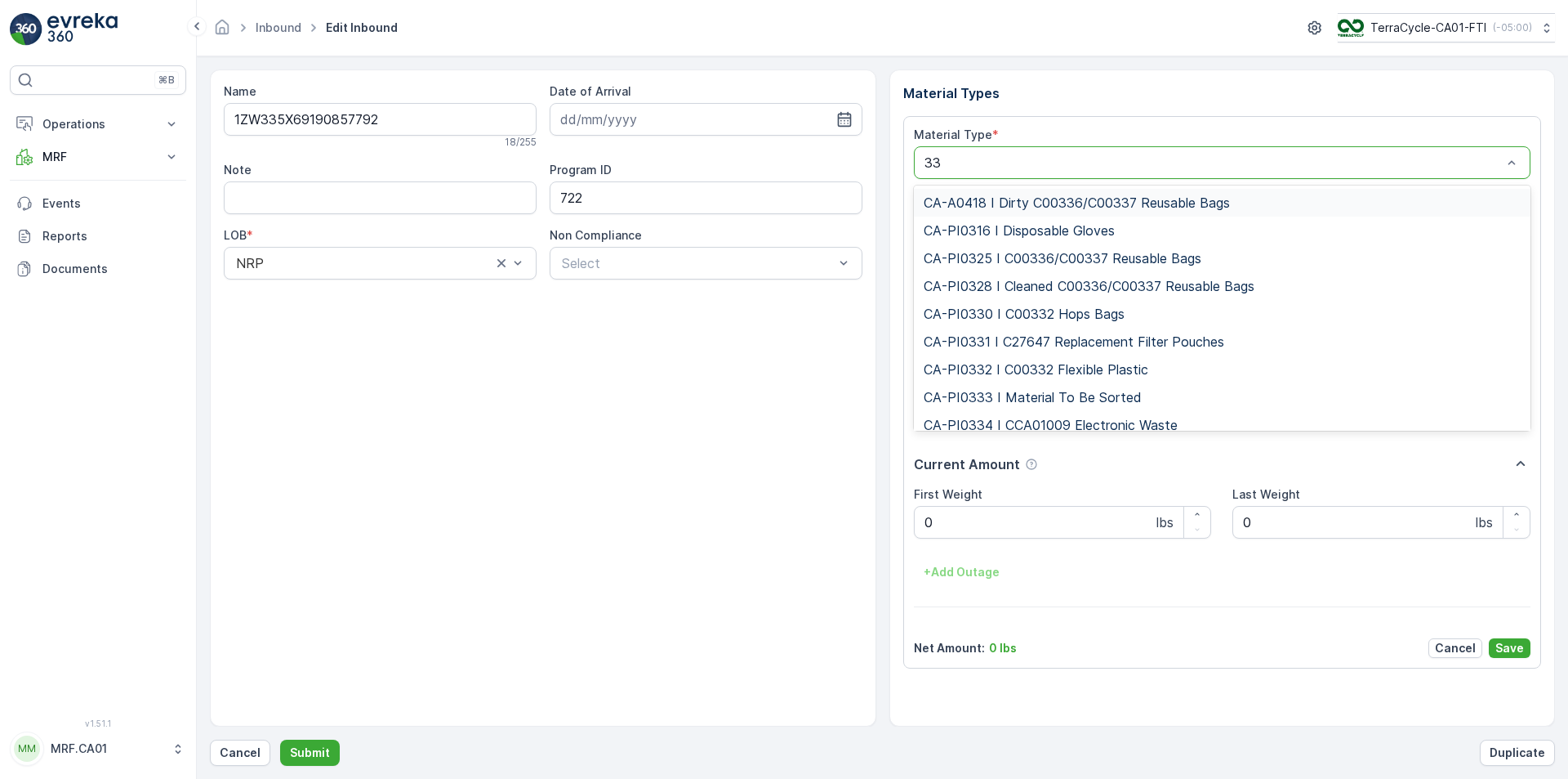
type input "333"
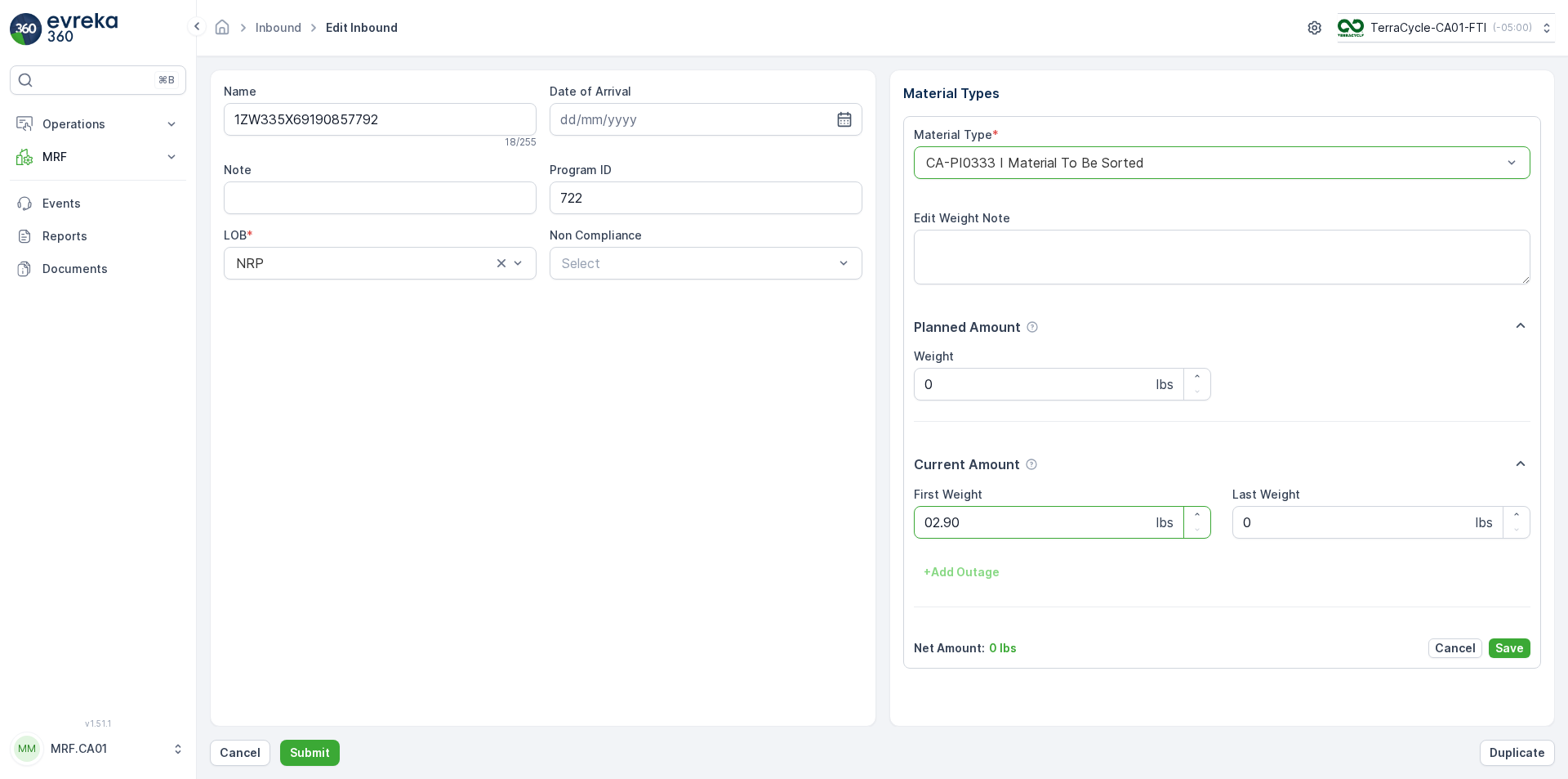
click at [280, 740] on button "Submit" at bounding box center [310, 753] width 59 height 26
click at [1358, 207] on div "Material Type * CA-PI0312 I Decanted Flexible Plastic Edit Weight Note Planned …" at bounding box center [1223, 392] width 617 height 531
click at [1318, 170] on div "CA-PI0312 I Decanted Flexible Plastic" at bounding box center [1223, 163] width 617 height 33
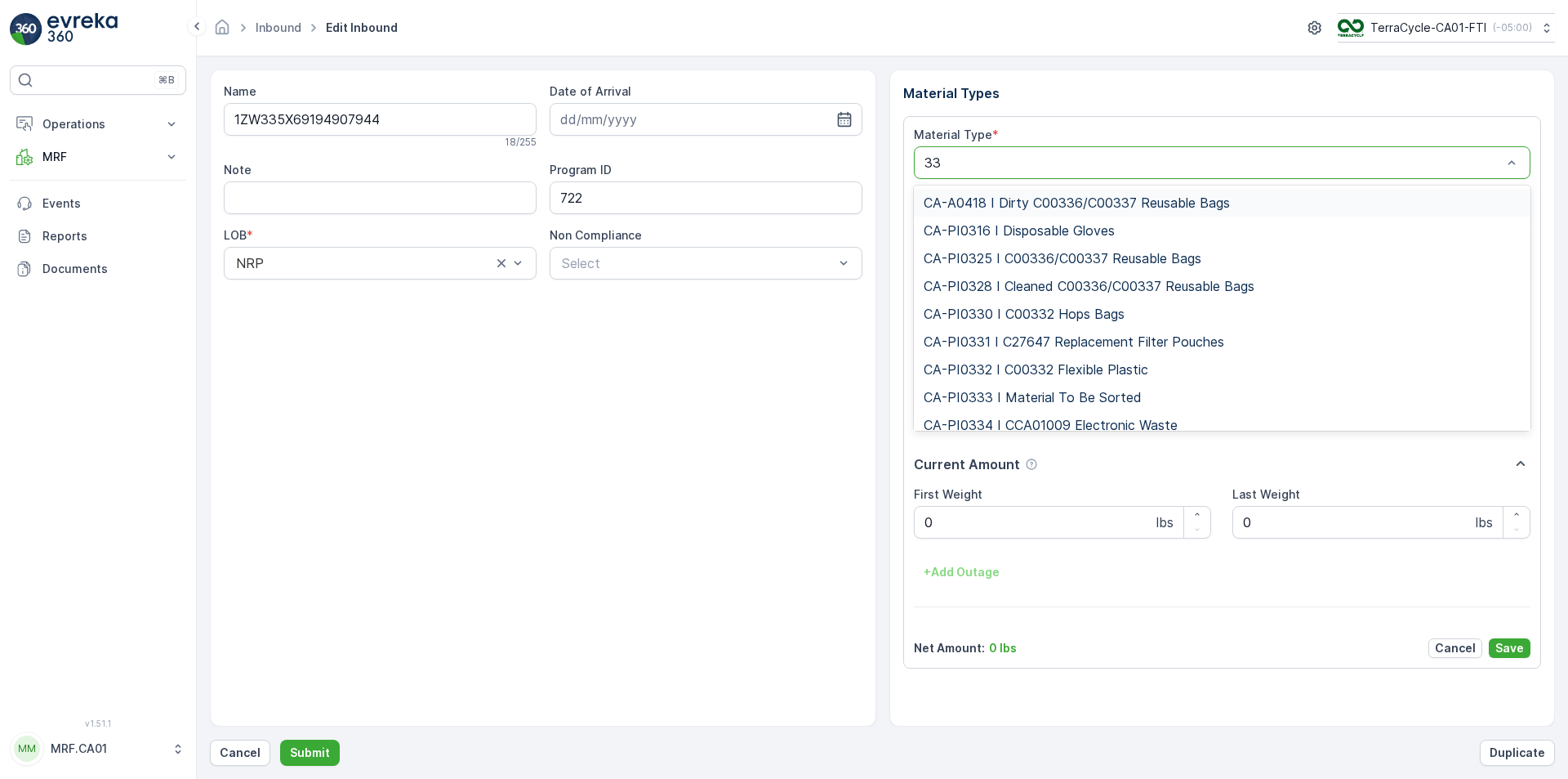
type input "333"
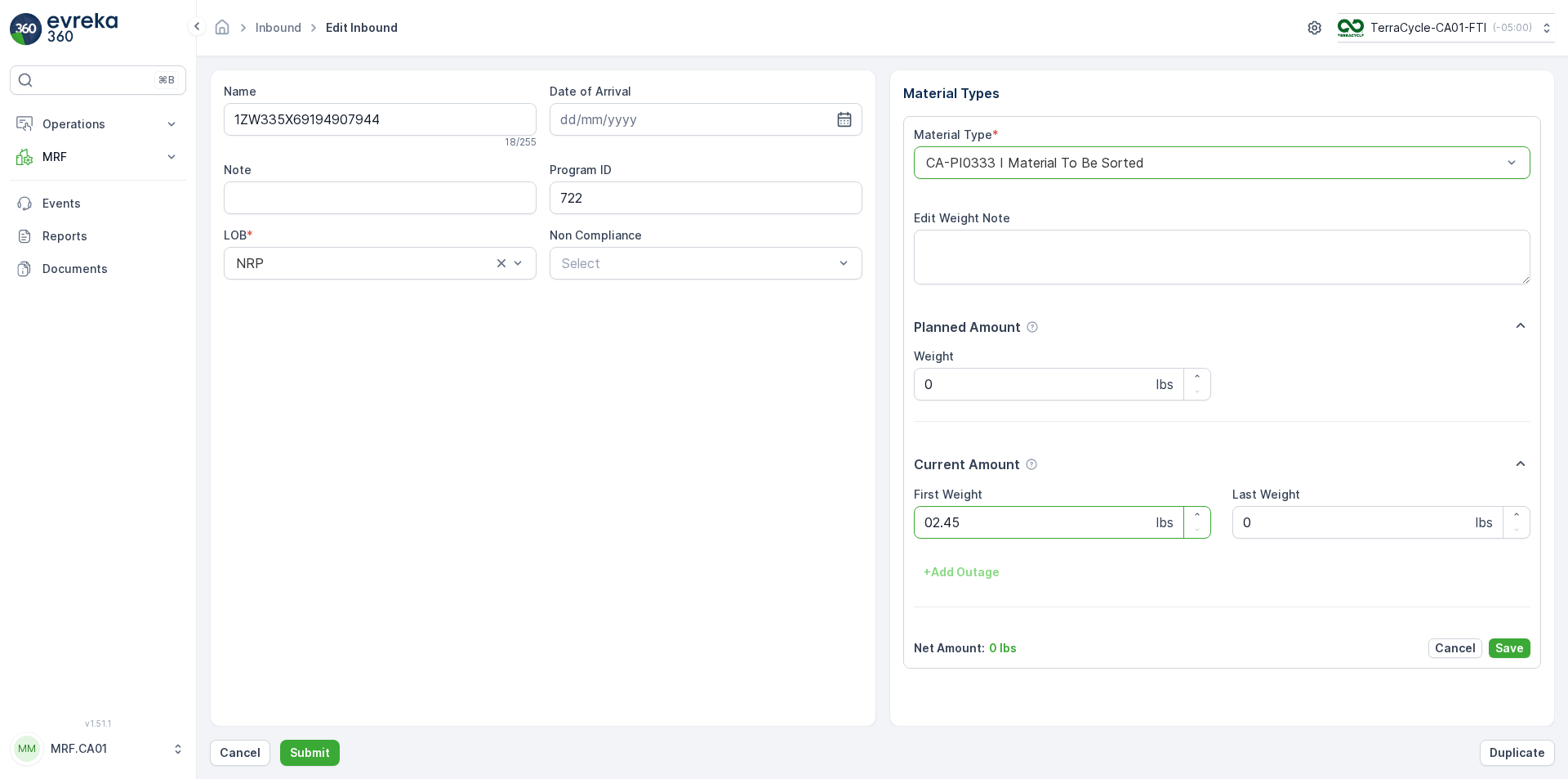
click at [280, 740] on button "Submit" at bounding box center [310, 753] width 59 height 26
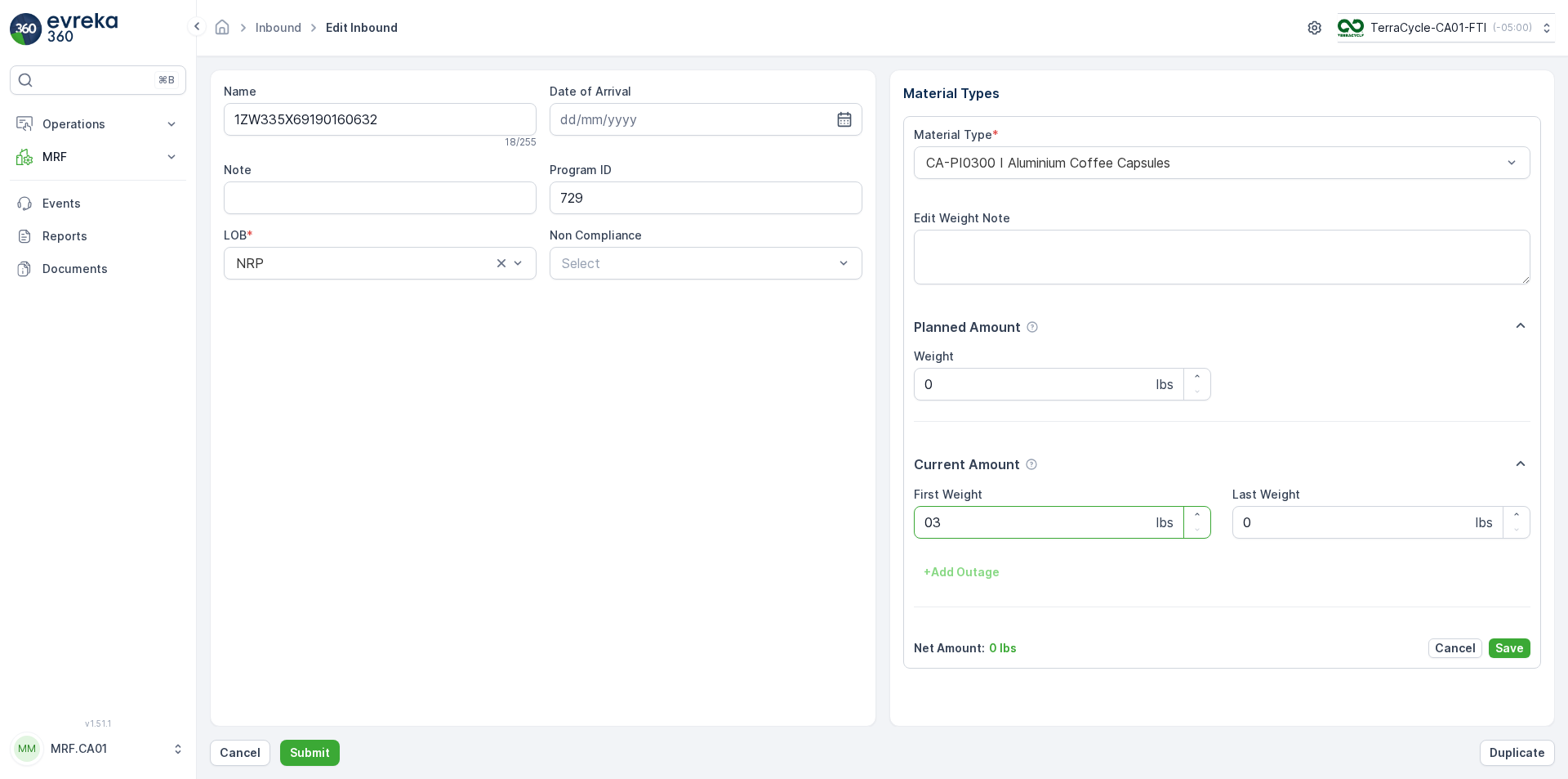
type Weight "031"
click at [280, 740] on button "Submit" at bounding box center [310, 753] width 59 height 26
type Weight "036"
click at [280, 740] on button "Submit" at bounding box center [310, 753] width 59 height 26
type Weight "038"
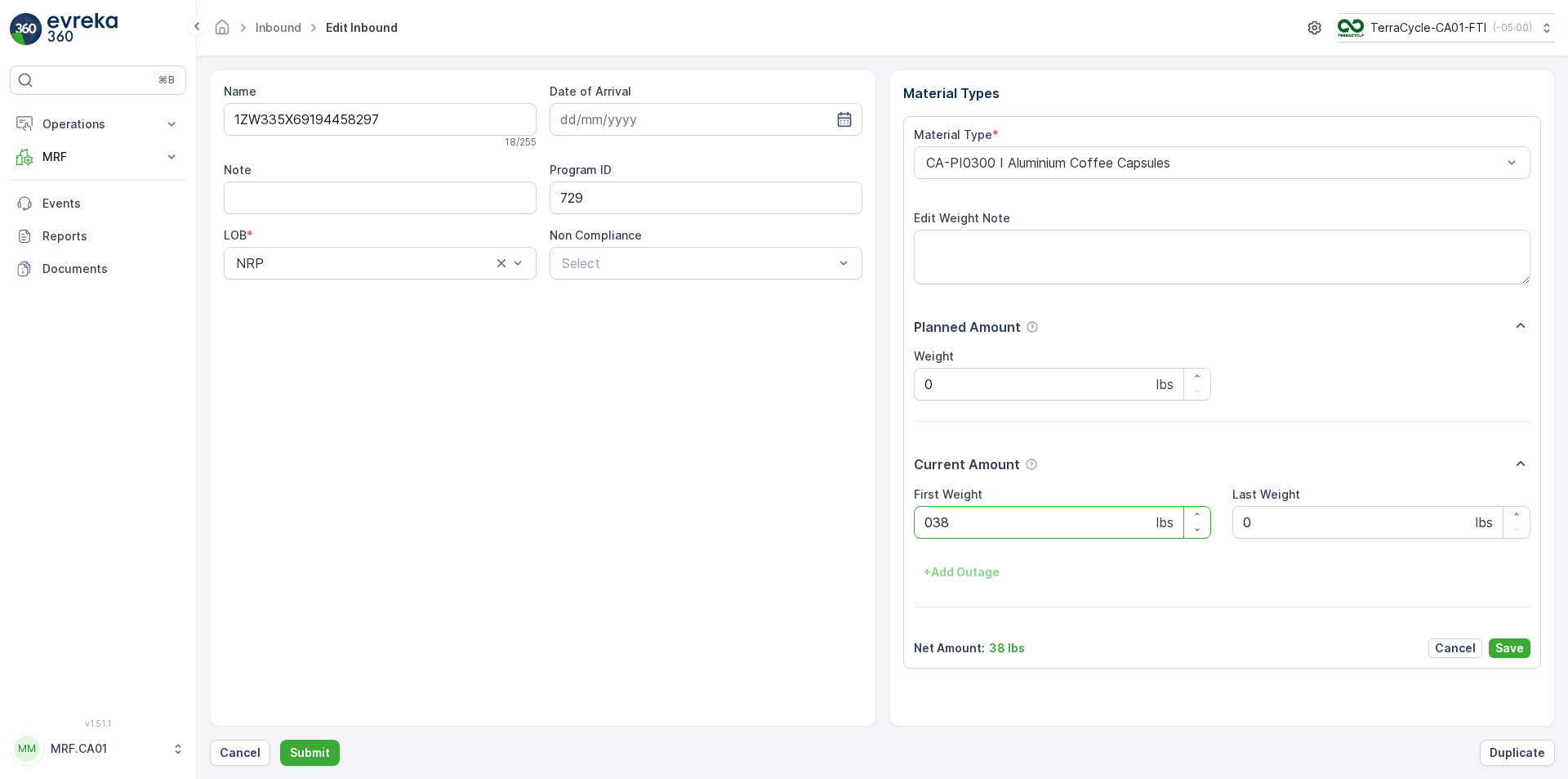
click at [280, 740] on button "Submit" at bounding box center [310, 753] width 59 height 26
type Weight "034"
click at [280, 740] on button "Submit" at bounding box center [310, 753] width 59 height 26
type Weight "032"
click at [280, 740] on button "Submit" at bounding box center [310, 753] width 59 height 26
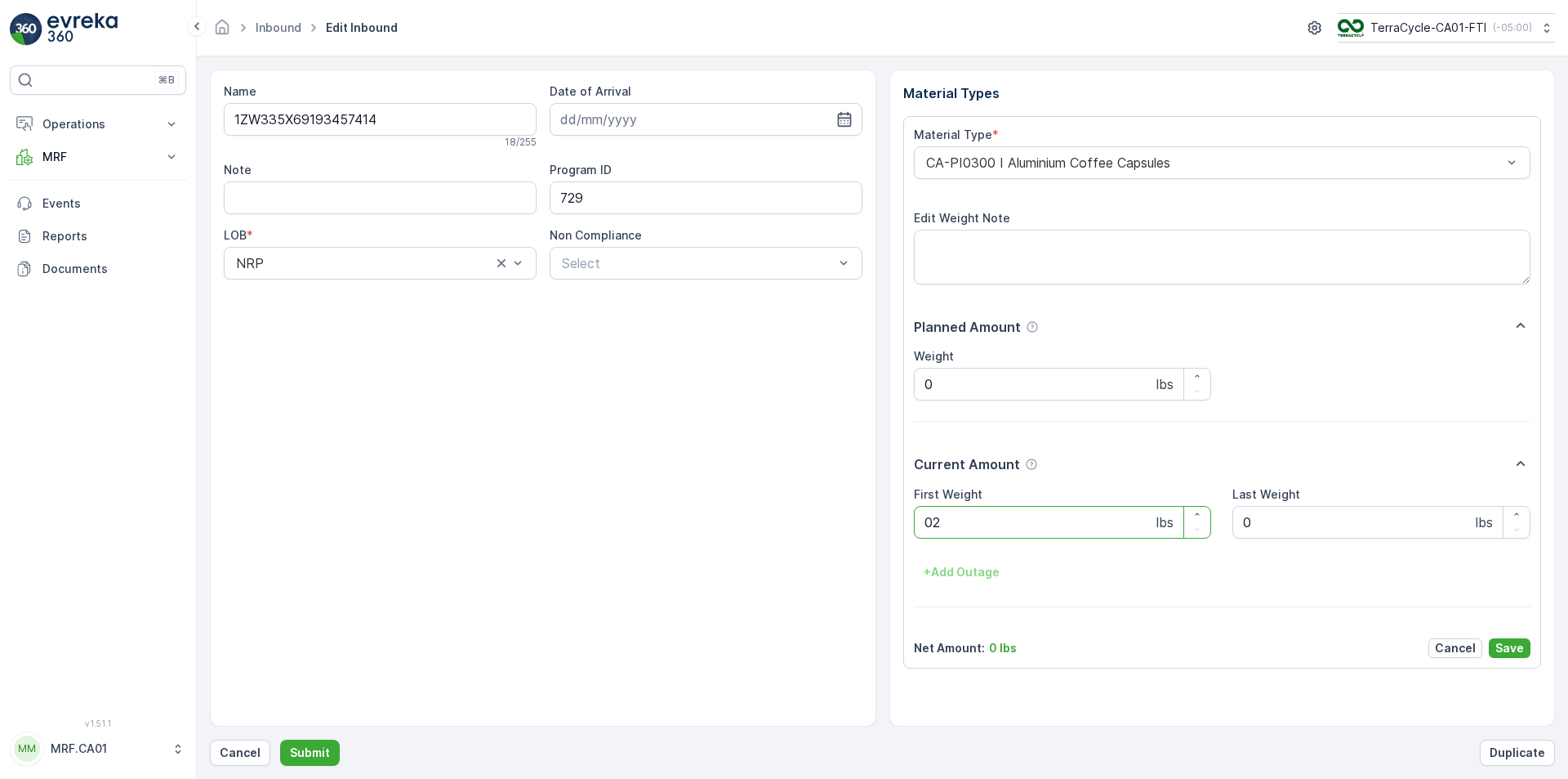
type Weight "024"
click at [280, 740] on button "Submit" at bounding box center [310, 753] width 59 height 26
type Weight "033"
click at [280, 740] on button "Submit" at bounding box center [310, 753] width 59 height 26
type Weight "032"
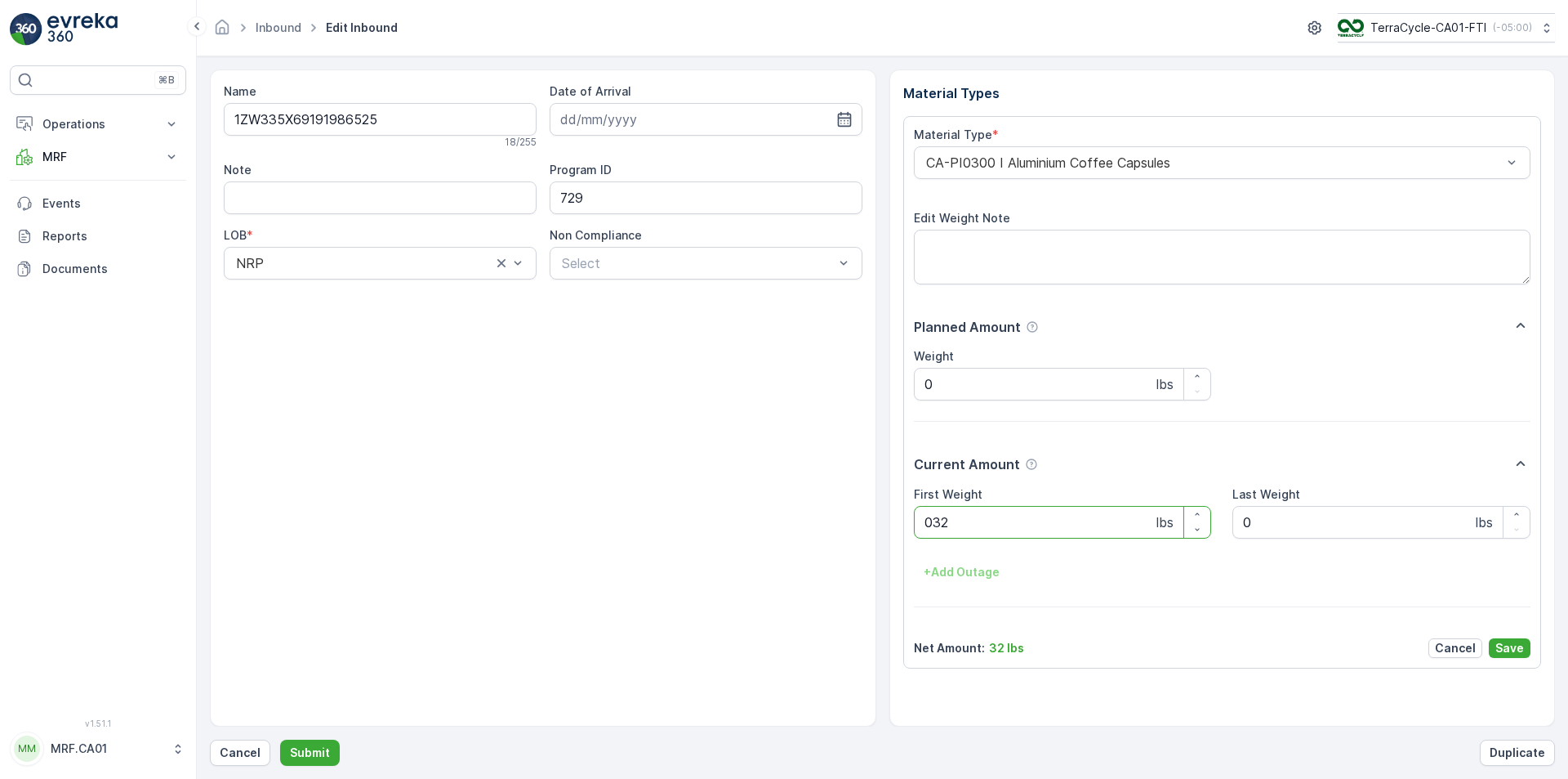
click at [280, 740] on button "Submit" at bounding box center [310, 753] width 59 height 26
type Weight "031"
click at [280, 740] on button "Submit" at bounding box center [310, 753] width 59 height 26
type Weight "041"
click at [280, 740] on button "Submit" at bounding box center [310, 753] width 59 height 26
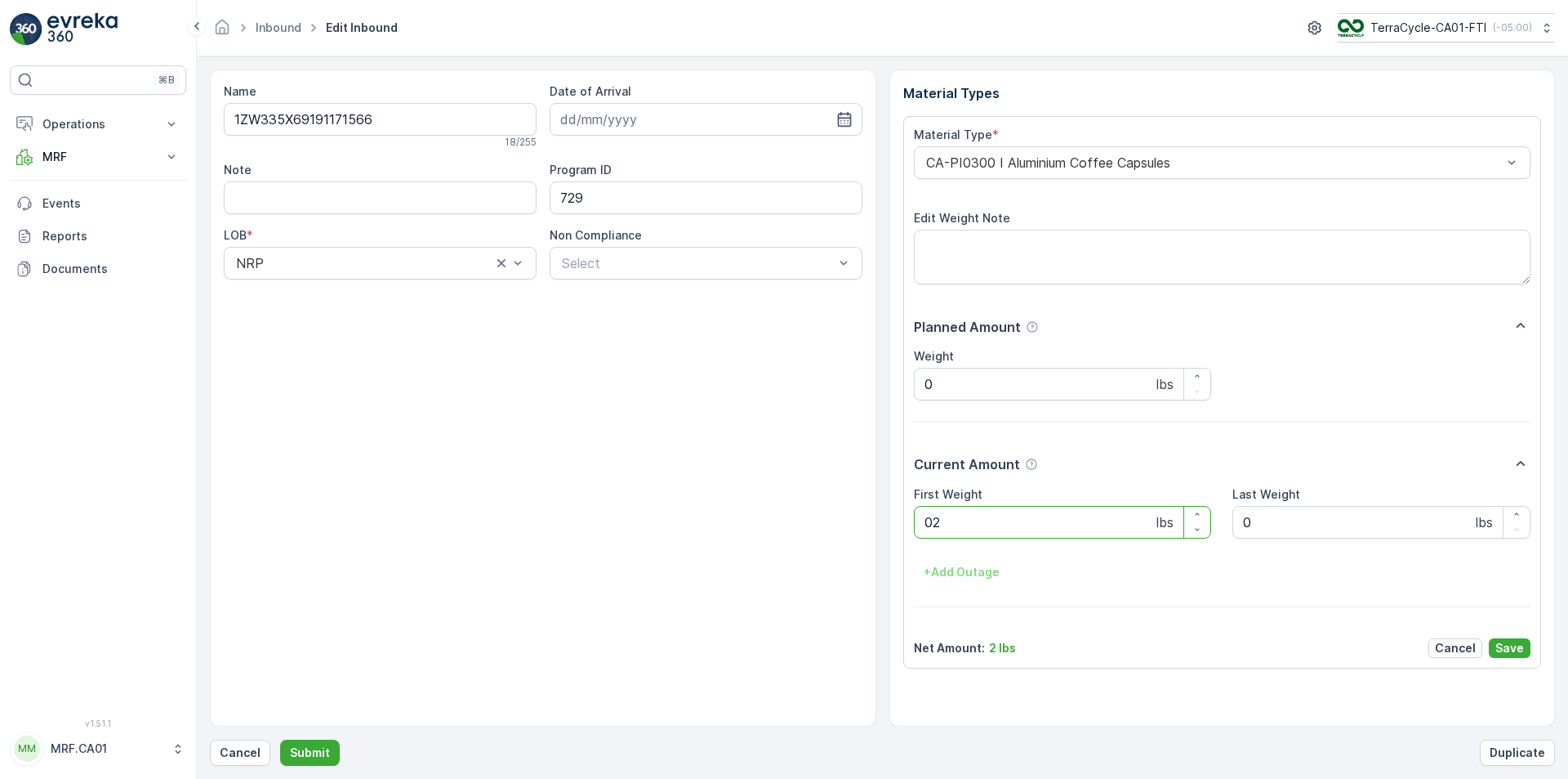
type Weight "029"
click at [280, 740] on button "Submit" at bounding box center [310, 753] width 59 height 26
type Weight "037"
click at [280, 740] on button "Submit" at bounding box center [310, 753] width 59 height 26
type Weight "024"
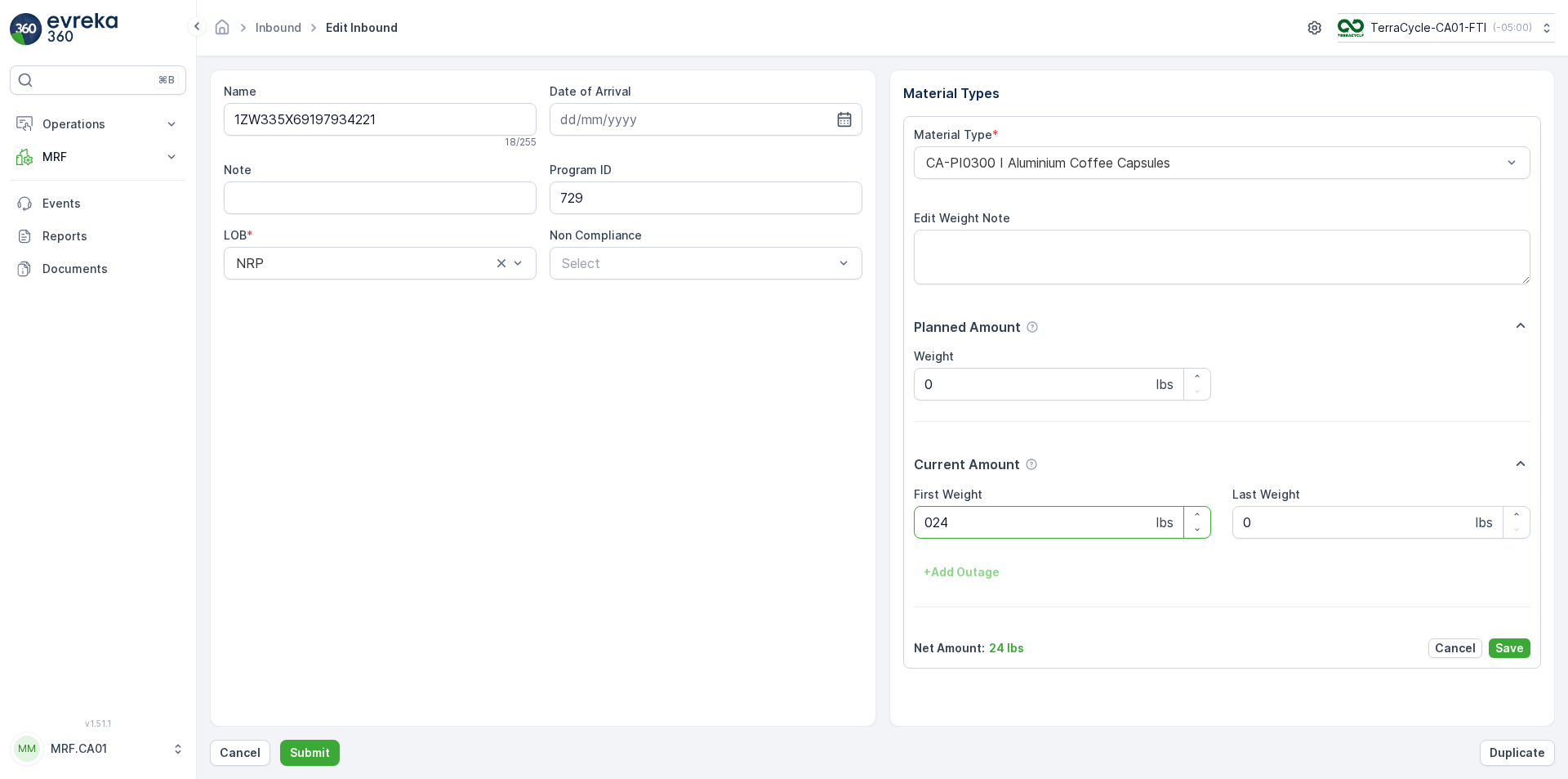
click at [280, 740] on button "Submit" at bounding box center [310, 753] width 59 height 26
type Weight "028"
click at [280, 740] on button "Submit" at bounding box center [310, 753] width 59 height 26
type Weight "034"
click at [280, 740] on button "Submit" at bounding box center [310, 753] width 59 height 26
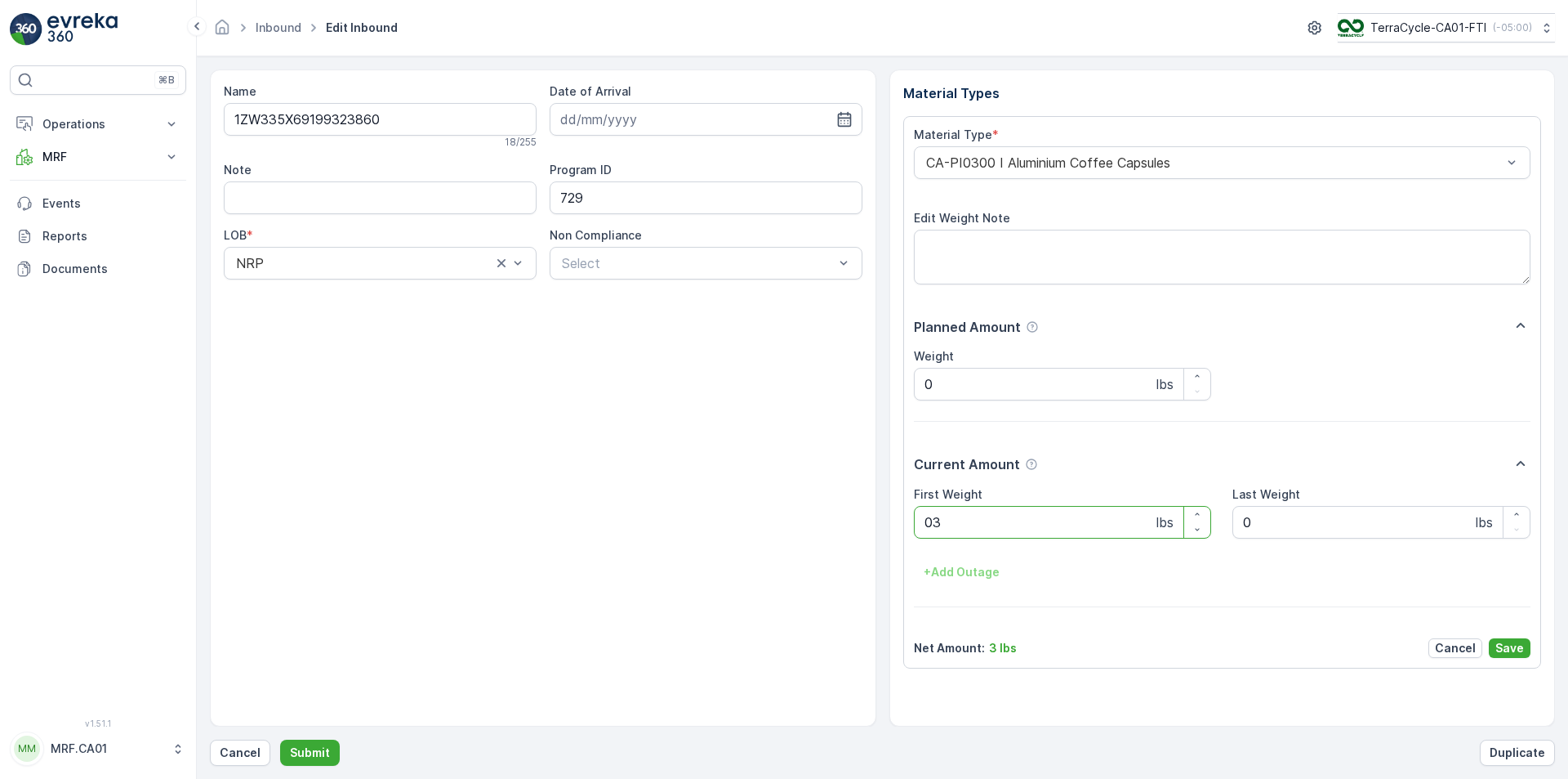
type Weight "031"
click at [280, 740] on button "Submit" at bounding box center [310, 753] width 59 height 26
type Weight "024"
click at [280, 740] on button "Submit" at bounding box center [310, 753] width 59 height 26
type Weight "045"
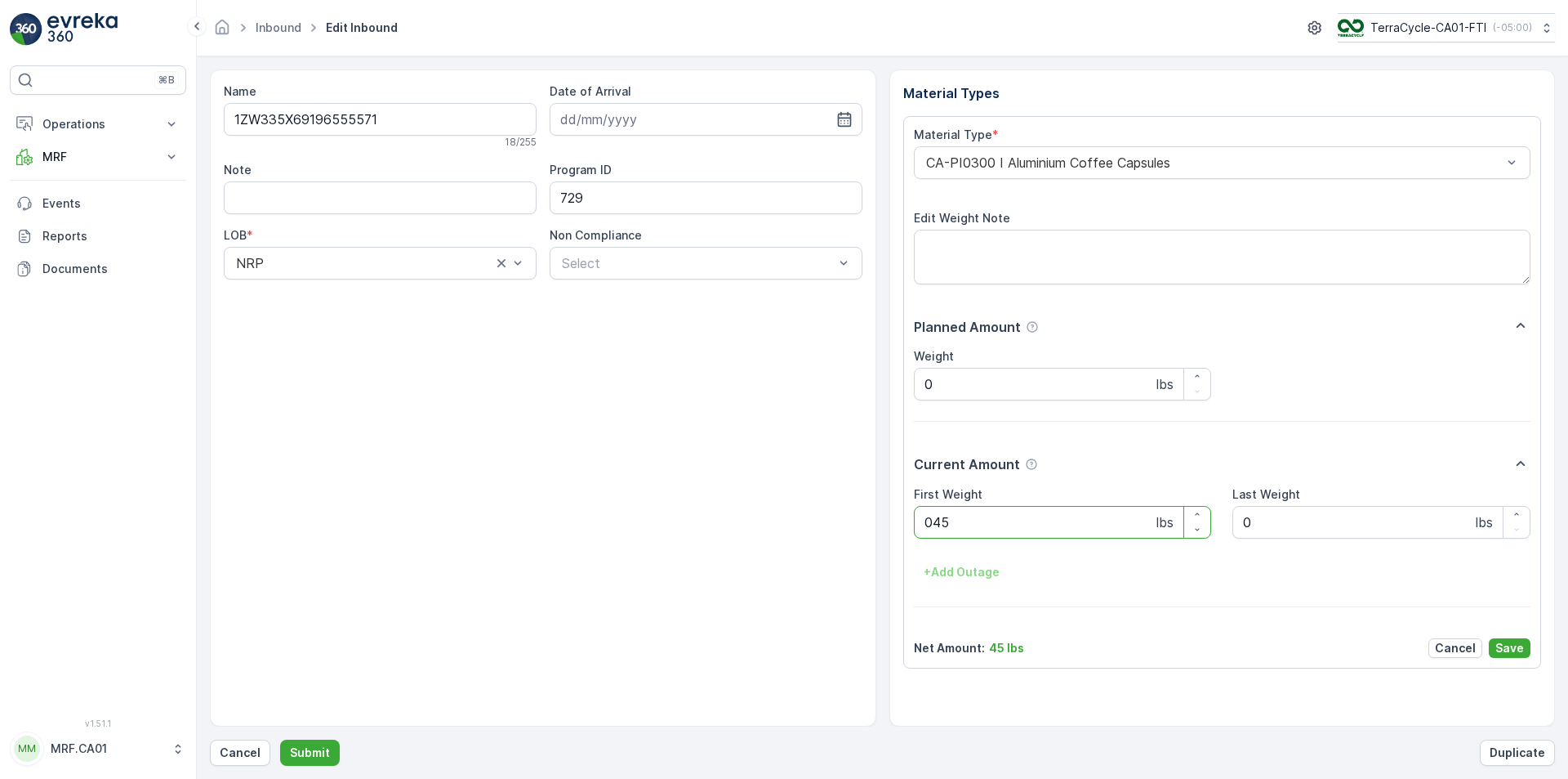
click at [280, 740] on button "Submit" at bounding box center [310, 753] width 59 height 26
type Weight "029"
click at [280, 740] on button "Submit" at bounding box center [310, 753] width 59 height 26
type Weight "037"
click at [280, 740] on button "Submit" at bounding box center [310, 753] width 59 height 26
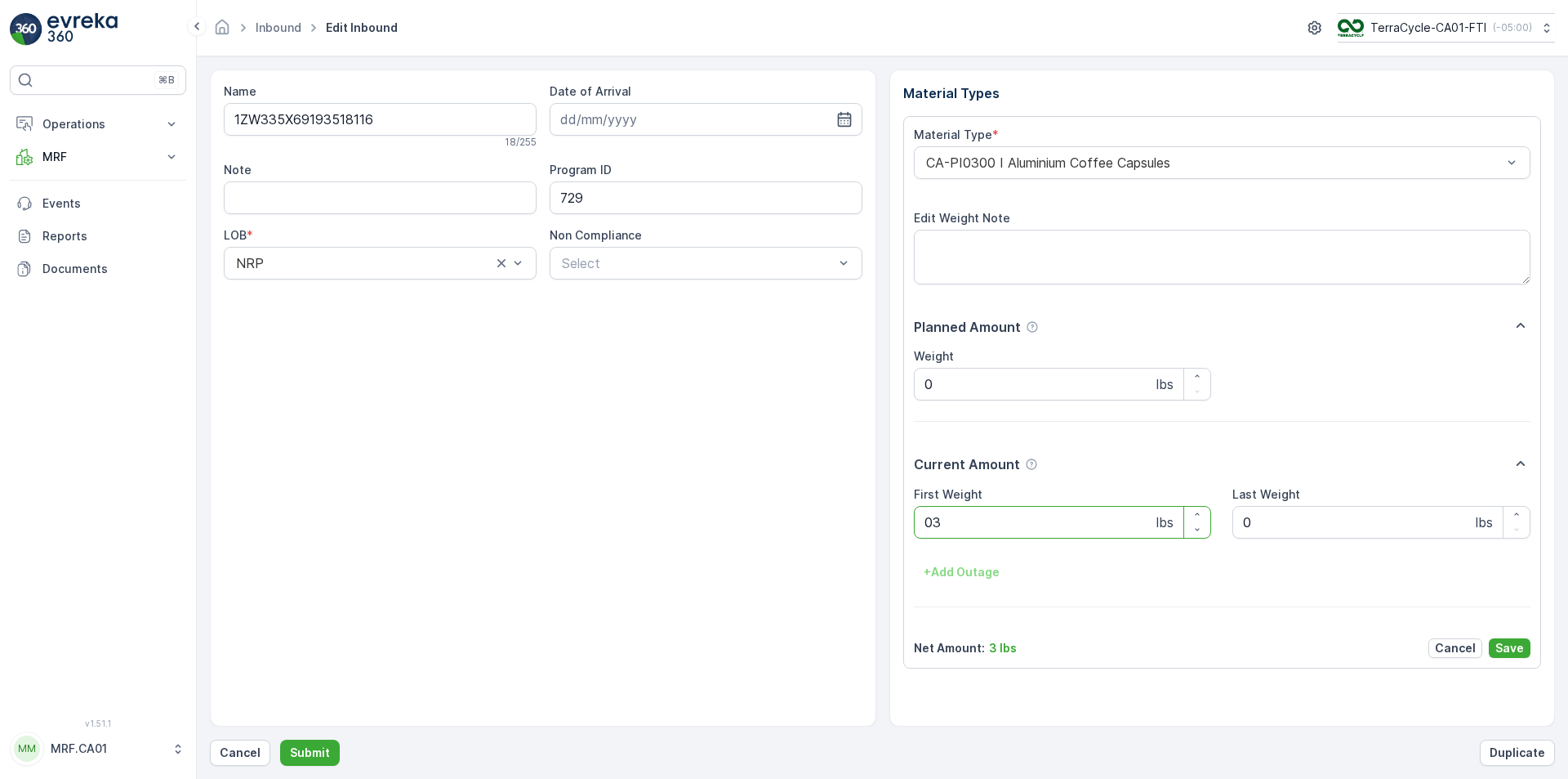
type Weight "031"
click at [280, 740] on button "Submit" at bounding box center [310, 753] width 59 height 26
type Weight "035"
click at [280, 740] on button "Submit" at bounding box center [310, 753] width 59 height 26
type Weight "031"
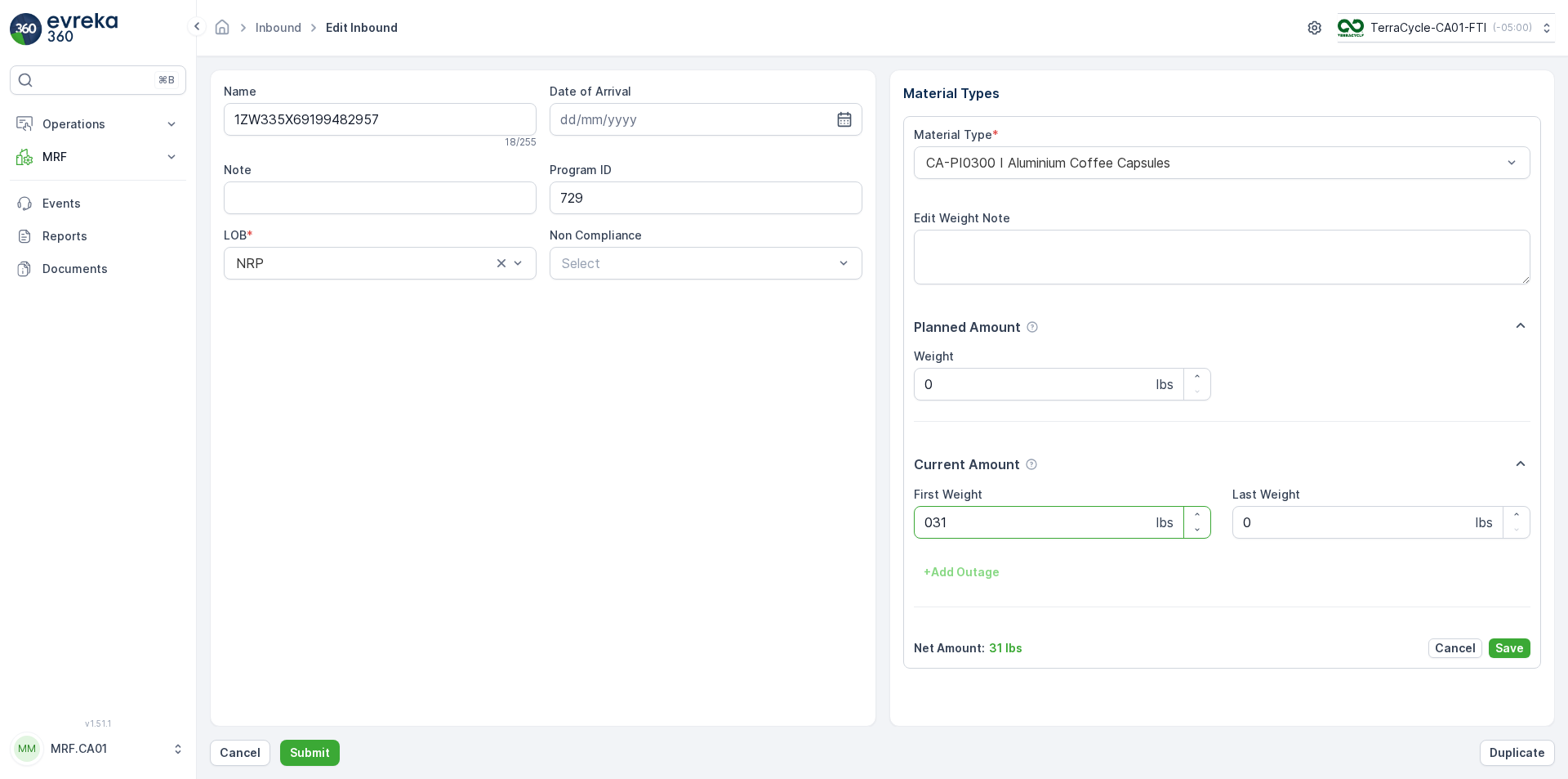
click at [280, 740] on button "Submit" at bounding box center [310, 753] width 59 height 26
type Weight "030"
click at [280, 740] on button "Submit" at bounding box center [310, 753] width 59 height 26
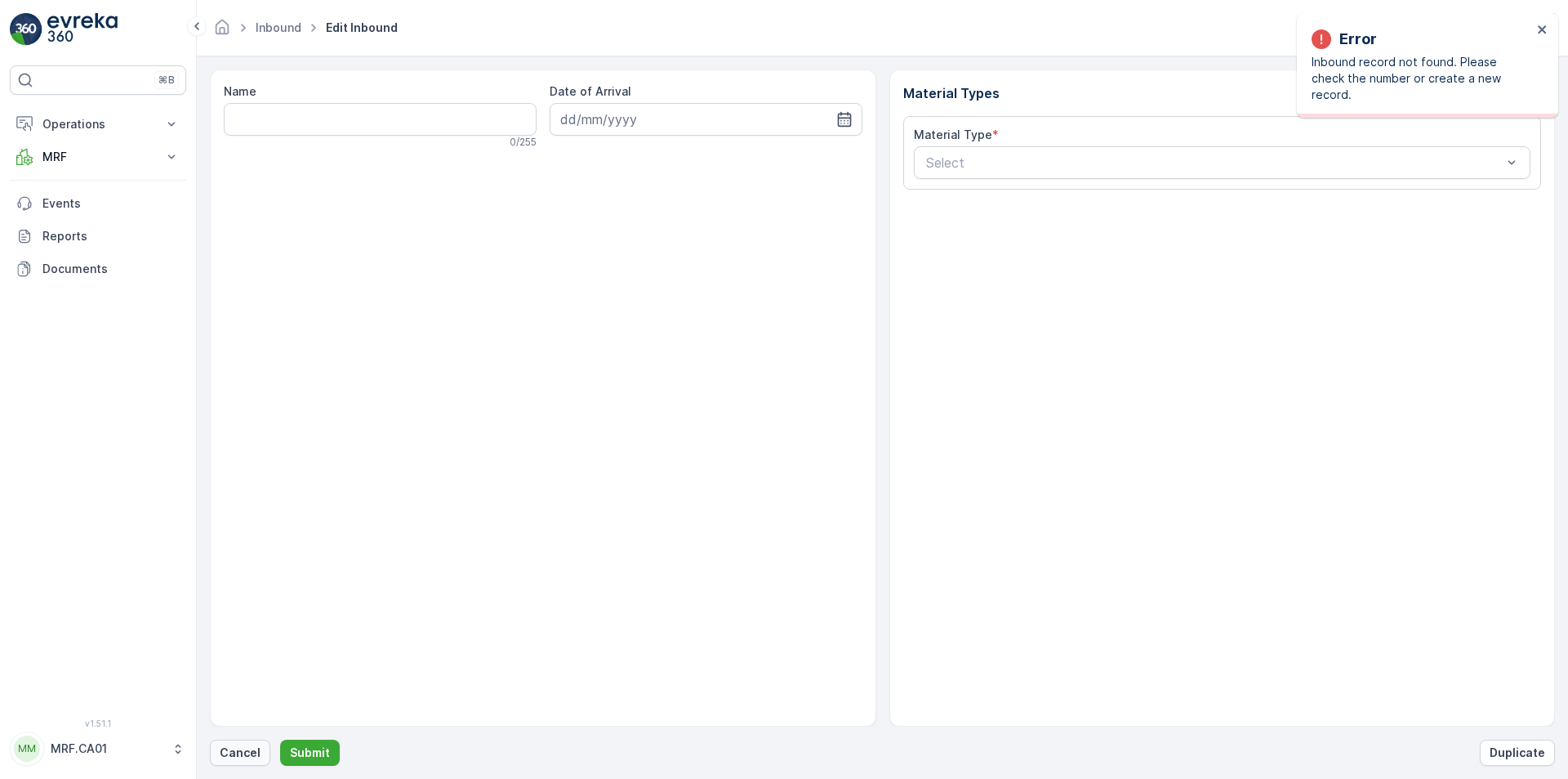
click at [248, 754] on p "Cancel" at bounding box center [239, 753] width 41 height 16
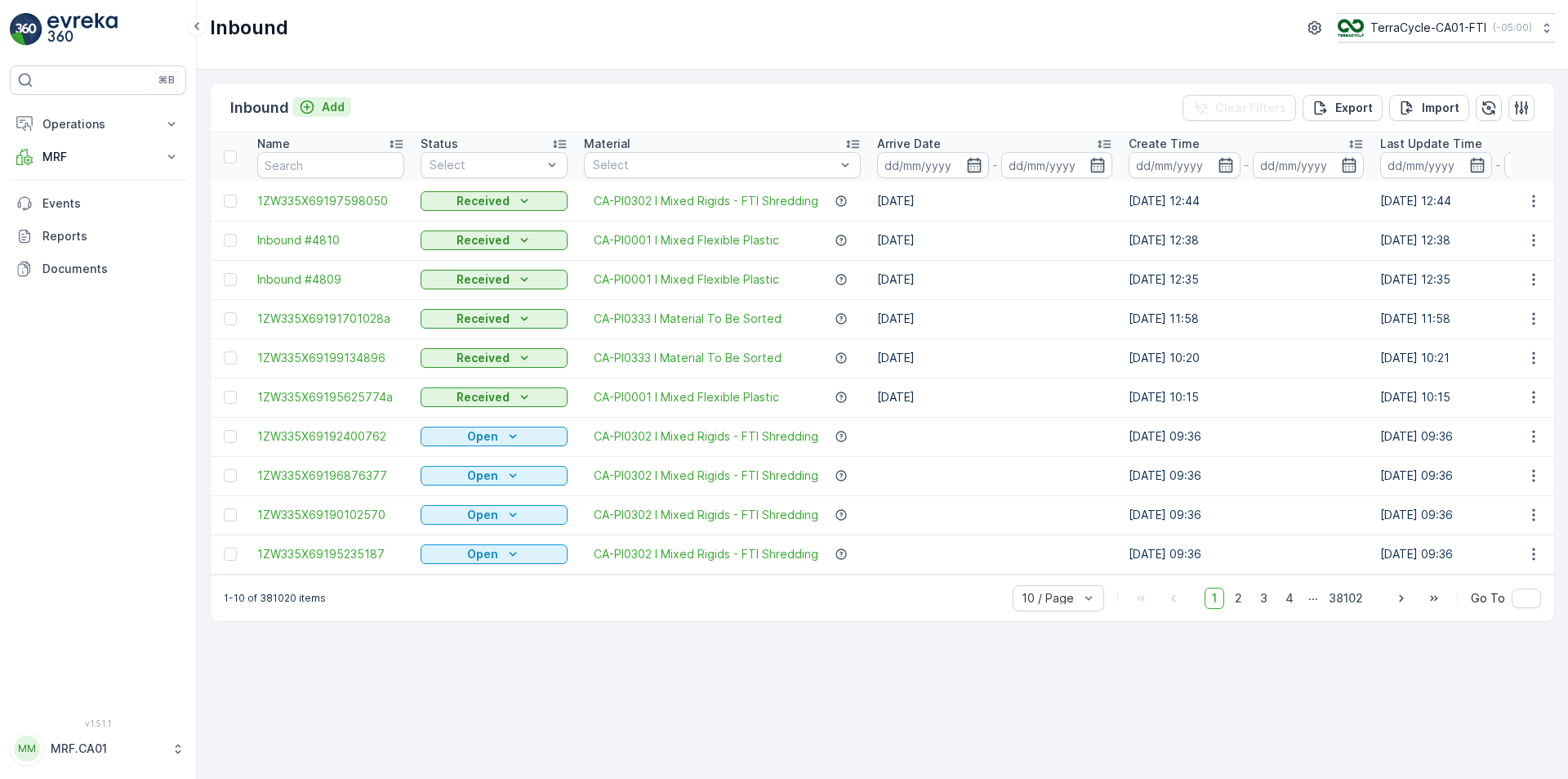
click at [324, 115] on p "Add" at bounding box center [332, 108] width 23 height 16
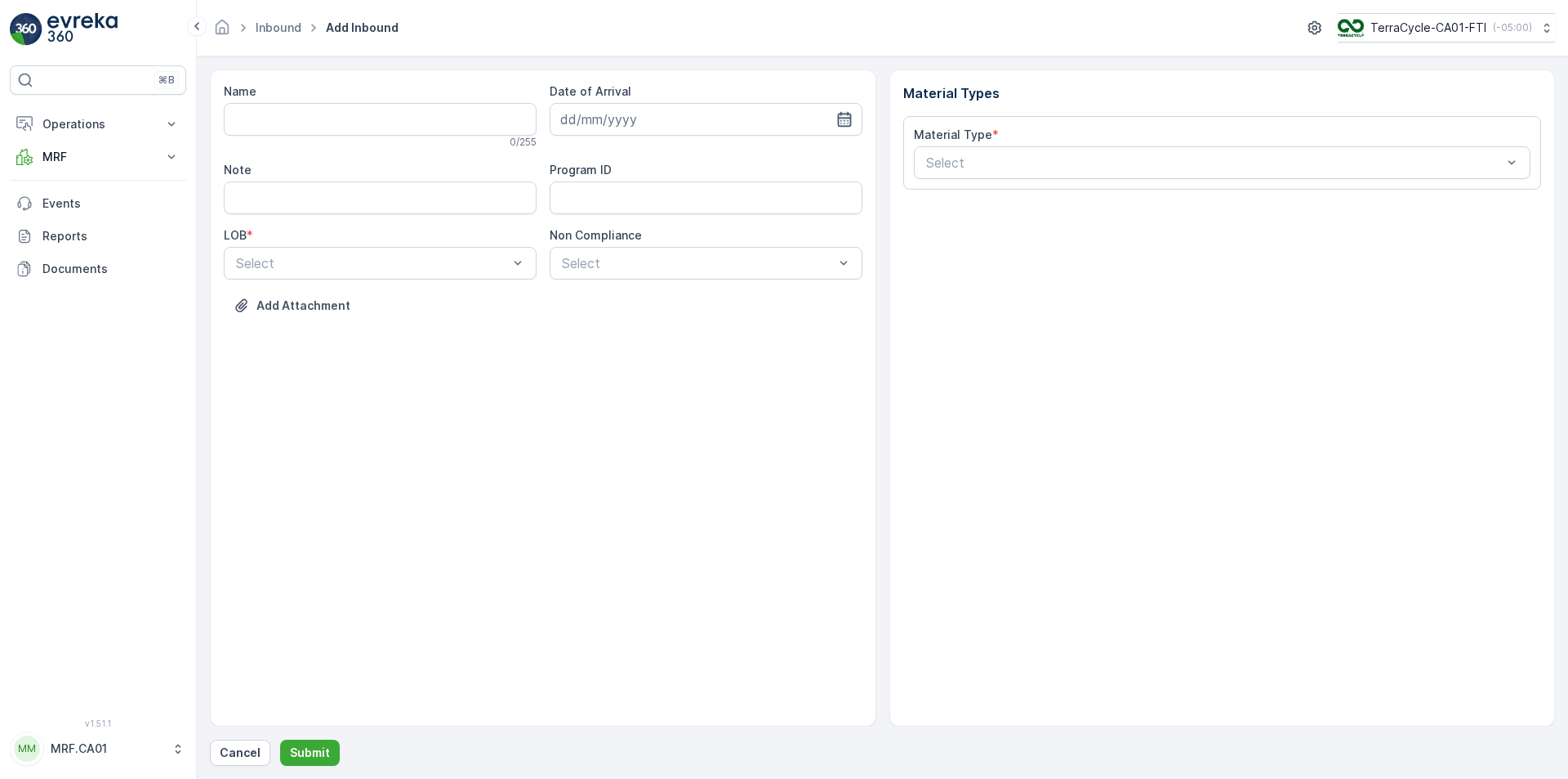
click at [841, 115] on icon "button" at bounding box center [843, 119] width 14 height 15
click at [606, 252] on div "6" at bounding box center [606, 255] width 26 height 26
type input "[DATE]"
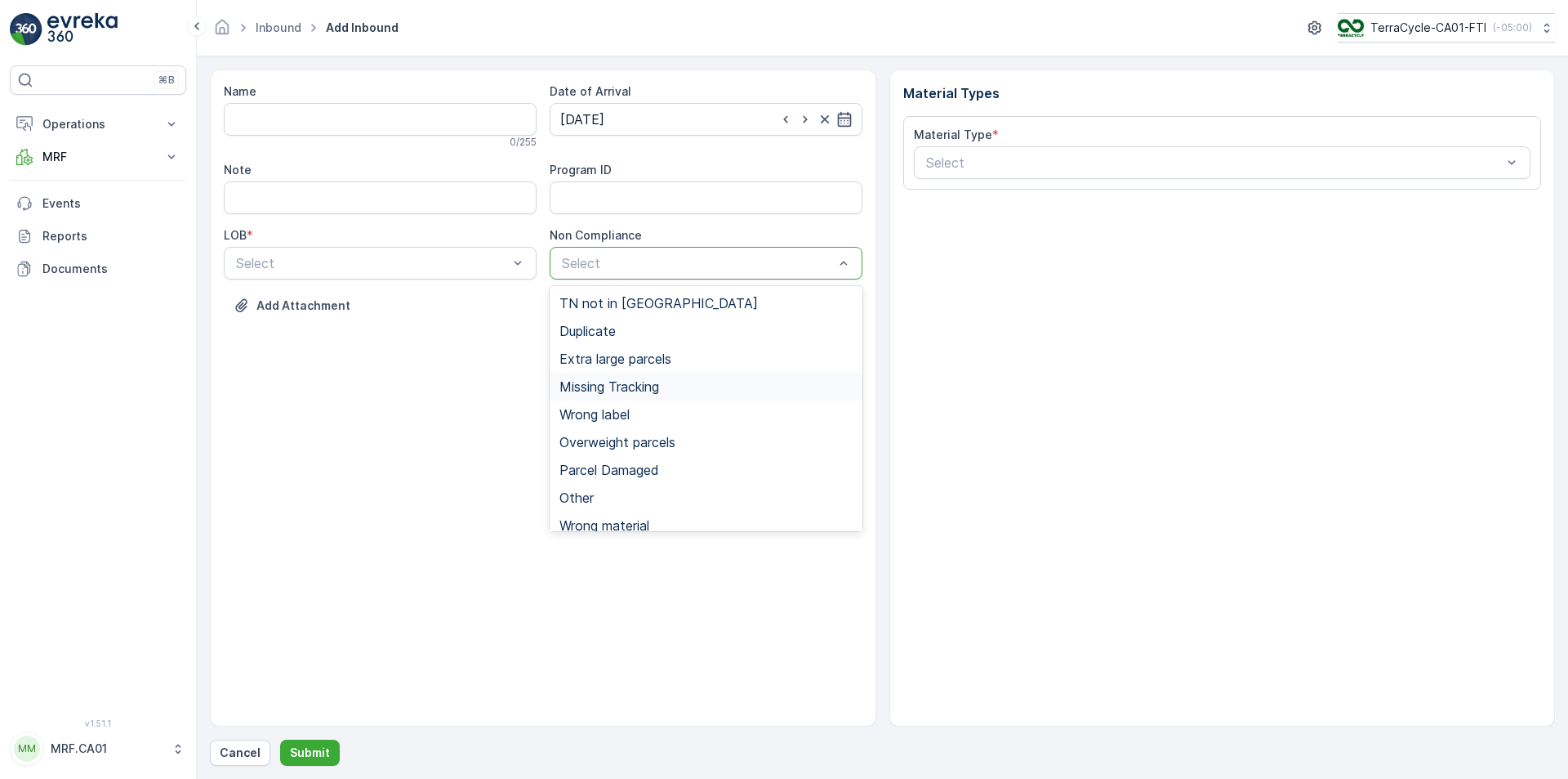
drag, startPoint x: 612, startPoint y: 387, endPoint x: 495, endPoint y: 307, distance: 141.7
click at [612, 385] on span "Missing Tracking" at bounding box center [608, 386] width 99 height 15
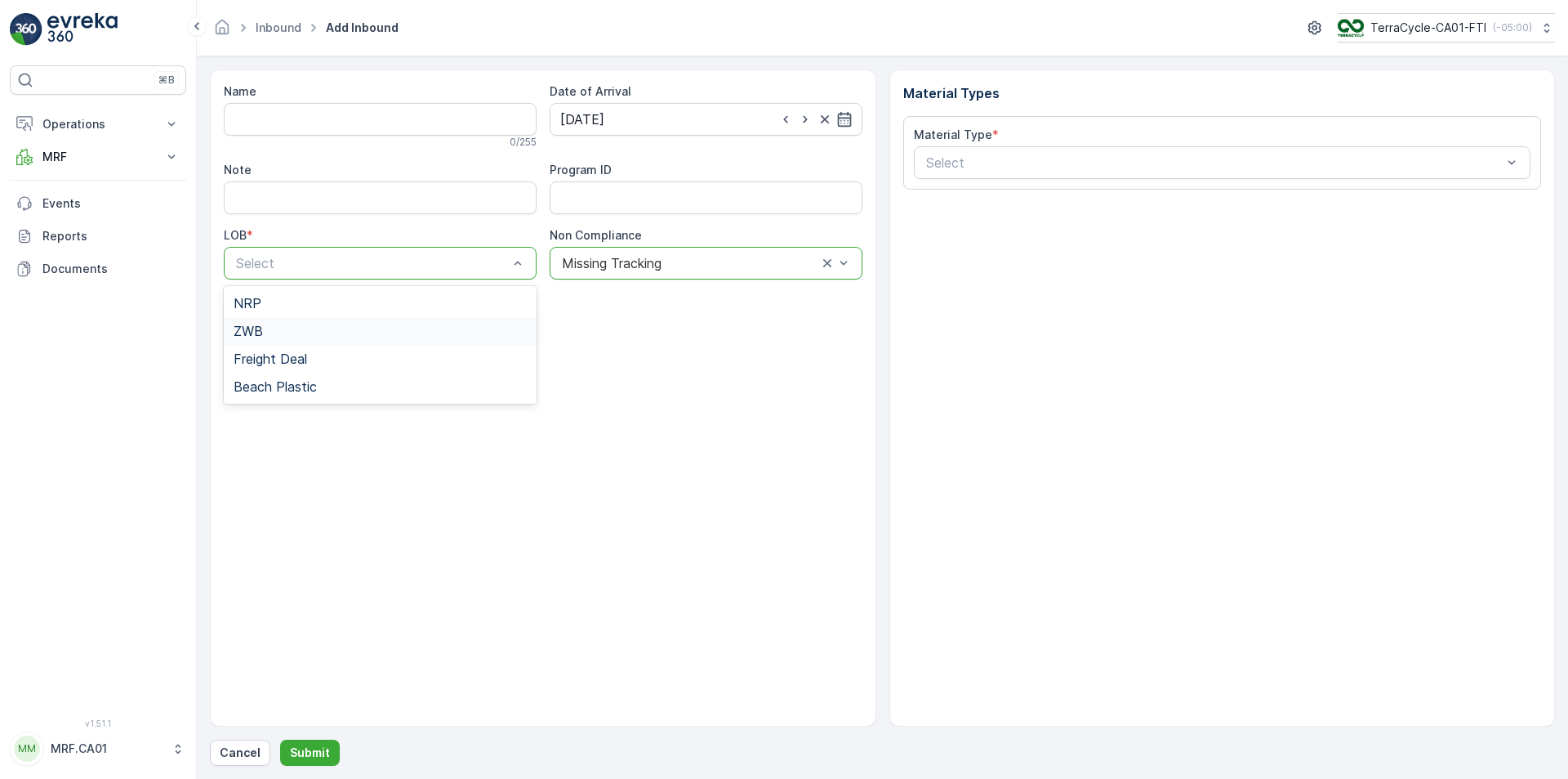
click at [379, 329] on div "ZWB" at bounding box center [381, 331] width 293 height 15
click at [981, 150] on div "Select" at bounding box center [1223, 163] width 617 height 33
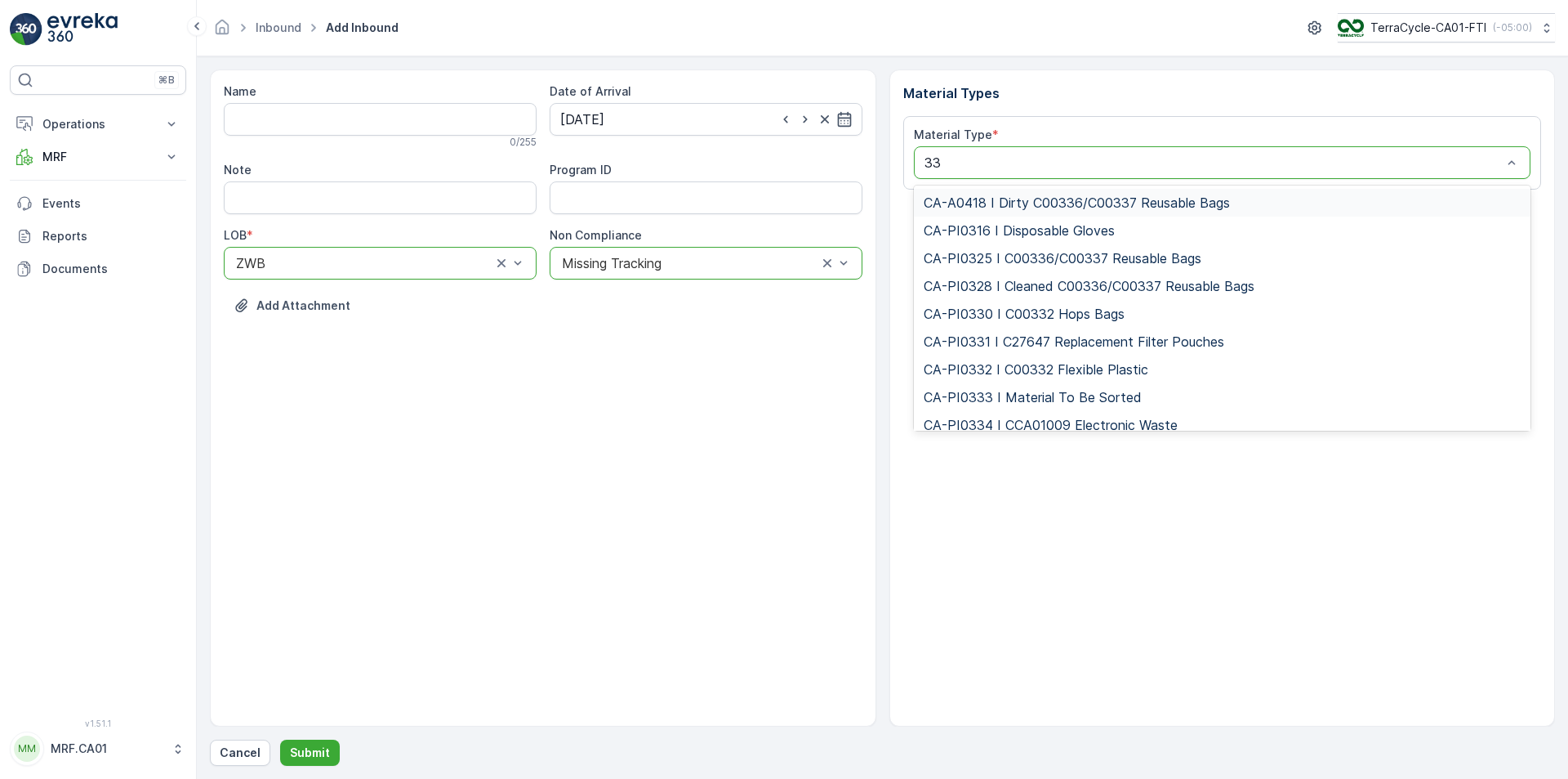
type input "333"
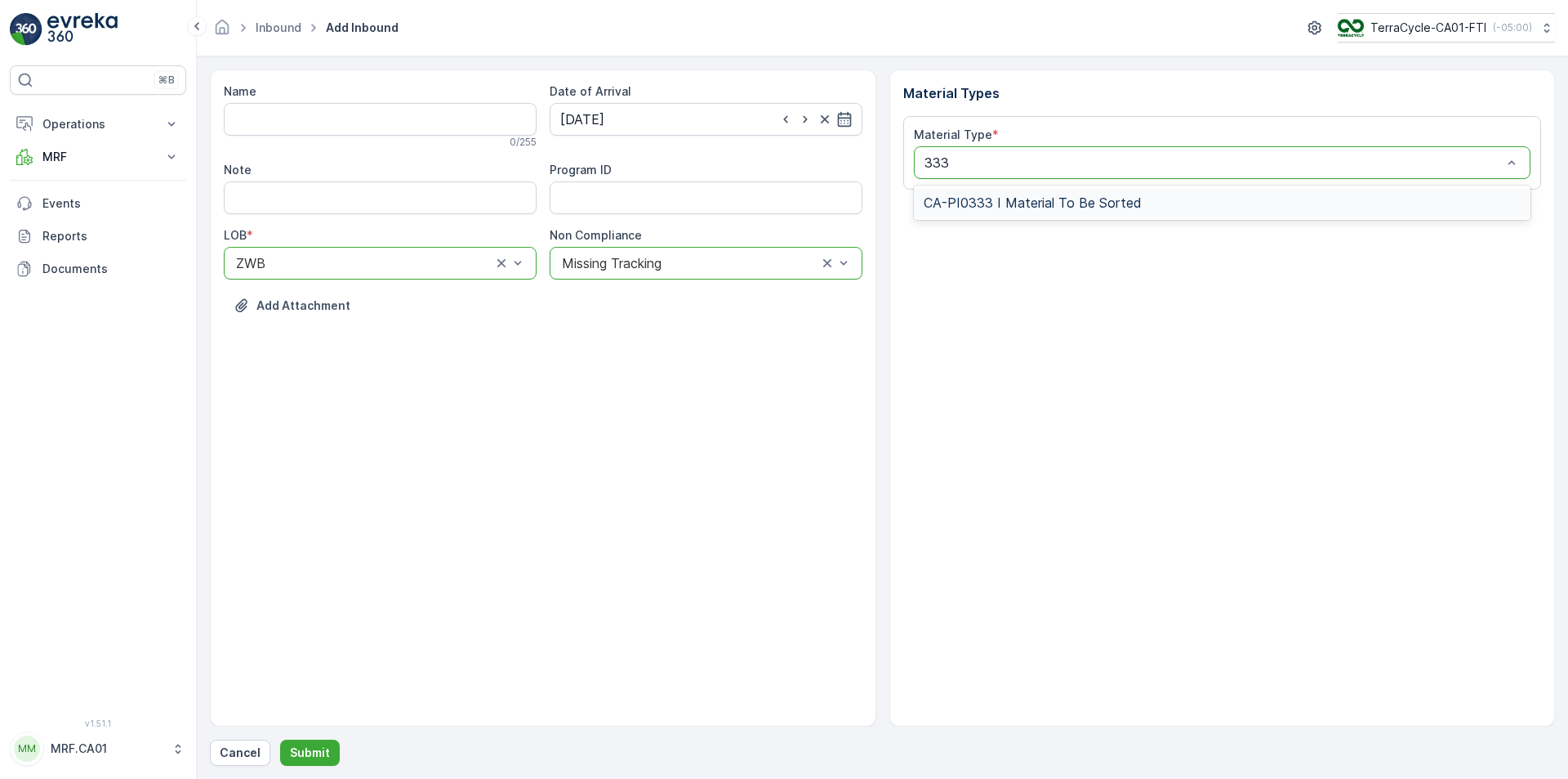
click at [1036, 192] on div "CA-PI0333 I Material To Be Sorted" at bounding box center [1223, 202] width 617 height 27
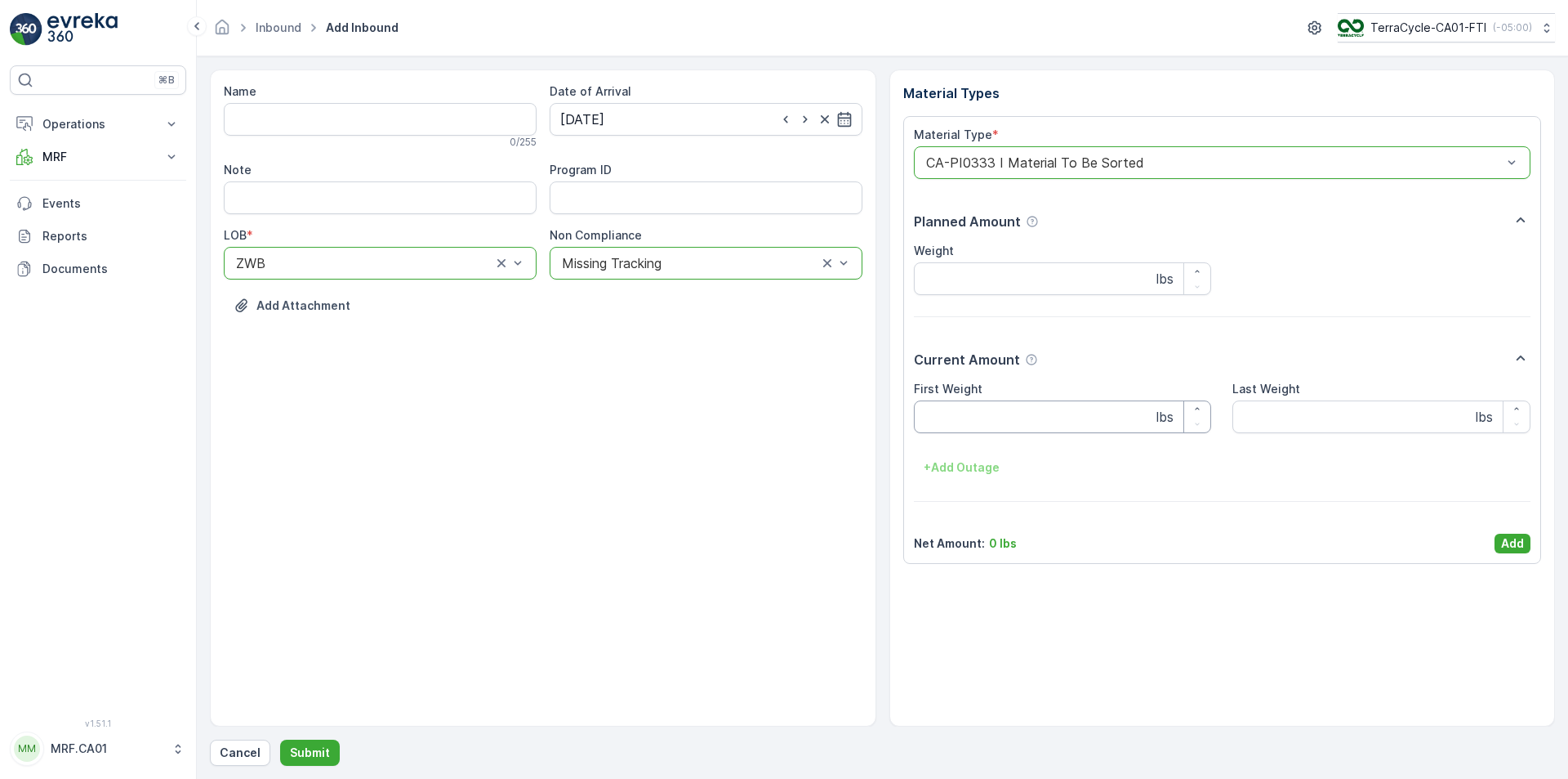
click at [1005, 415] on Weight "First Weight" at bounding box center [1063, 416] width 298 height 33
type Weight "46"
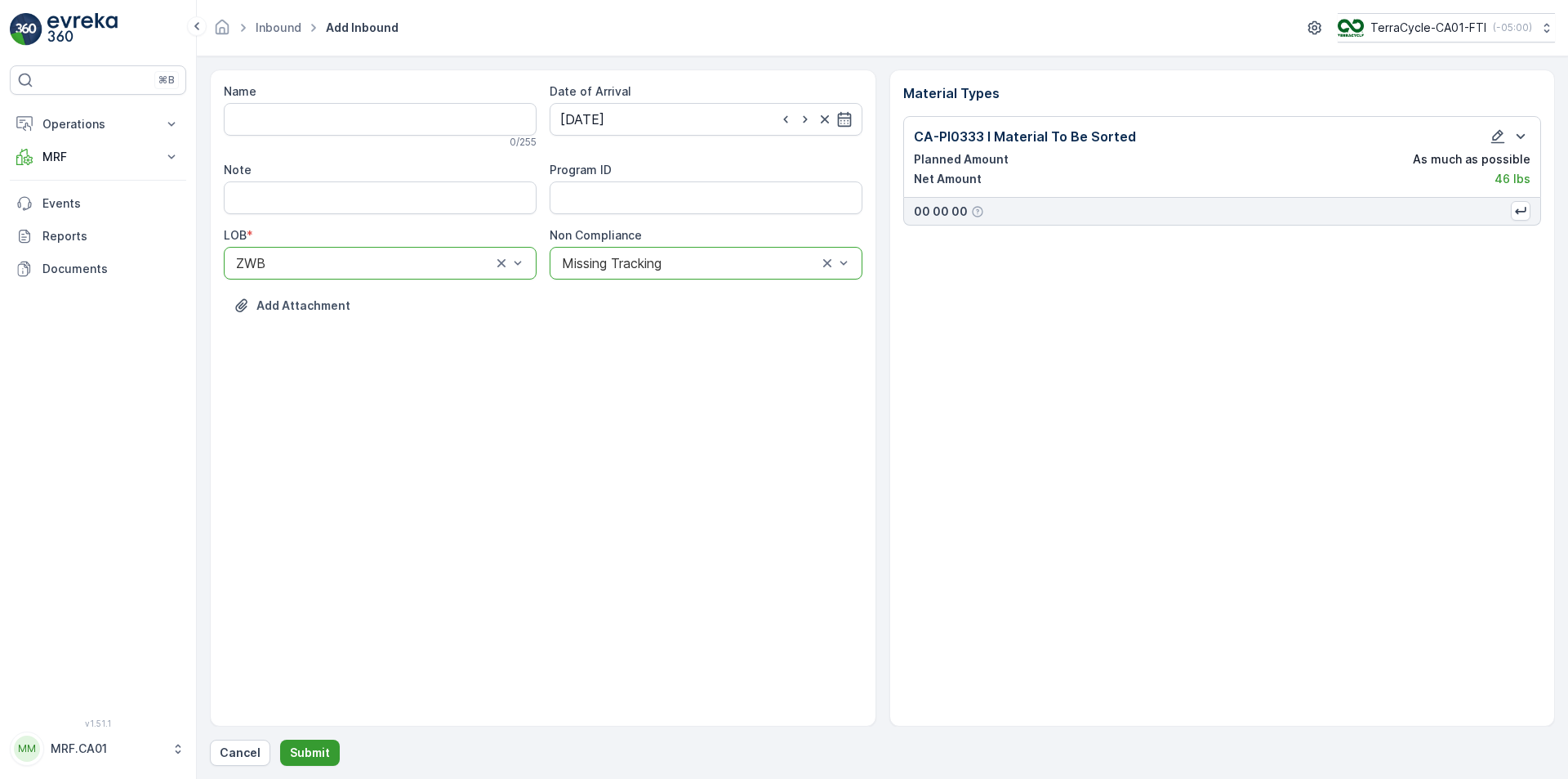
click at [328, 744] on button "Submit" at bounding box center [310, 753] width 59 height 26
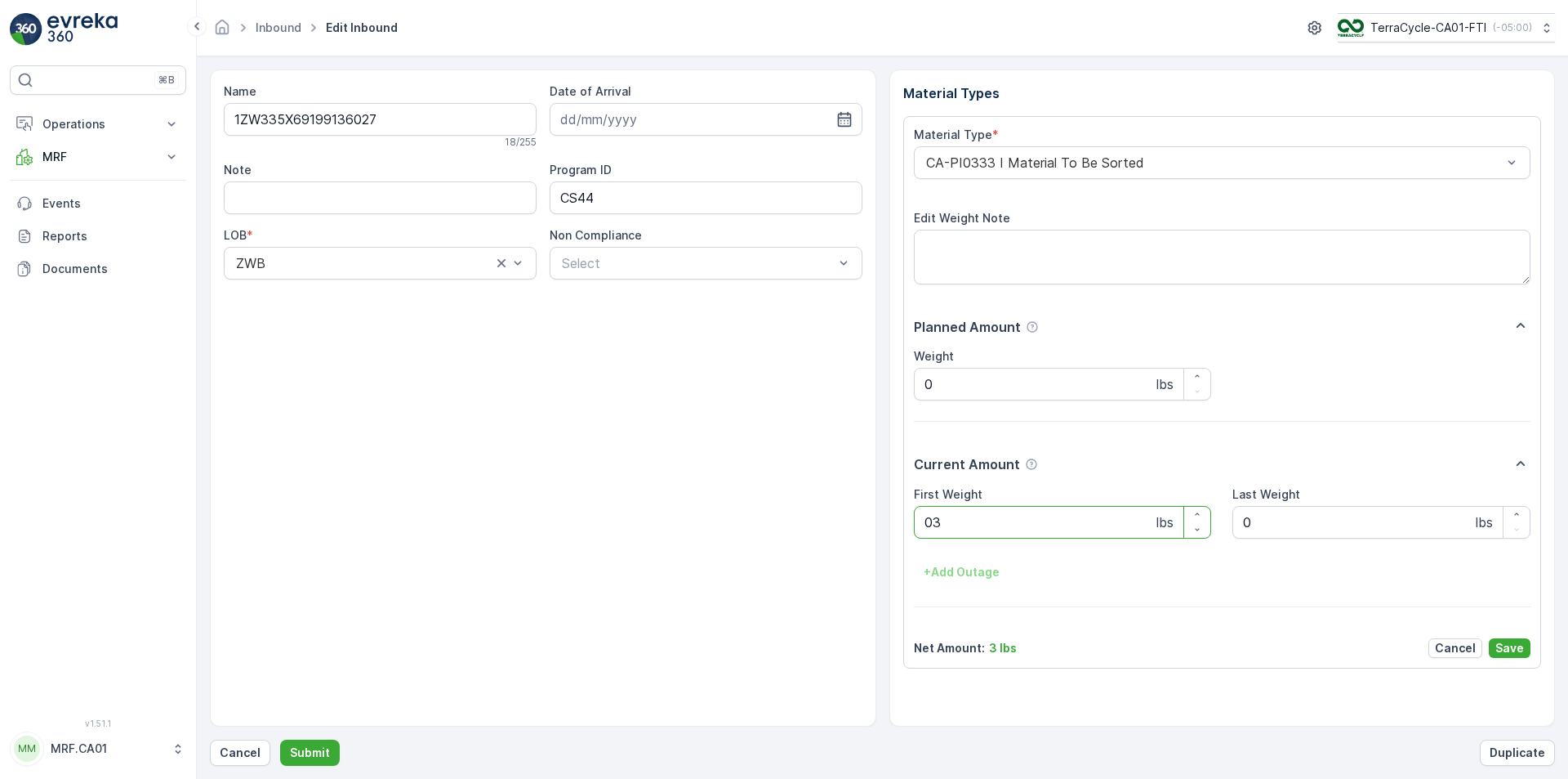
type Weight "039"
click at [280, 740] on button "Submit" at bounding box center [310, 753] width 59 height 26
type Weight "047"
click at [280, 740] on button "Submit" at bounding box center [310, 753] width 59 height 26
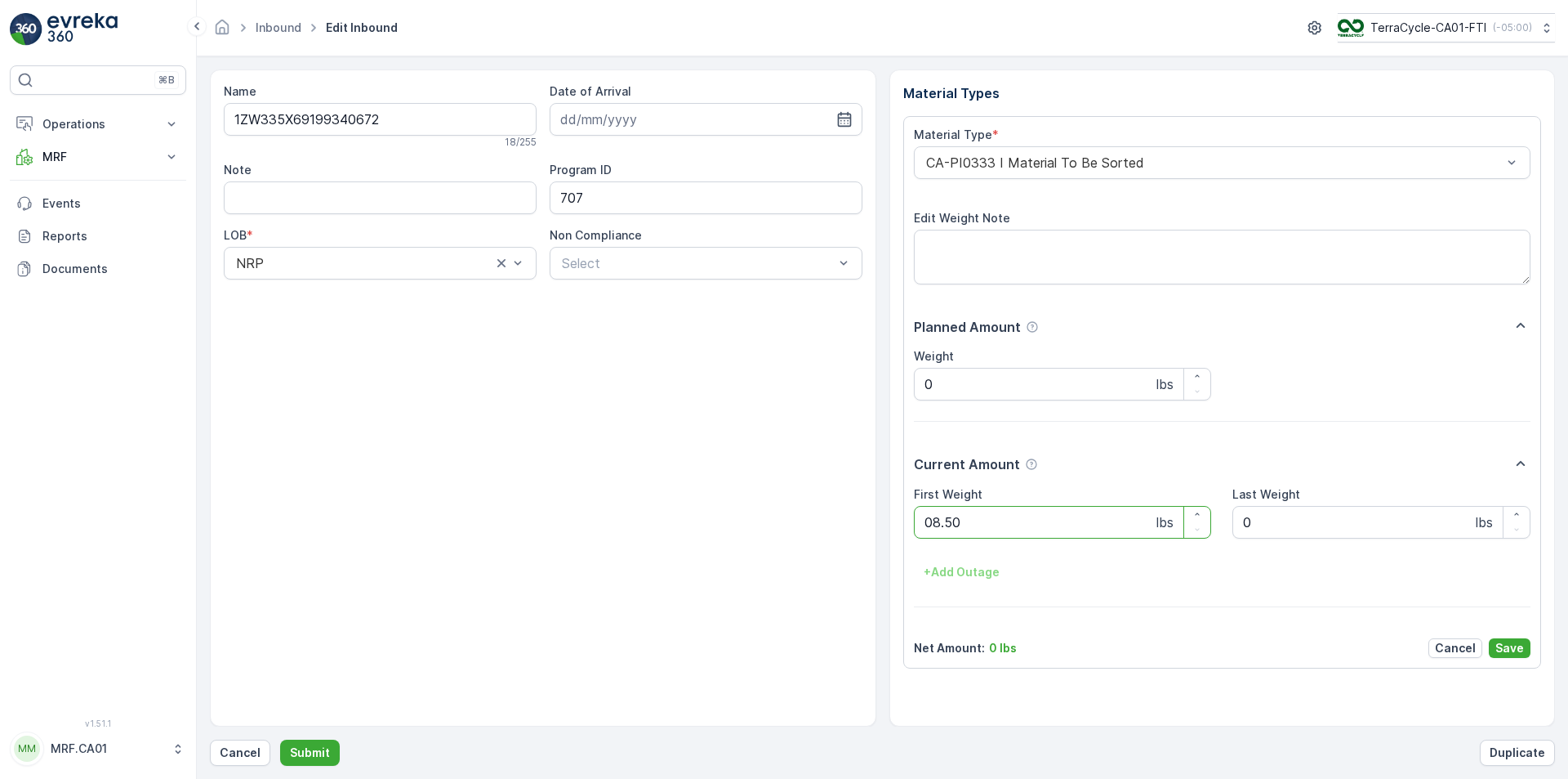
click at [280, 740] on button "Submit" at bounding box center [310, 753] width 59 height 26
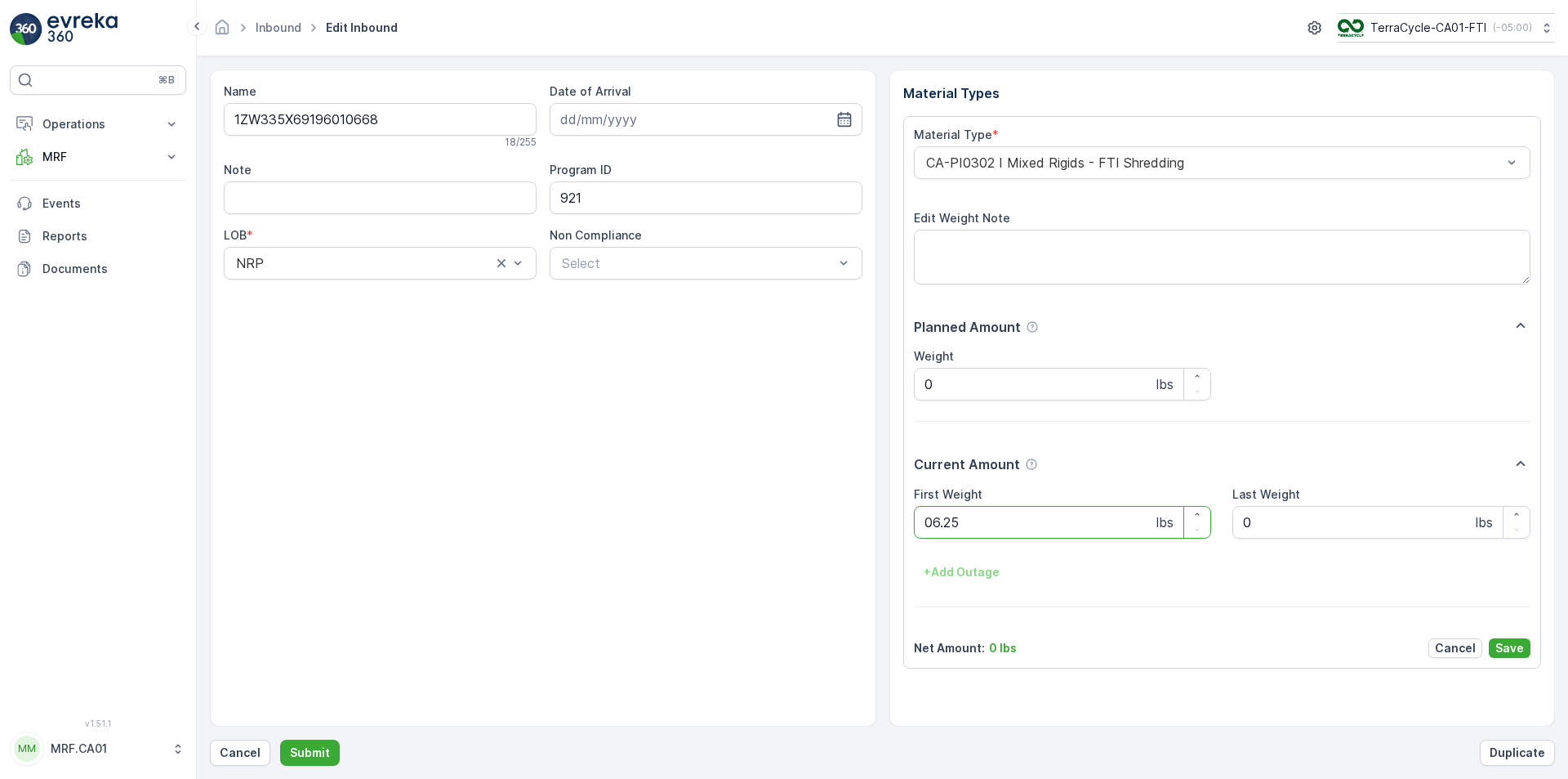
click at [280, 740] on button "Submit" at bounding box center [310, 753] width 59 height 26
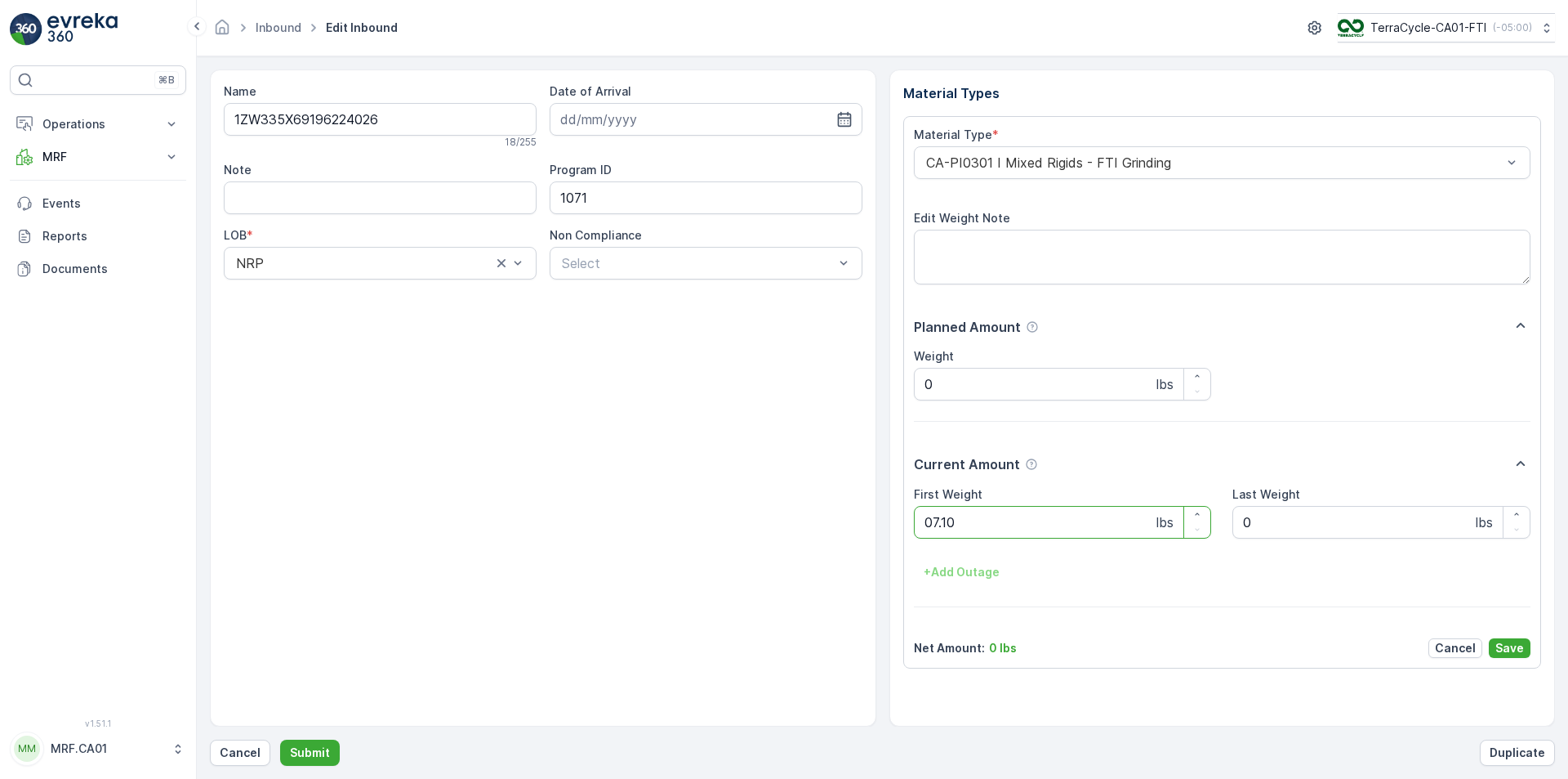
click at [280, 740] on button "Submit" at bounding box center [310, 753] width 59 height 26
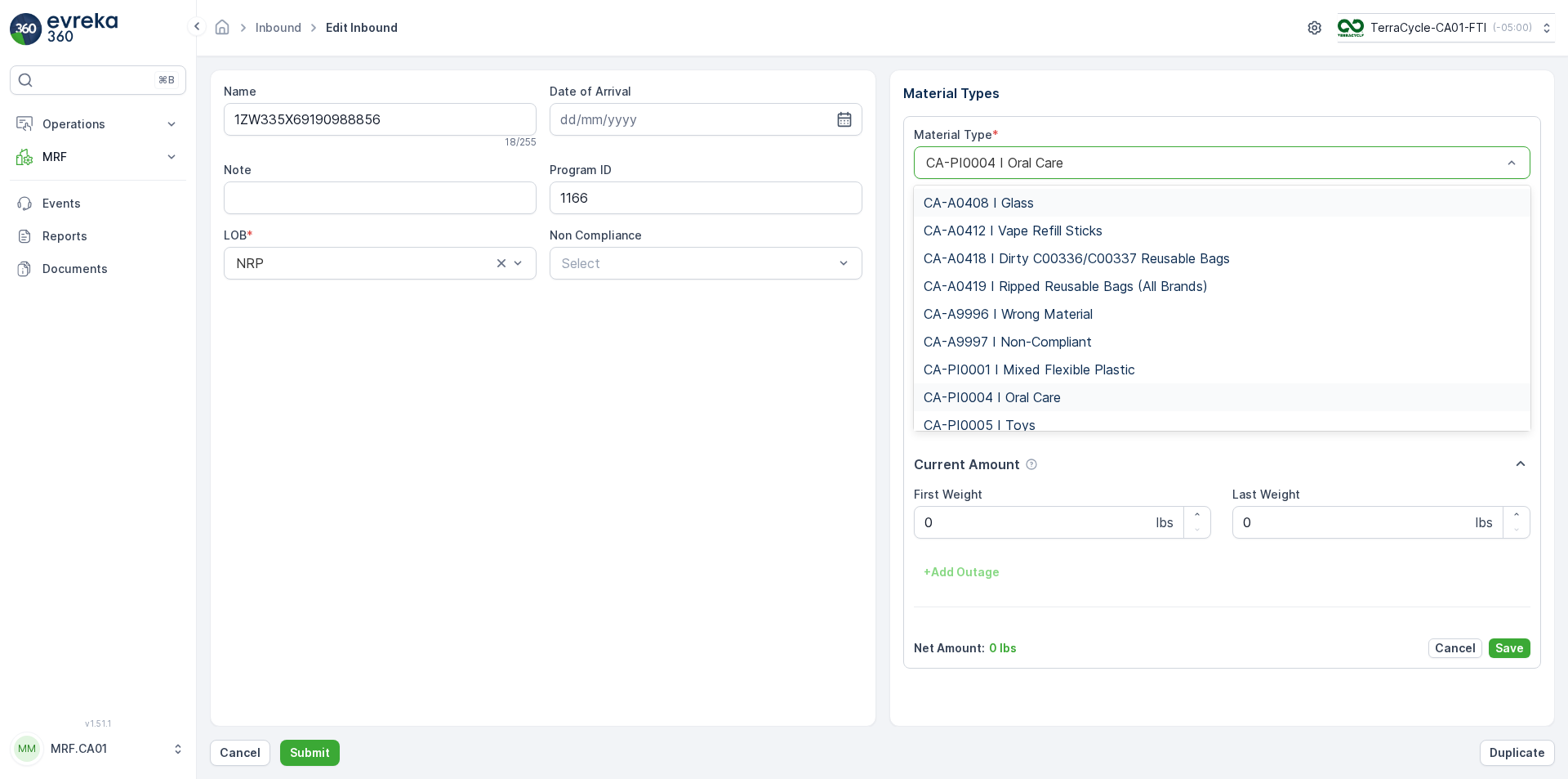
click at [970, 149] on div "CA-PI0004 I Oral Care" at bounding box center [1223, 163] width 617 height 33
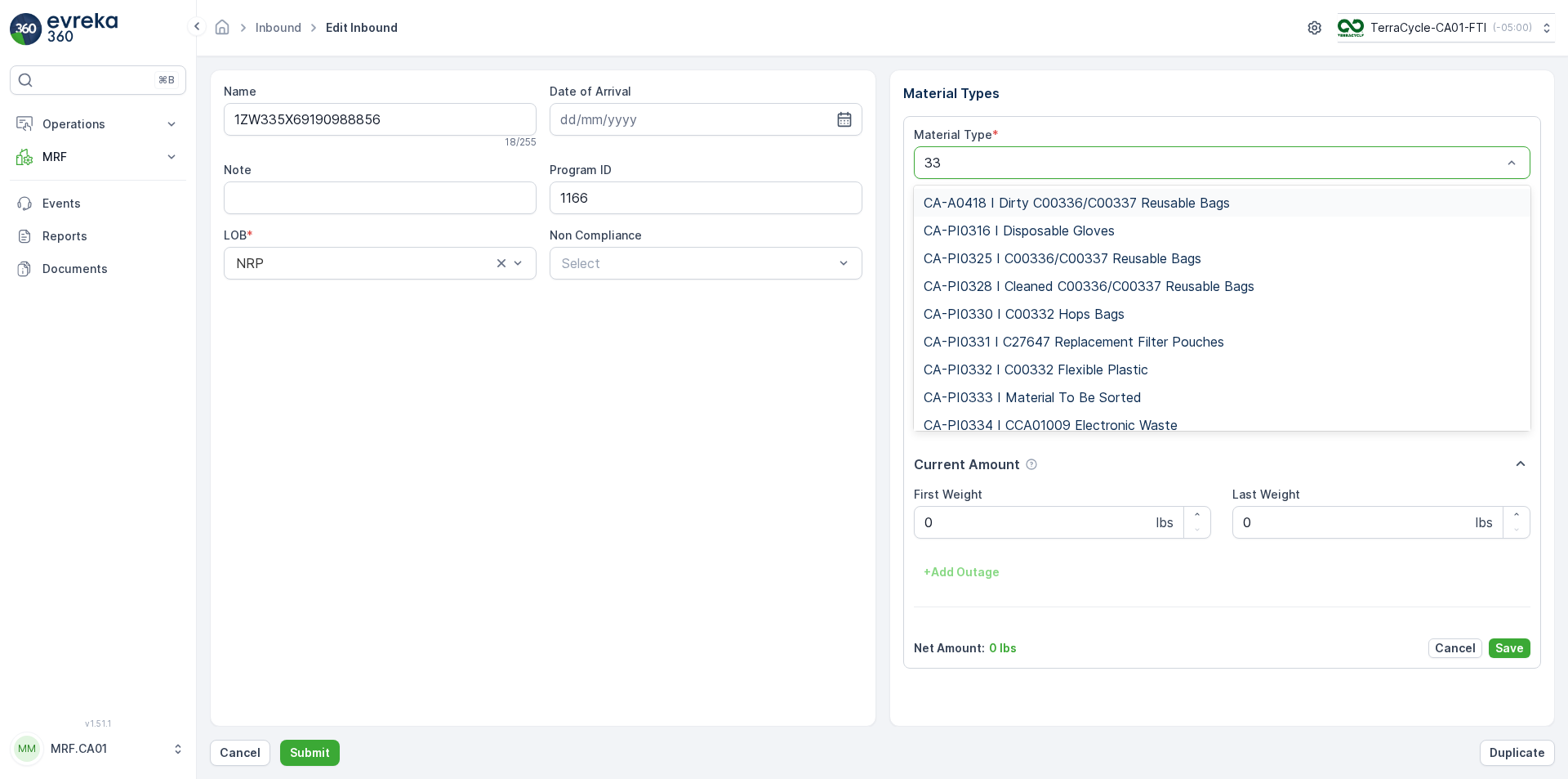
type input "333"
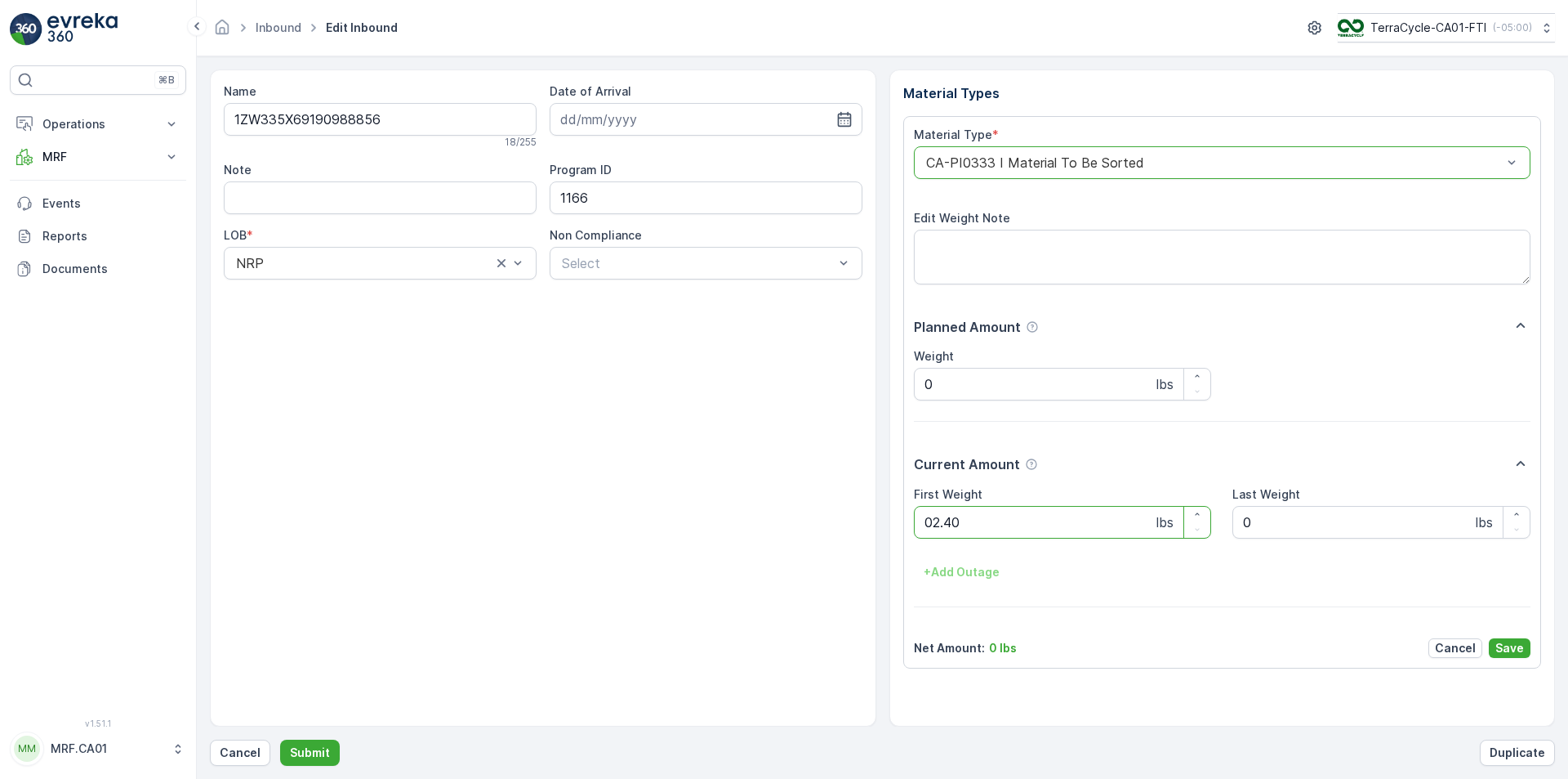
click at [280, 740] on button "Submit" at bounding box center [310, 753] width 59 height 26
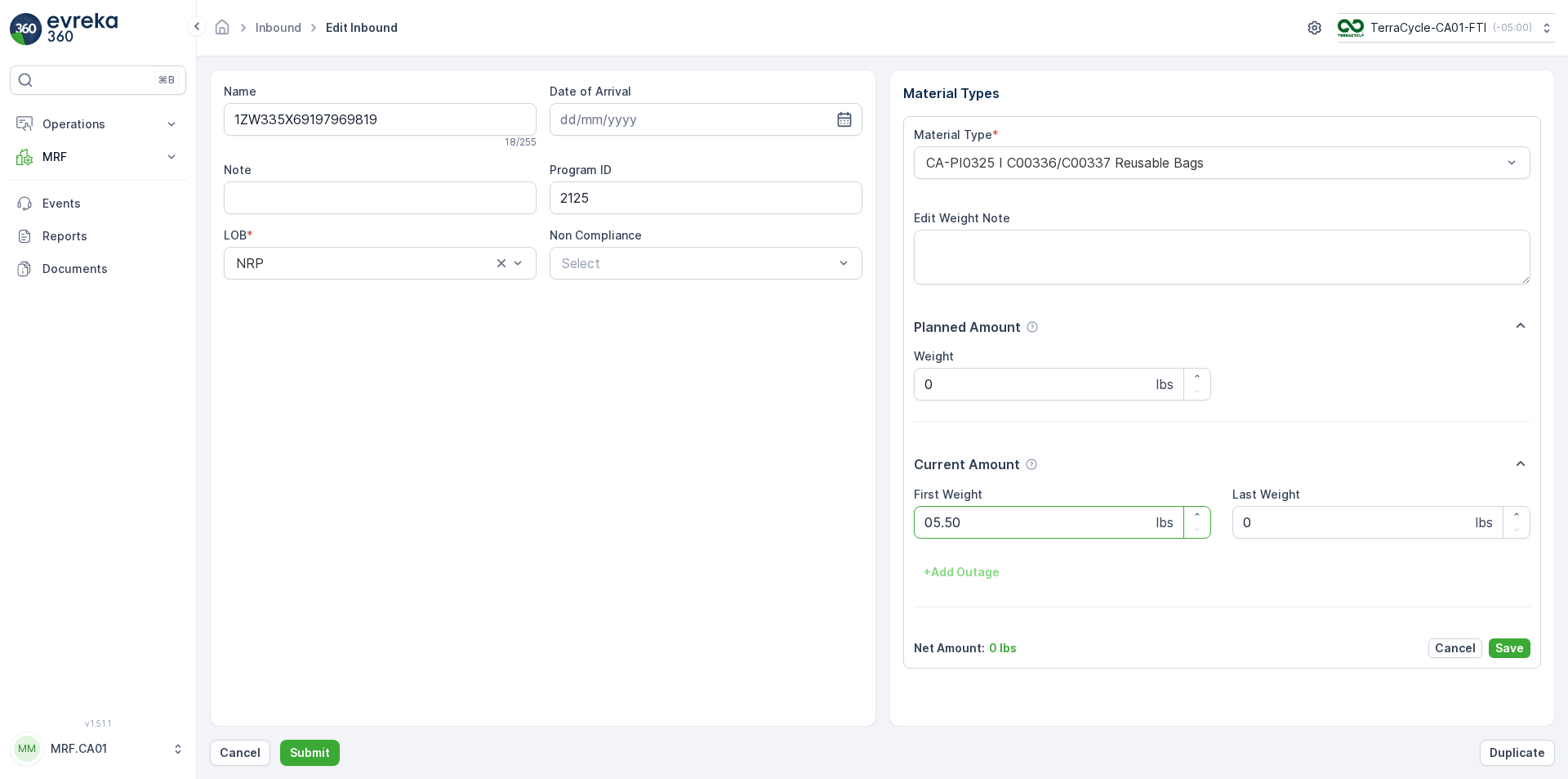
click at [280, 740] on button "Submit" at bounding box center [310, 753] width 59 height 26
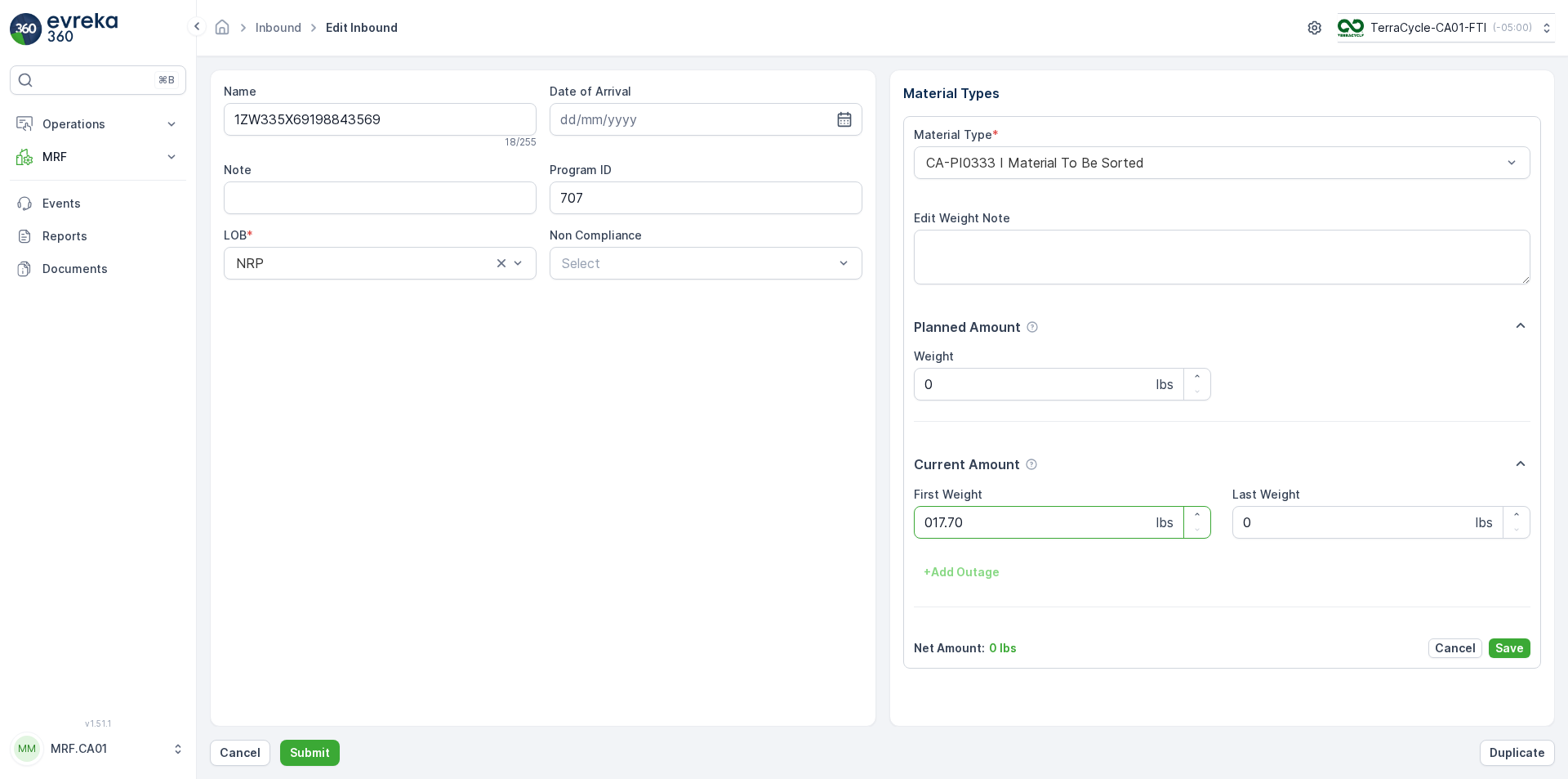
click at [280, 740] on button "Submit" at bounding box center [310, 753] width 59 height 26
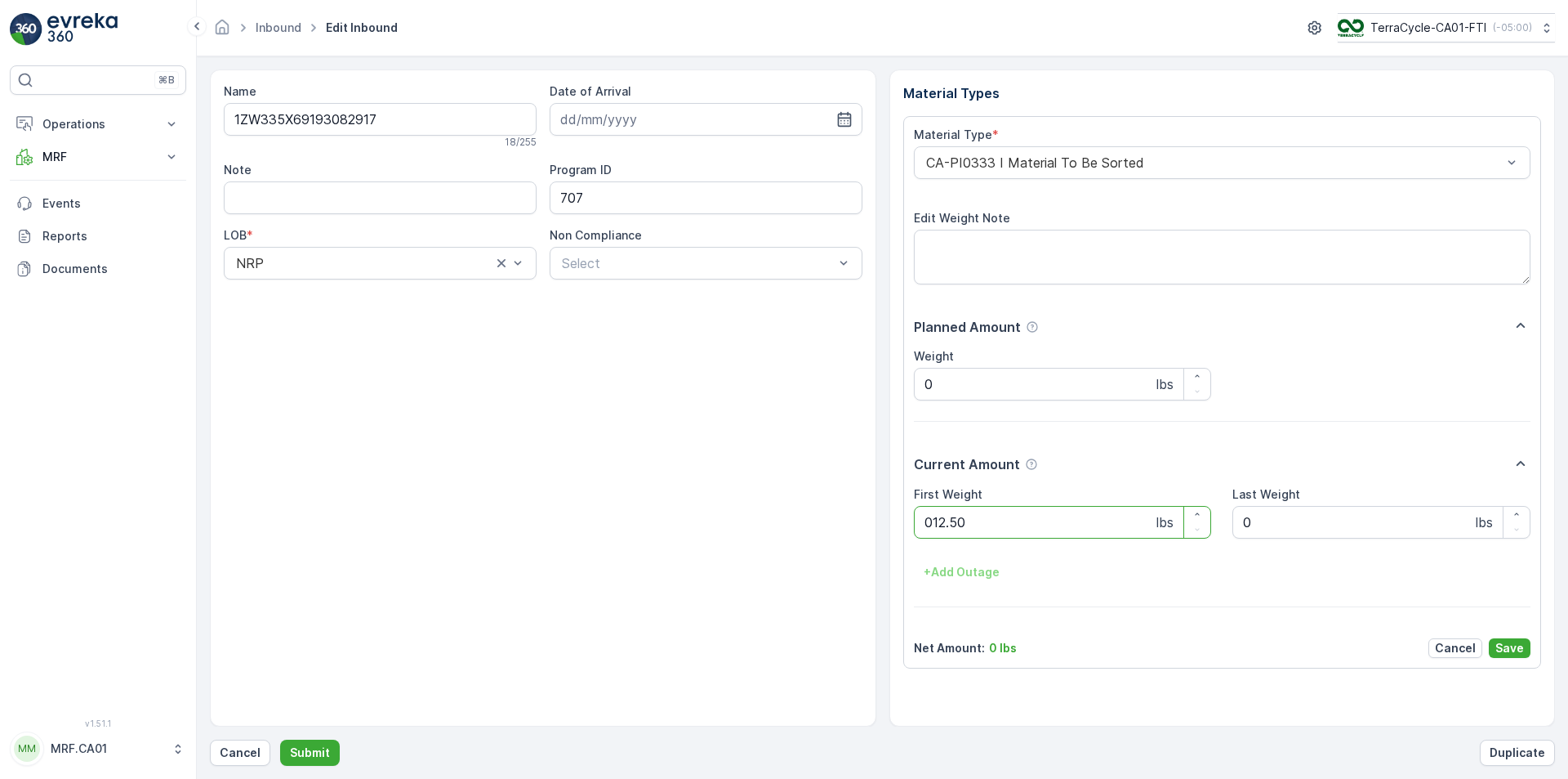
click at [280, 740] on button "Submit" at bounding box center [310, 753] width 59 height 26
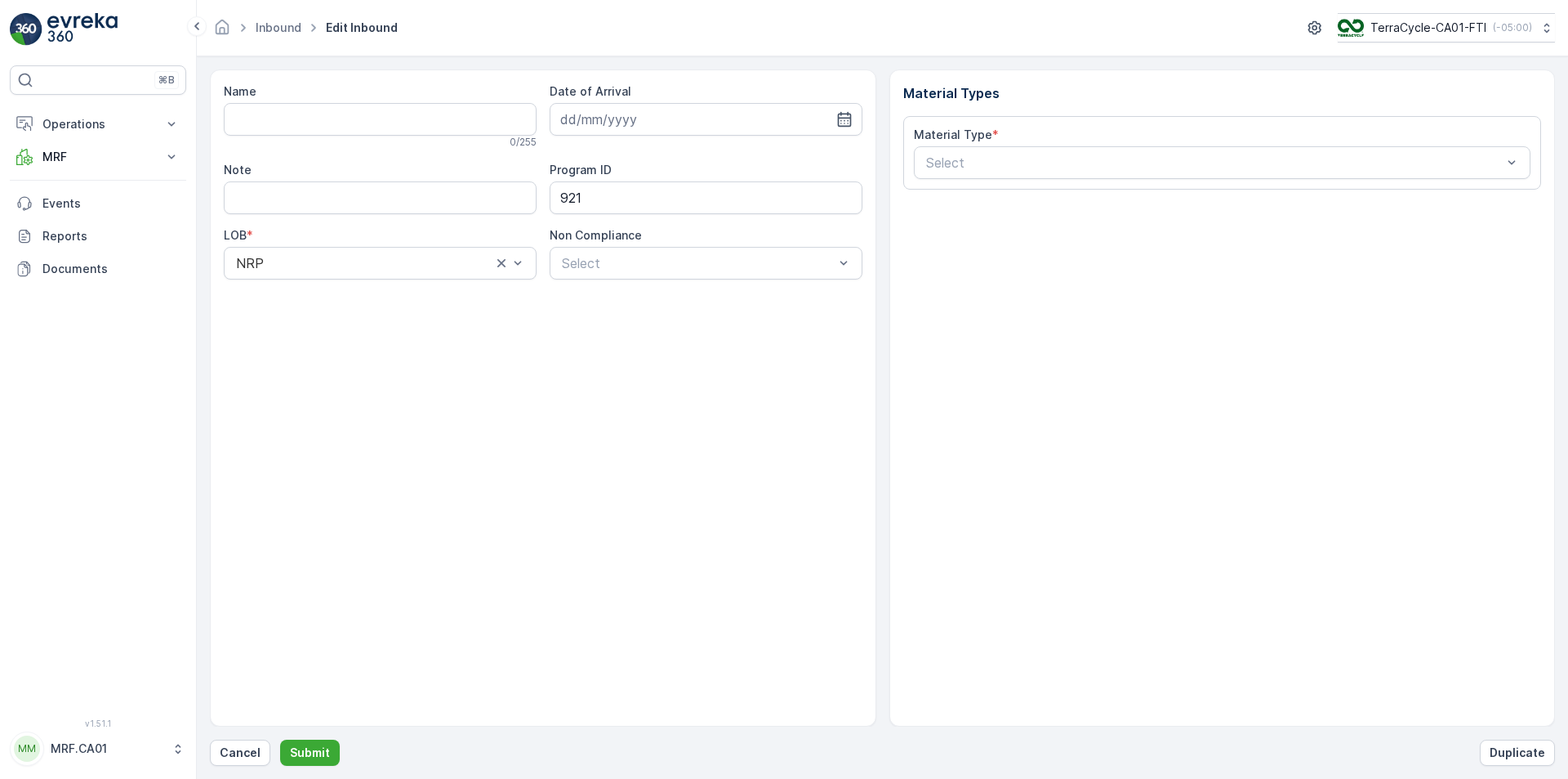
type input "1ZW335X69196711704"
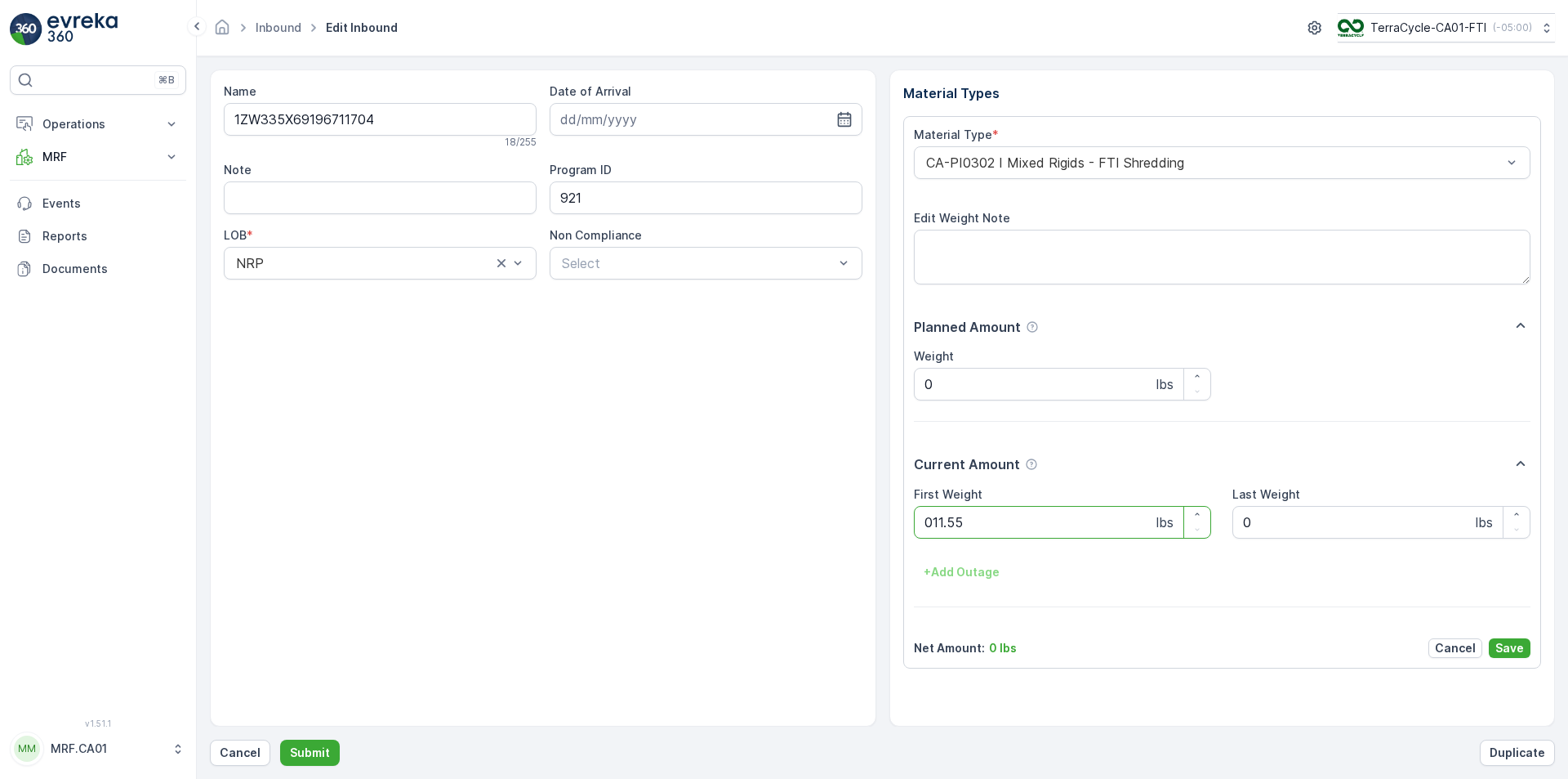
click at [280, 740] on button "Submit" at bounding box center [310, 753] width 59 height 26
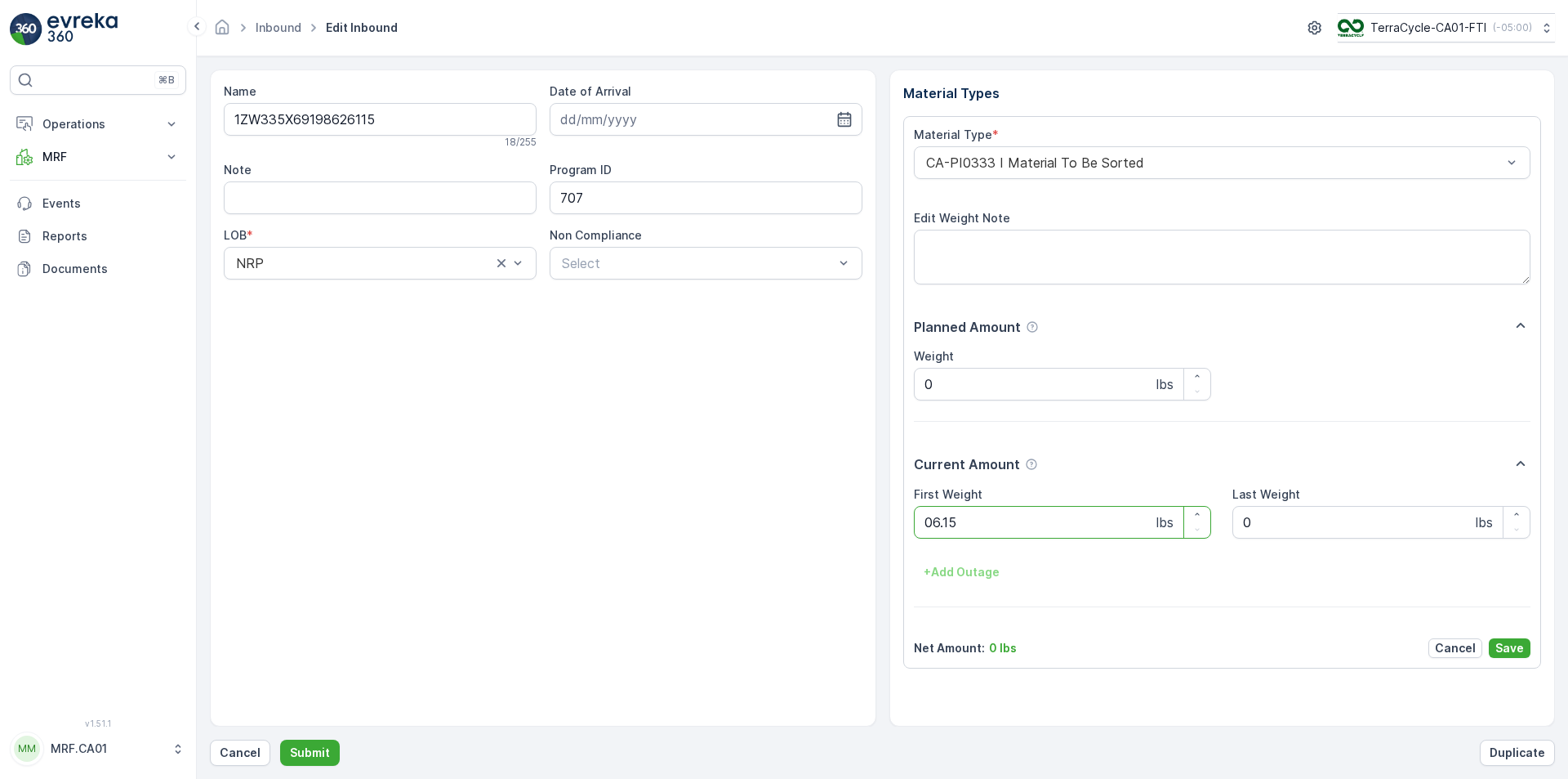
click at [280, 740] on button "Submit" at bounding box center [310, 753] width 59 height 26
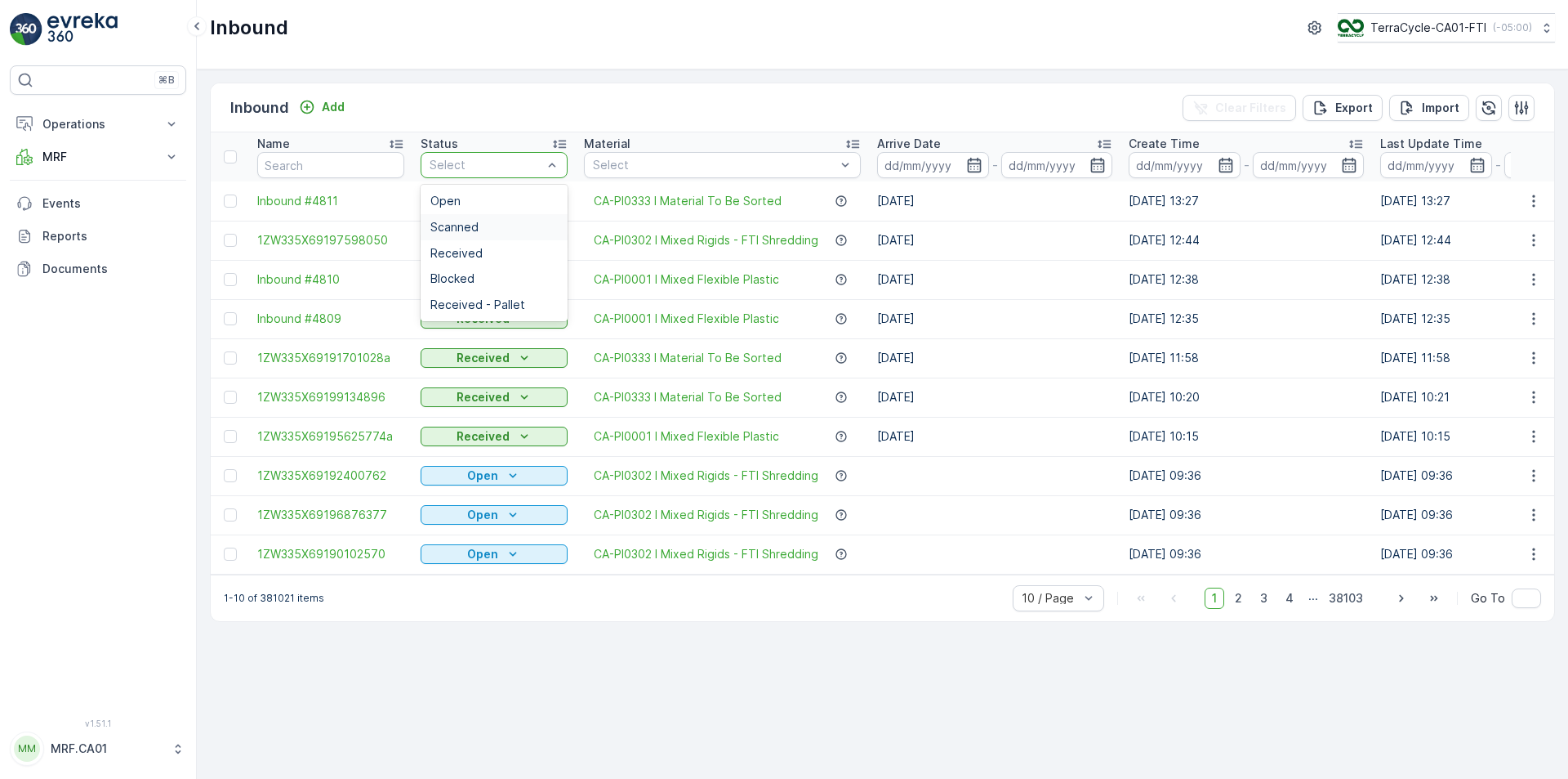
click at [511, 222] on div "Scanned" at bounding box center [494, 227] width 127 height 13
